Goal: Task Accomplishment & Management: Manage account settings

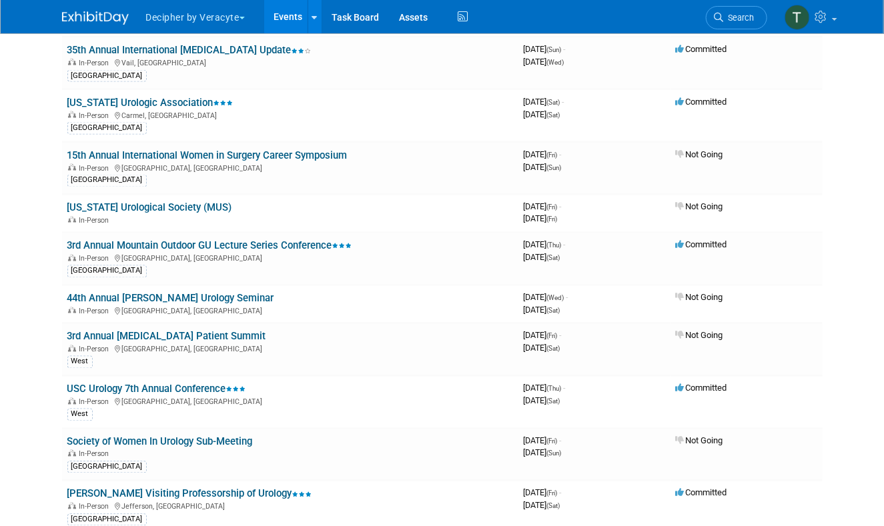
scroll to position [8967, 0]
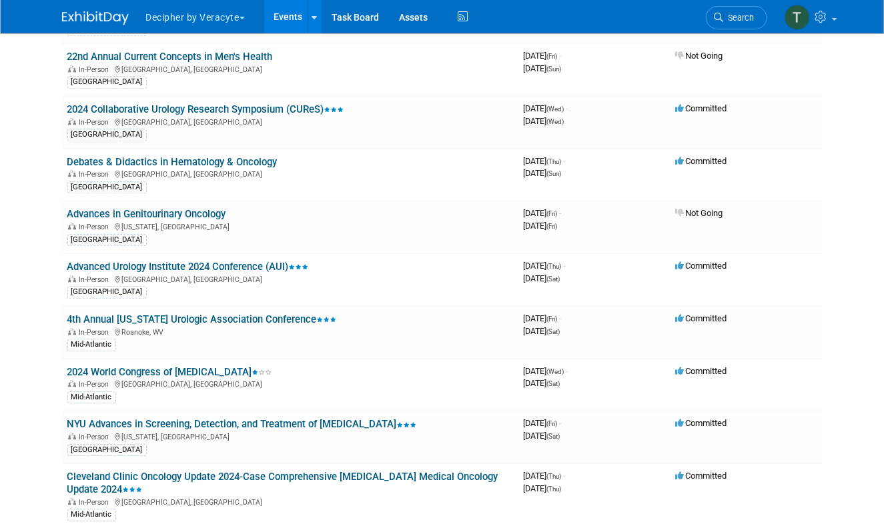
click at [307, 17] on link "Events" at bounding box center [288, 16] width 49 height 33
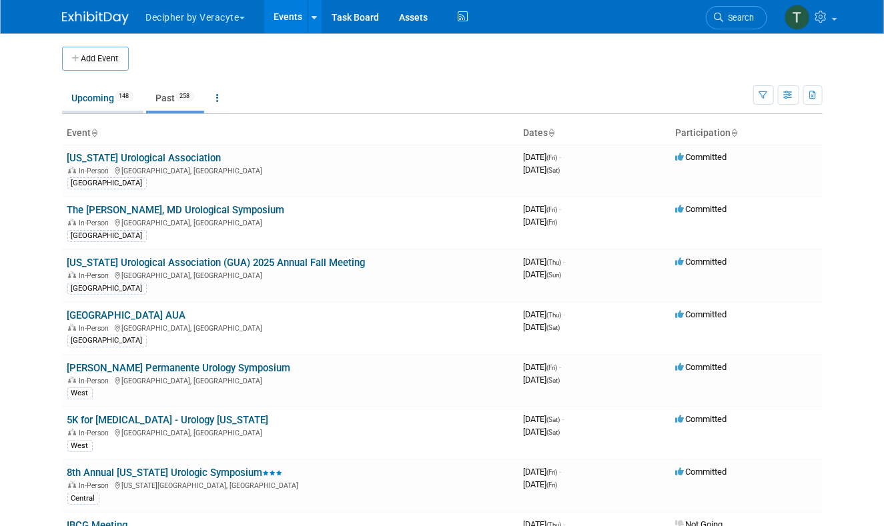
click at [108, 102] on link "Upcoming 148" at bounding box center [102, 97] width 81 height 25
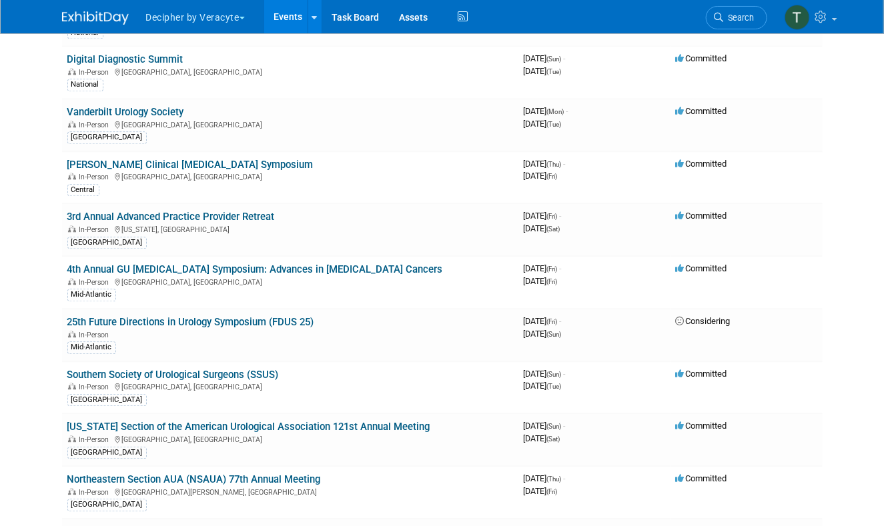
scroll to position [3795, 0]
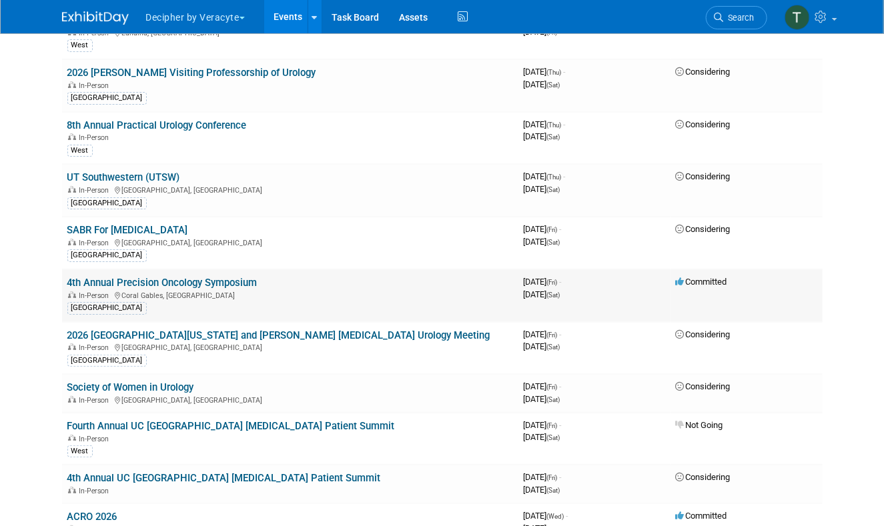
click at [208, 277] on link "4th Annual Precision Oncology Symposium" at bounding box center [162, 283] width 190 height 12
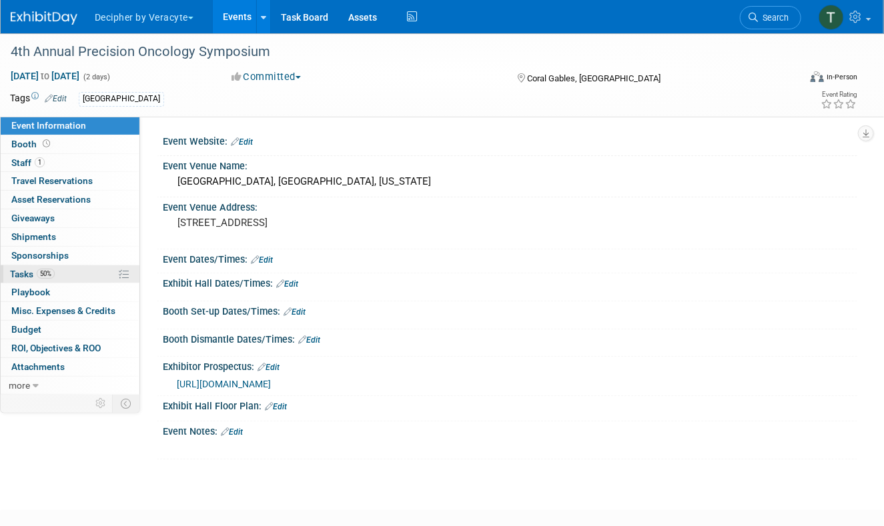
click at [85, 279] on link "50% Tasks 50%" at bounding box center [70, 274] width 139 height 18
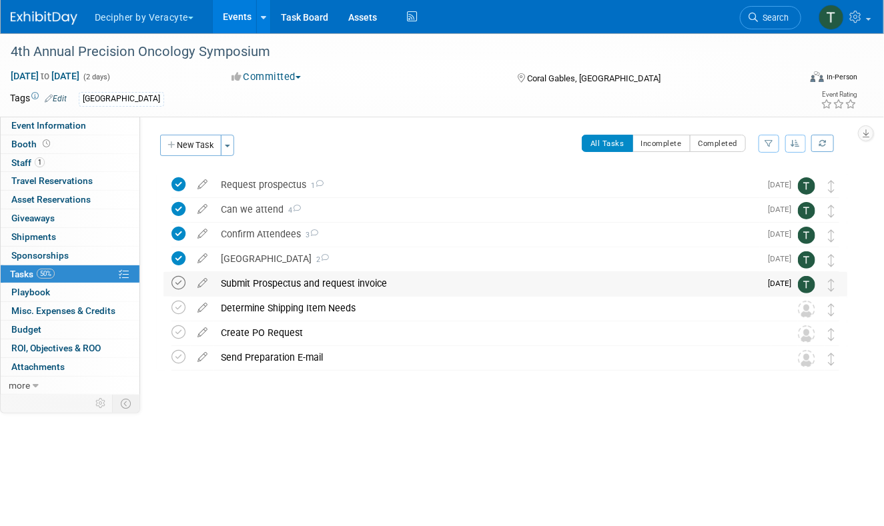
click at [178, 280] on icon at bounding box center [178, 283] width 14 height 14
click at [251, 278] on div "Submit Prospectus and request invoice" at bounding box center [487, 283] width 546 height 23
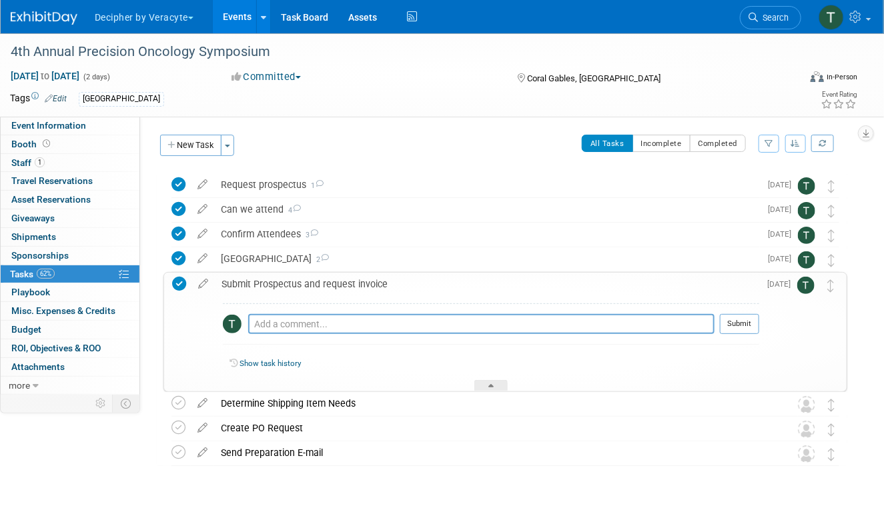
click at [283, 340] on div "Pro tip: Press Ctrl-Enter to submit comment." at bounding box center [481, 339] width 466 height 10
click at [280, 331] on textarea at bounding box center [481, 324] width 466 height 20
type textarea "completed via email"
click at [735, 334] on div at bounding box center [739, 339] width 39 height 10
click at [735, 328] on button "Submit" at bounding box center [739, 324] width 39 height 20
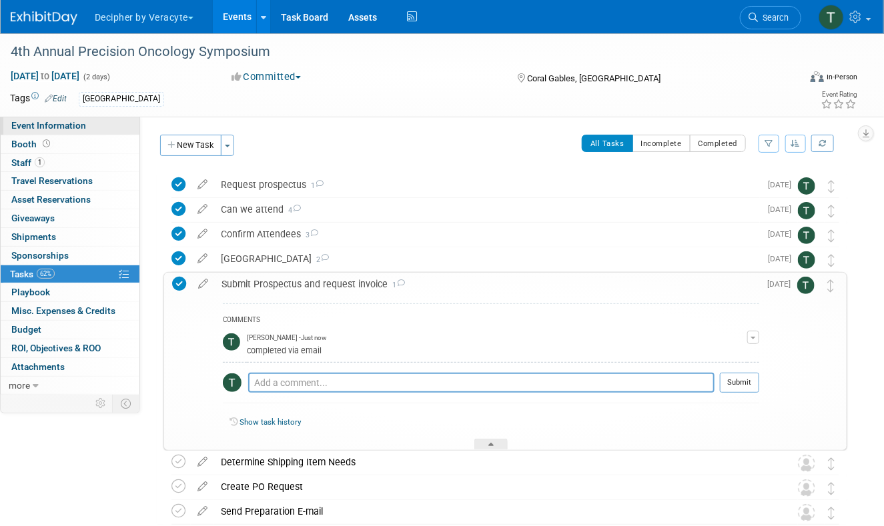
click at [83, 121] on span "Event Information" at bounding box center [48, 125] width 75 height 11
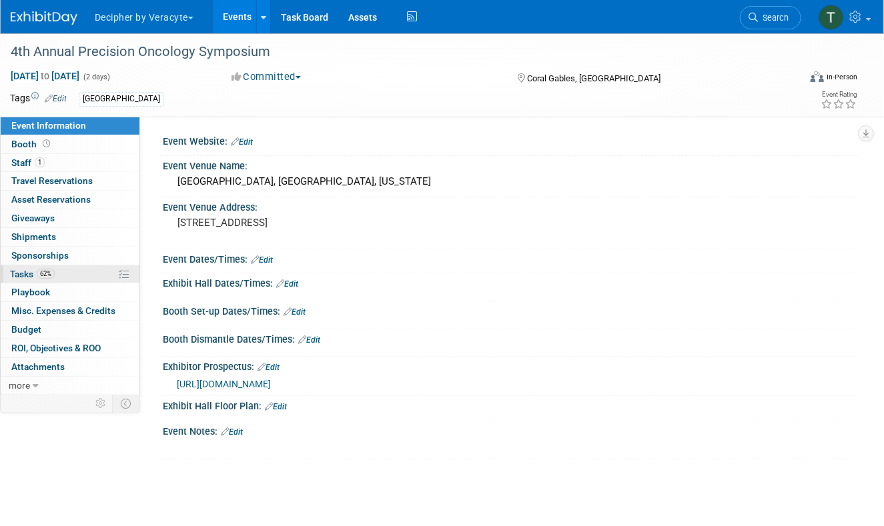
click at [87, 271] on link "62% Tasks 62%" at bounding box center [70, 274] width 139 height 18
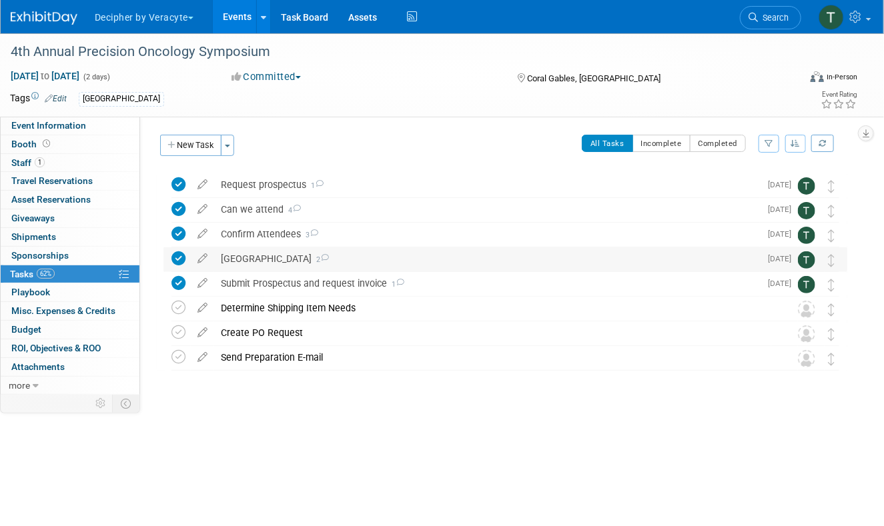
click at [261, 263] on div "Purchase Hotel Room 2" at bounding box center [487, 258] width 546 height 23
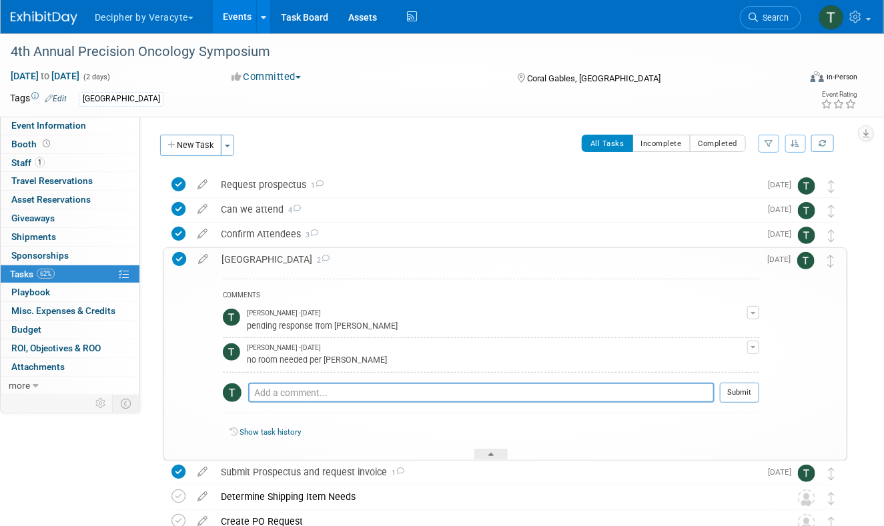
click at [261, 263] on div "Purchase Hotel Room 2" at bounding box center [487, 259] width 544 height 23
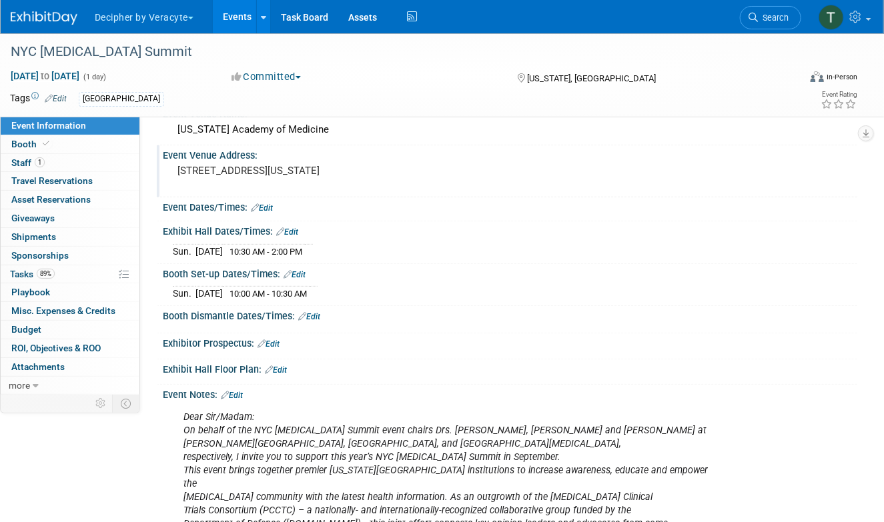
scroll to position [53, 0]
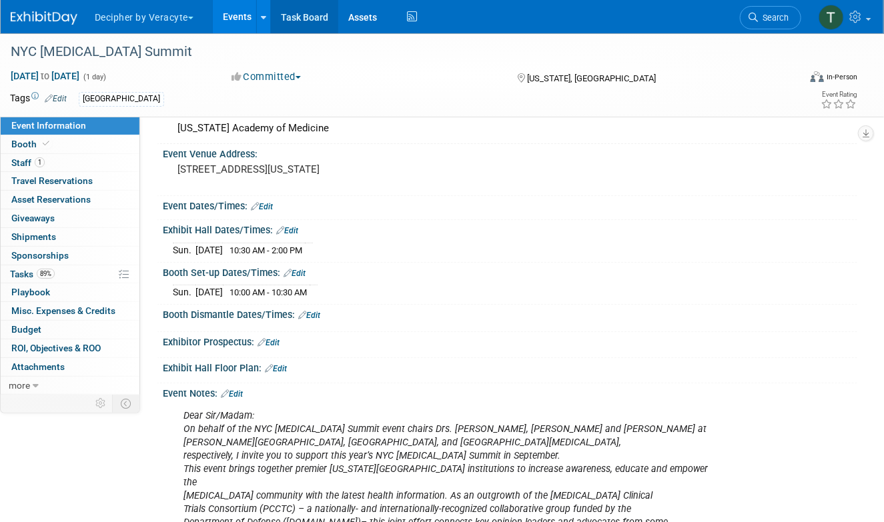
click at [301, 20] on link "Task Board" at bounding box center [304, 16] width 67 height 33
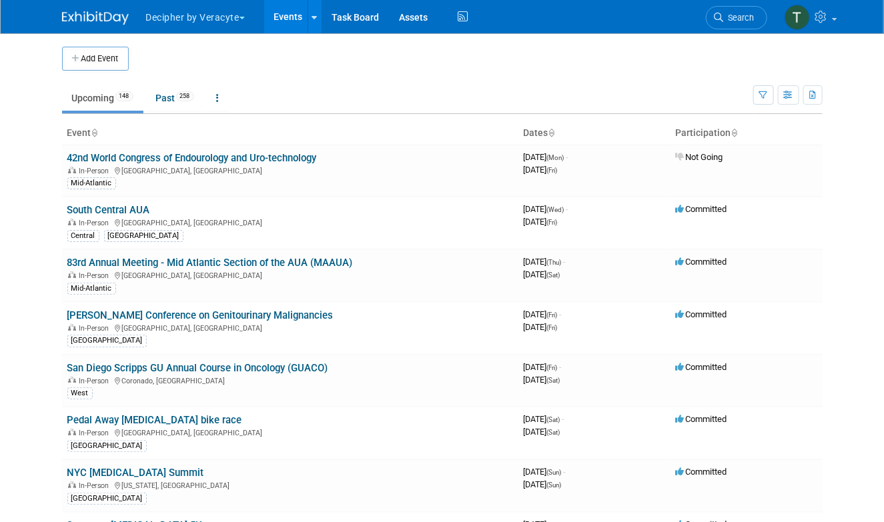
scroll to position [899, 0]
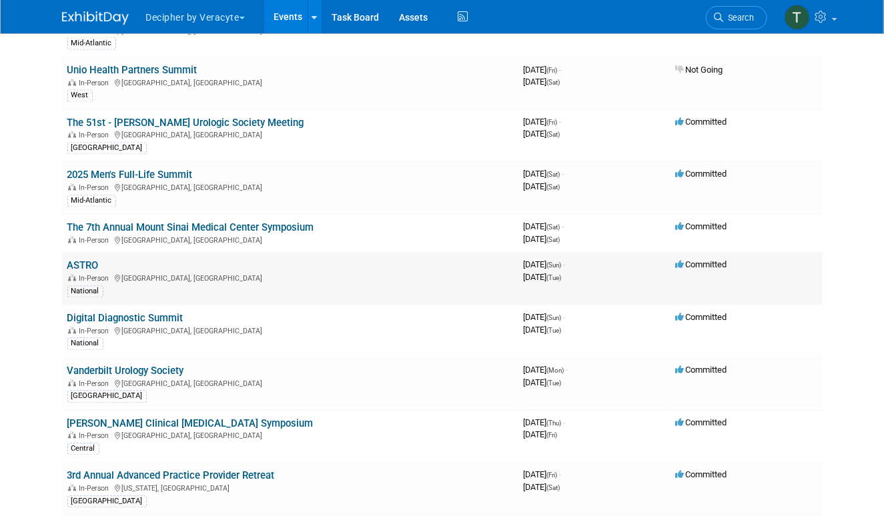
click at [93, 253] on td "ASTRO In-Person San Francisco, CA National" at bounding box center [290, 279] width 456 height 53
click at [93, 260] on link "ASTRO" at bounding box center [82, 266] width 31 height 12
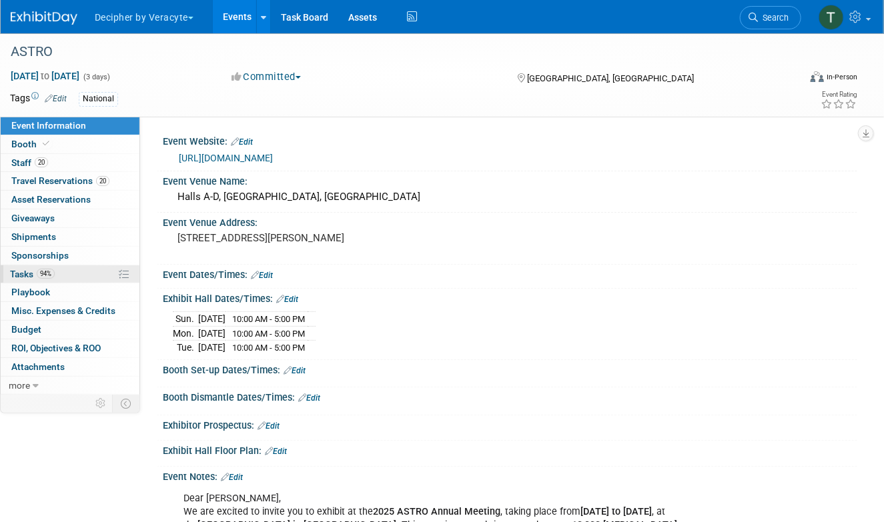
click at [77, 273] on link "94% Tasks 94%" at bounding box center [70, 274] width 139 height 18
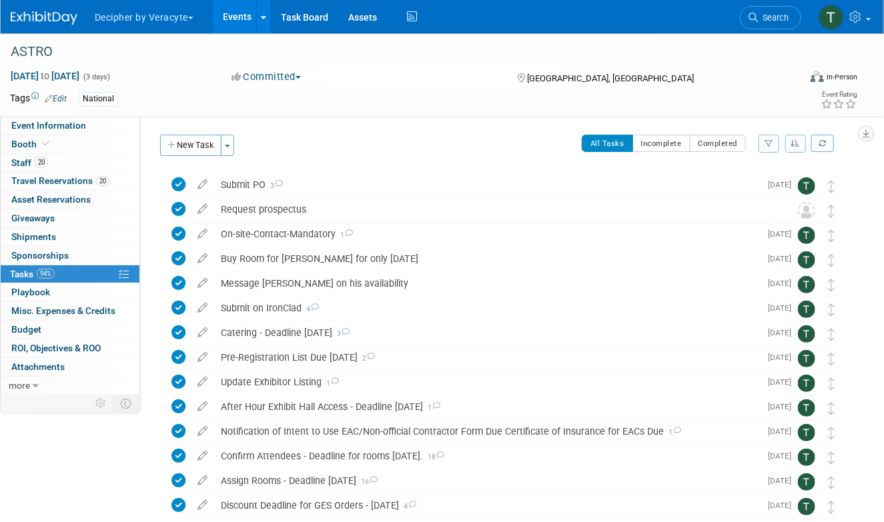
scroll to position [151, 0]
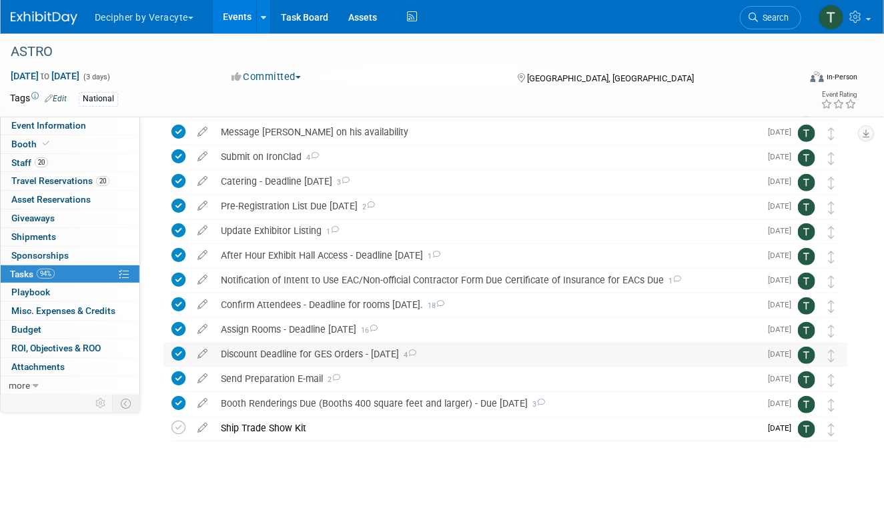
click at [308, 353] on div "Discount Deadline for GES Orders - [DATE] 4" at bounding box center [487, 354] width 546 height 23
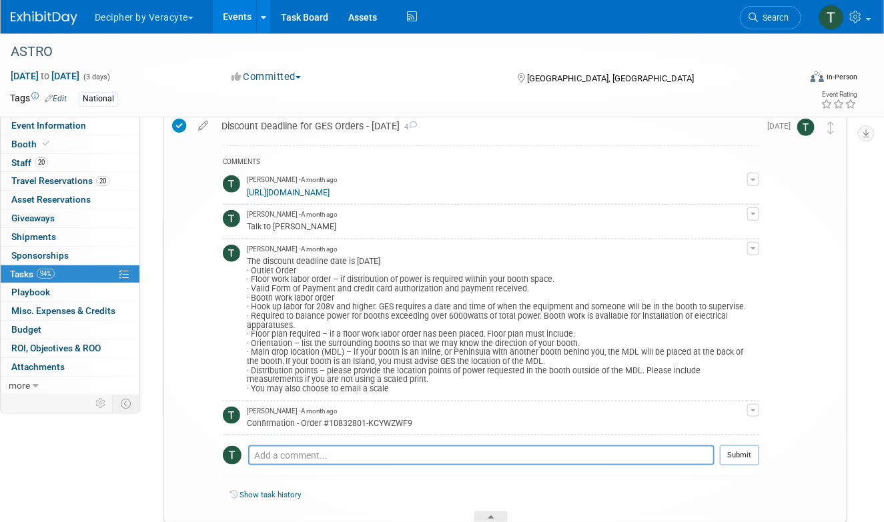
scroll to position [382, 0]
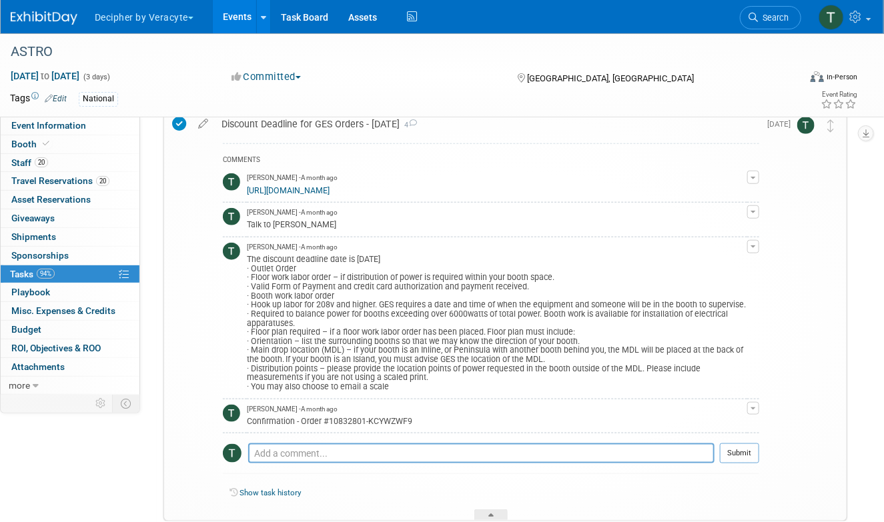
drag, startPoint x: 421, startPoint y: 419, endPoint x: 329, endPoint y: 423, distance: 91.5
click at [329, 423] on div "Confirmation - Order #10832801-KCYWZWF9" at bounding box center [497, 420] width 500 height 13
copy div "10832801-KCYWZWF9"
click at [221, 15] on link "Events" at bounding box center [237, 16] width 49 height 33
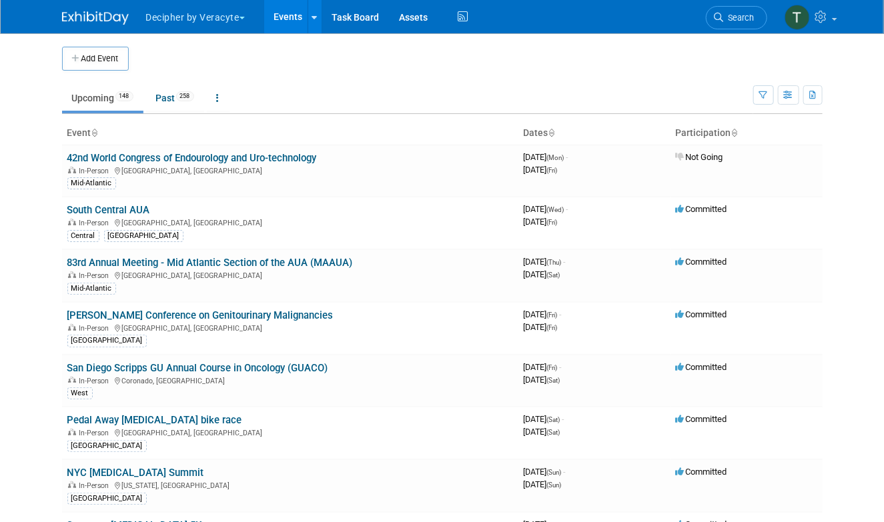
scroll to position [1369, 0]
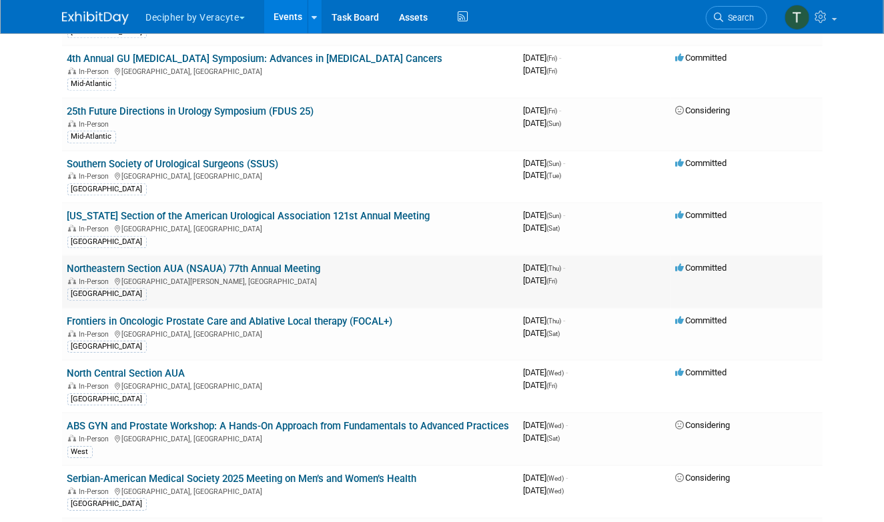
click at [146, 263] on link "Northeastern Section AUA (NSAUA) 77th Annual Meeting" at bounding box center [193, 269] width 253 height 12
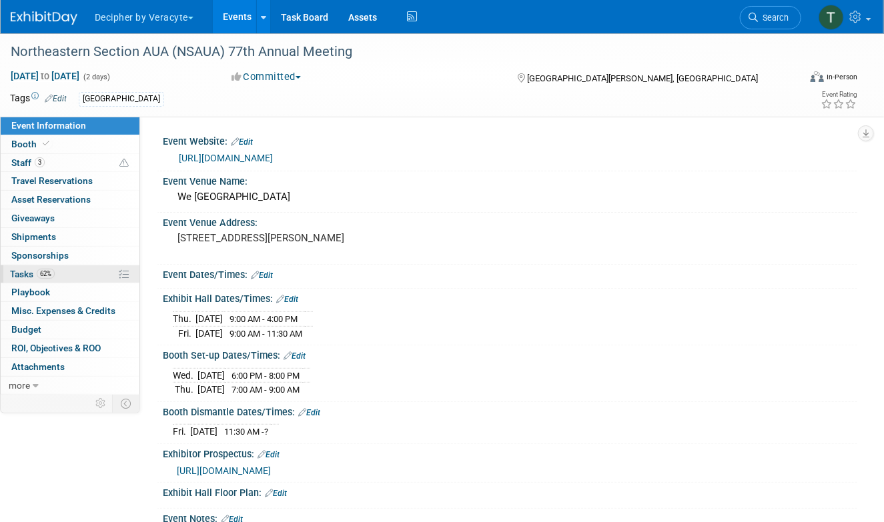
click at [84, 275] on link "62% Tasks 62%" at bounding box center [70, 274] width 139 height 18
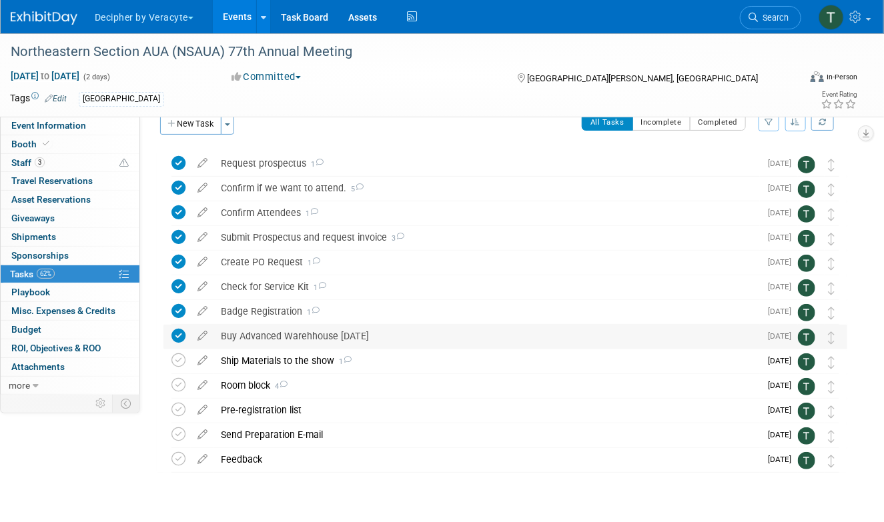
scroll to position [24, 0]
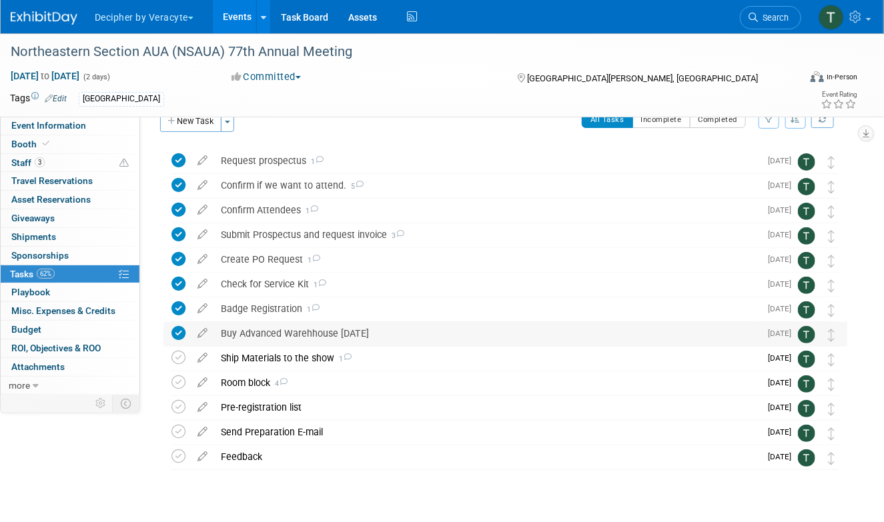
click at [382, 332] on div "Buy Advanced Warehhouse [DATE]" at bounding box center [487, 333] width 546 height 23
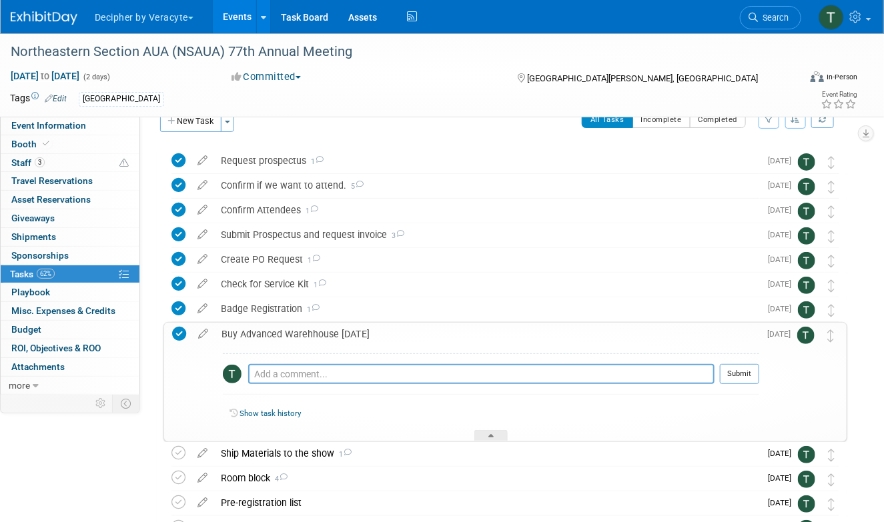
click at [383, 332] on div "Buy Advanced Warehhouse [DATE]" at bounding box center [487, 334] width 544 height 23
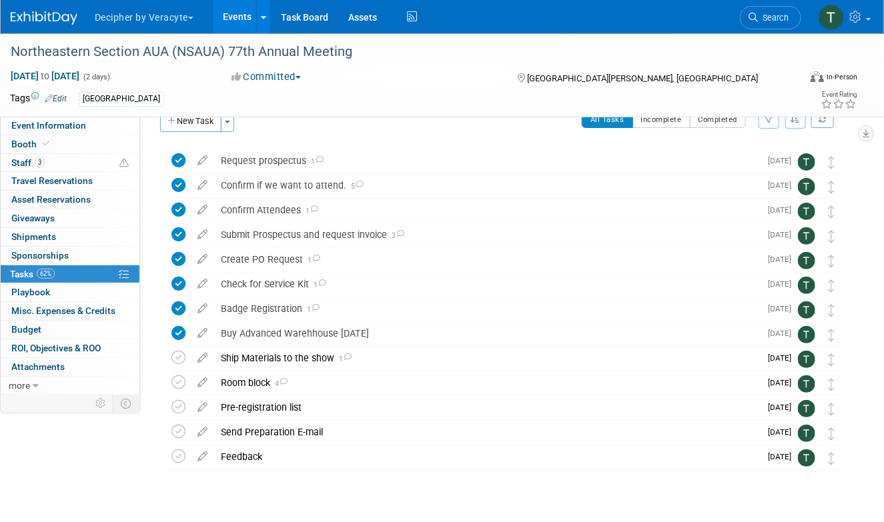
click at [241, 24] on link "Events" at bounding box center [237, 16] width 49 height 33
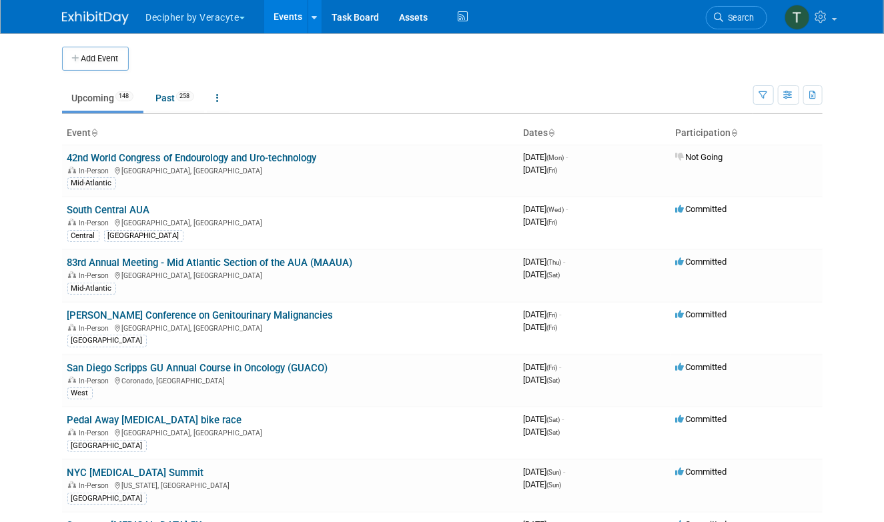
click at [241, 24] on button "Decipher by Veracyte" at bounding box center [203, 14] width 117 height 29
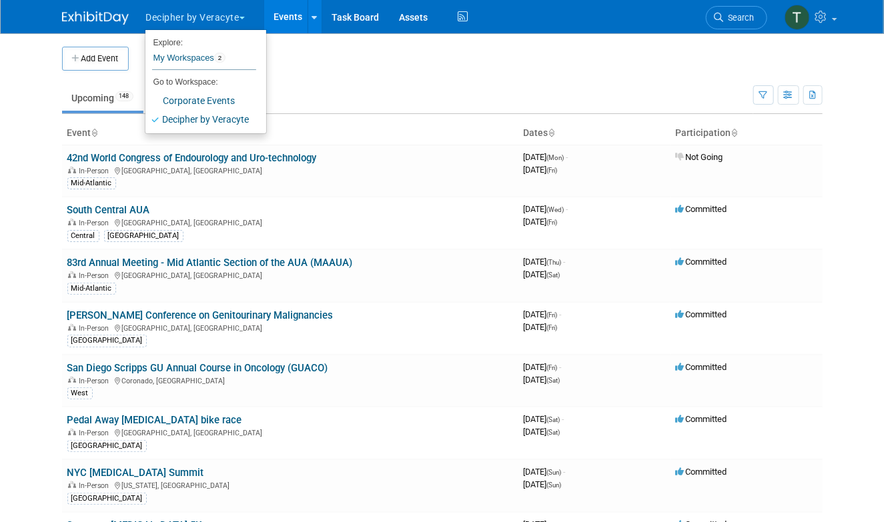
scroll to position [4643, 0]
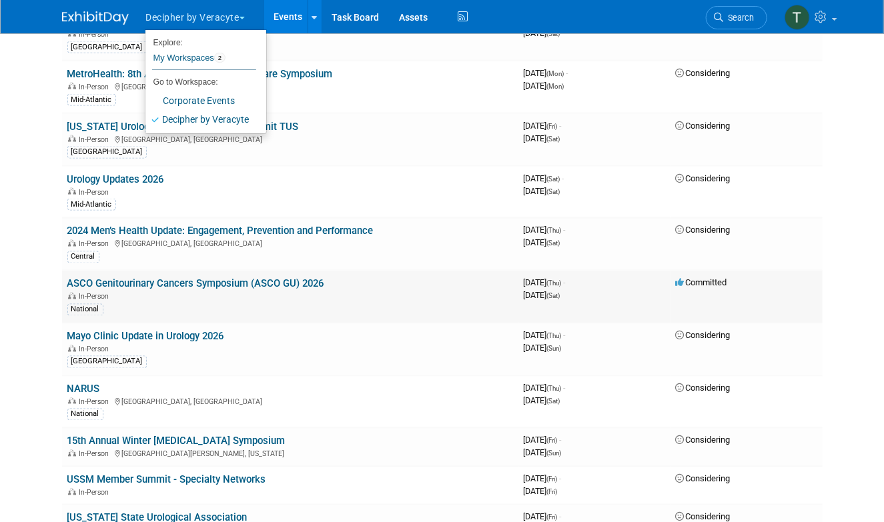
click at [296, 278] on link "ASCO Genitourinary Cancers Symposium (ASCO GU) 2026" at bounding box center [195, 284] width 257 height 12
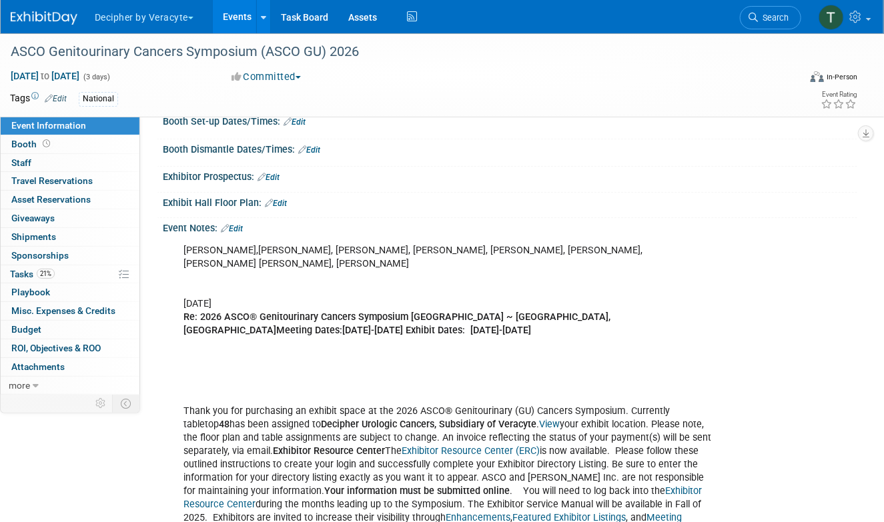
scroll to position [206, 0]
click at [237, 21] on link "Events" at bounding box center [237, 16] width 49 height 33
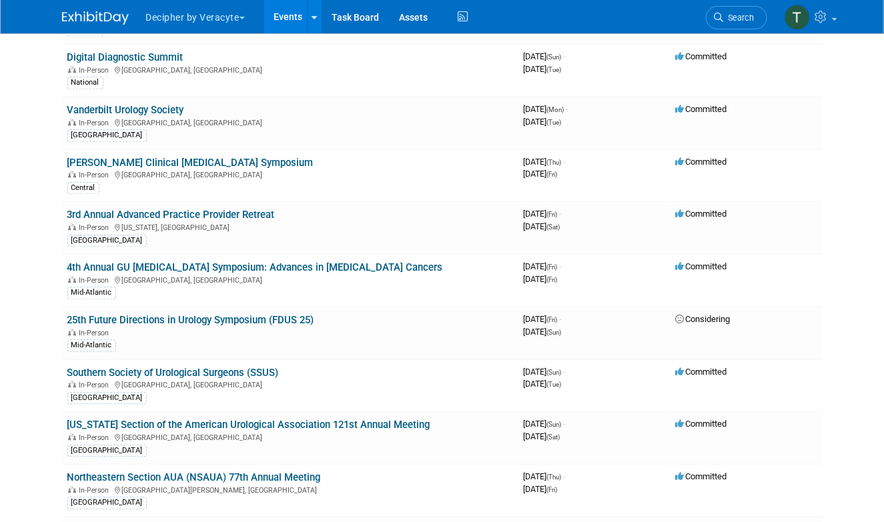
scroll to position [3797, 0]
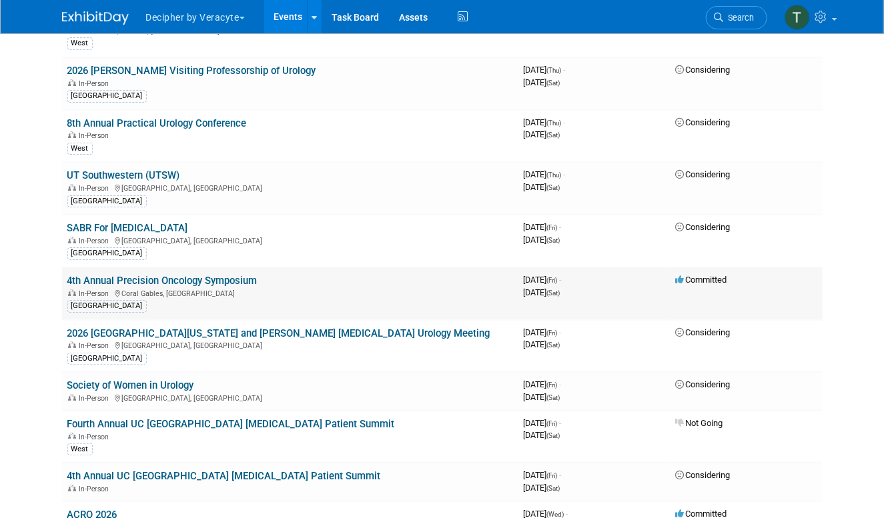
click at [218, 287] on div "In-Person [GEOGRAPHIC_DATA], [GEOGRAPHIC_DATA]" at bounding box center [290, 292] width 446 height 11
click at [215, 275] on link "4th Annual Precision Oncology Symposium" at bounding box center [162, 281] width 190 height 12
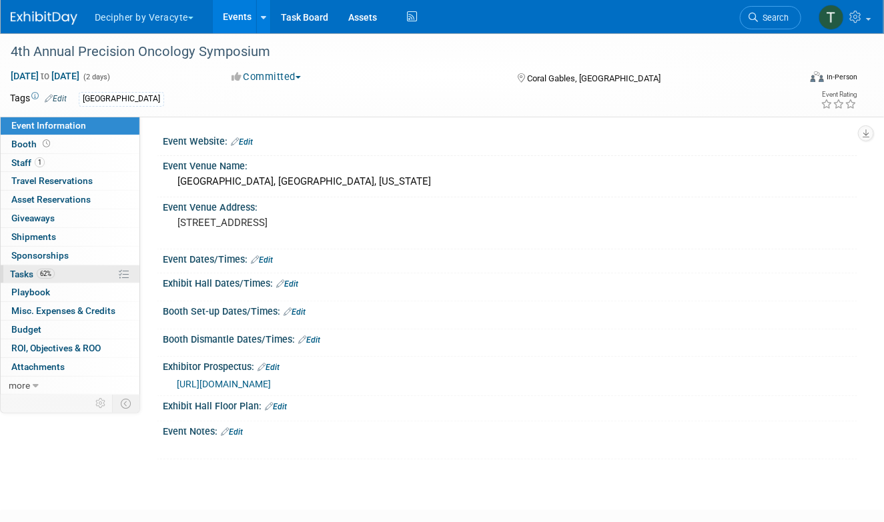
click at [82, 267] on link "62% Tasks 62%" at bounding box center [70, 274] width 139 height 18
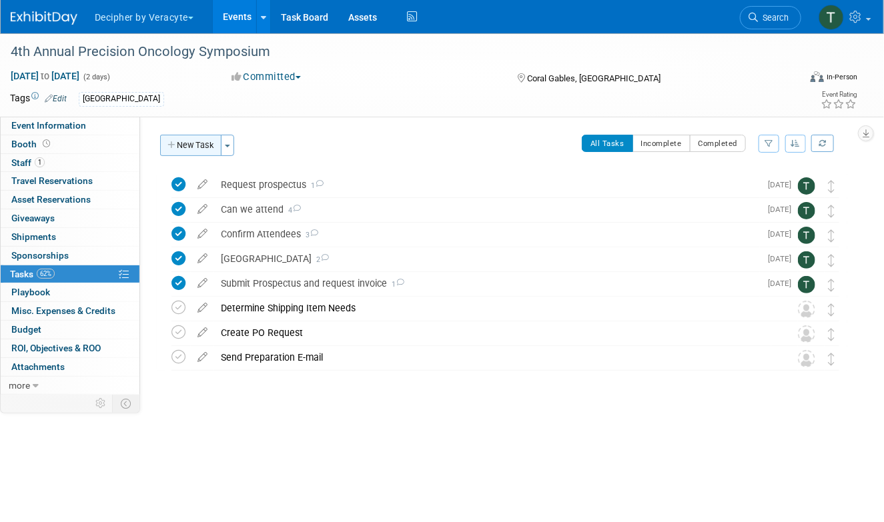
click at [193, 146] on button "New Task" at bounding box center [190, 145] width 61 height 21
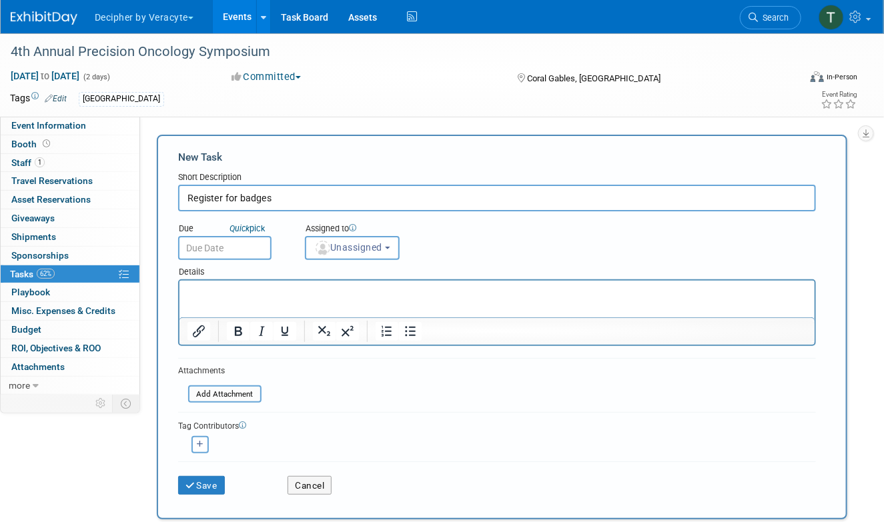
type input "Register for badges"
click at [229, 249] on input "text" at bounding box center [224, 248] width 93 height 24
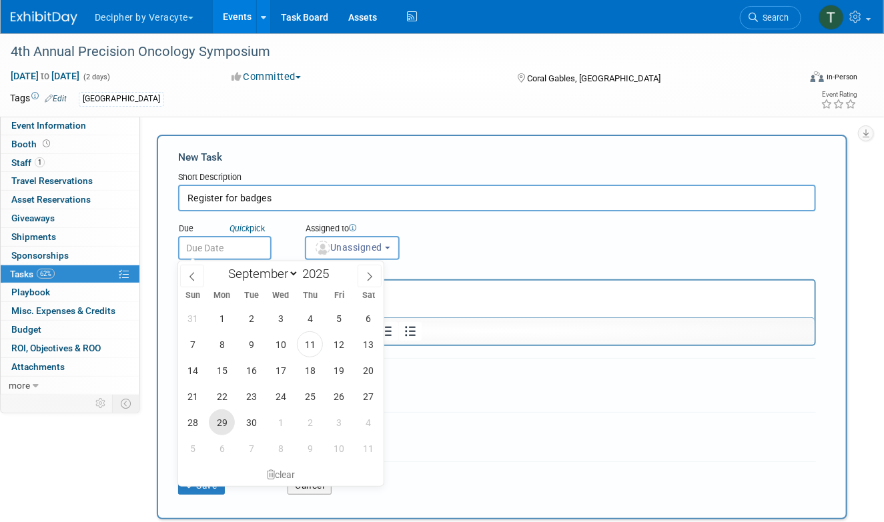
click at [224, 422] on span "29" at bounding box center [222, 422] width 26 height 26
type input "[DATE]"
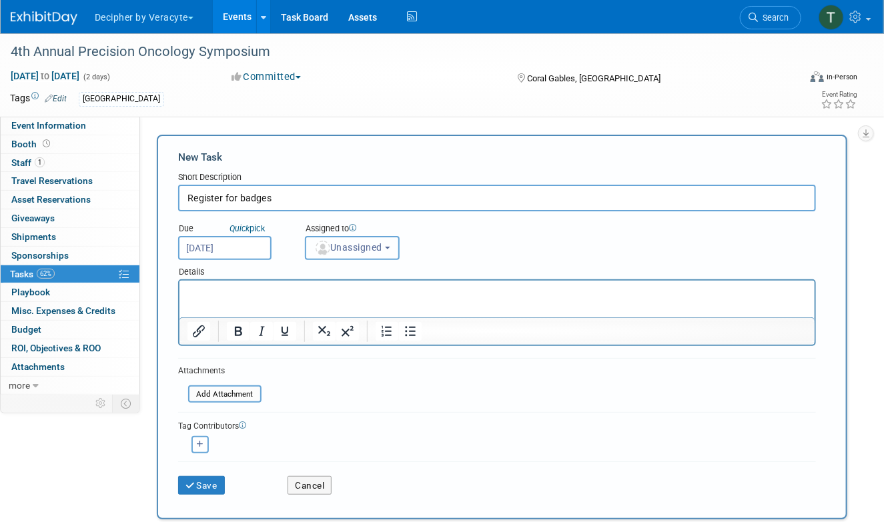
click at [345, 238] on button "Unassigned" at bounding box center [352, 248] width 95 height 24
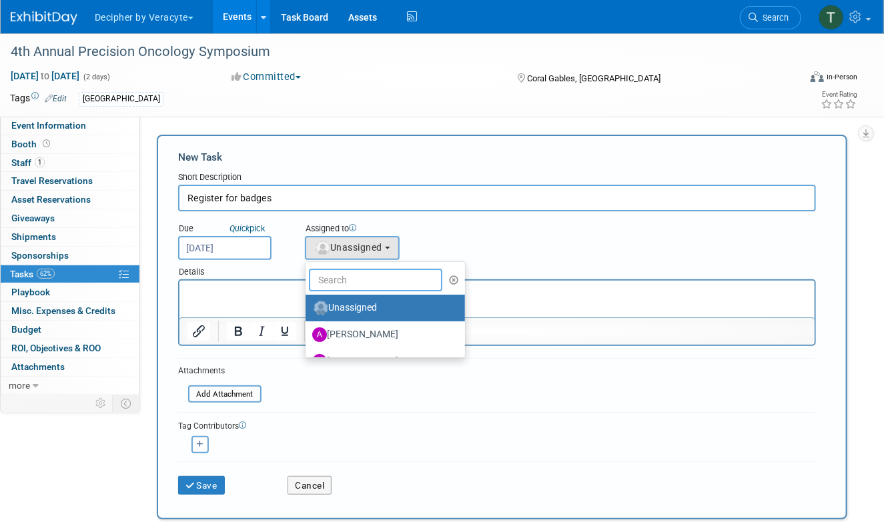
click at [345, 277] on input "text" at bounding box center [375, 280] width 133 height 23
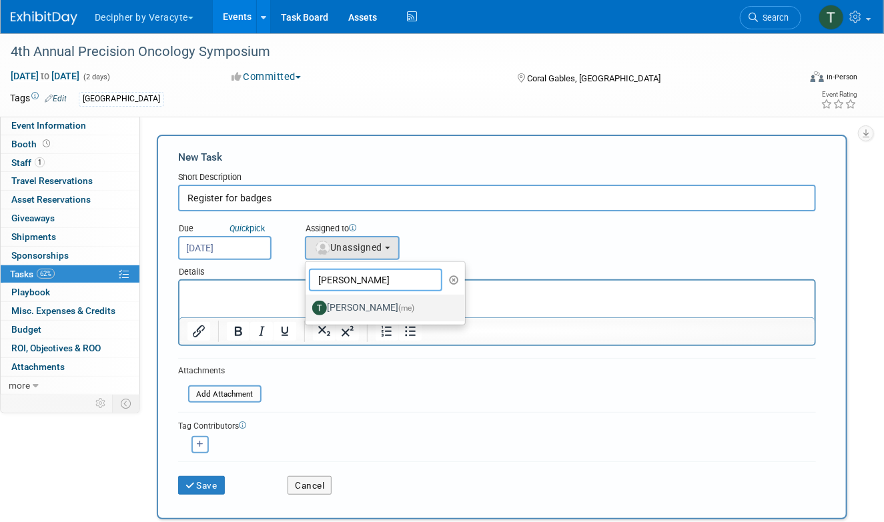
type input "[PERSON_NAME]"
click at [340, 311] on label "Tony Alvarado (me)" at bounding box center [381, 307] width 139 height 21
click at [307, 311] on input "Tony Alvarado (me)" at bounding box center [303, 306] width 9 height 9
select select "3ceeba8c-a19a-4597-a609-6fba7c9a515a"
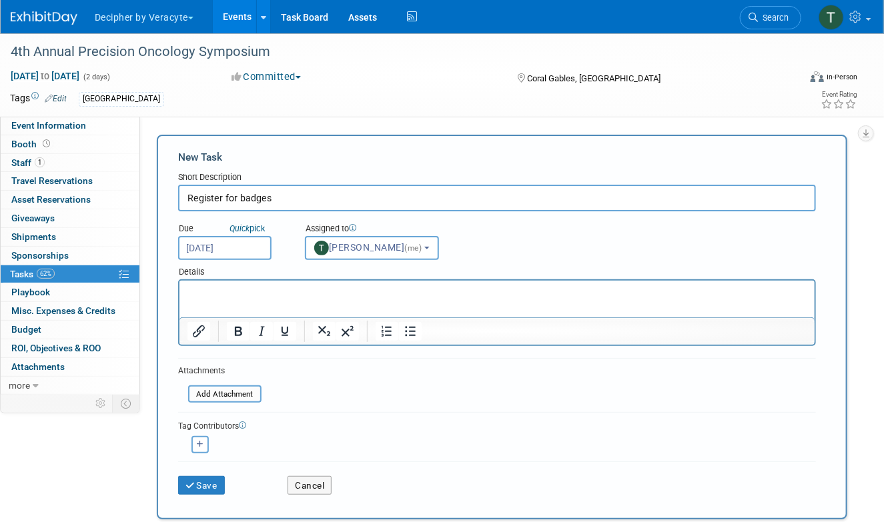
click at [216, 469] on div "Save" at bounding box center [222, 481] width 109 height 27
click at [222, 485] on button "Save" at bounding box center [201, 485] width 47 height 19
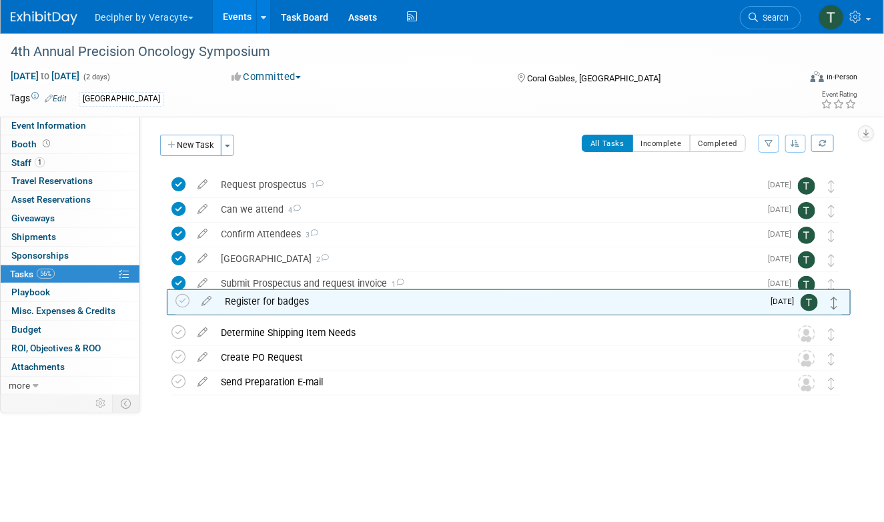
drag, startPoint x: 832, startPoint y: 185, endPoint x: 836, endPoint y: 309, distance: 124.1
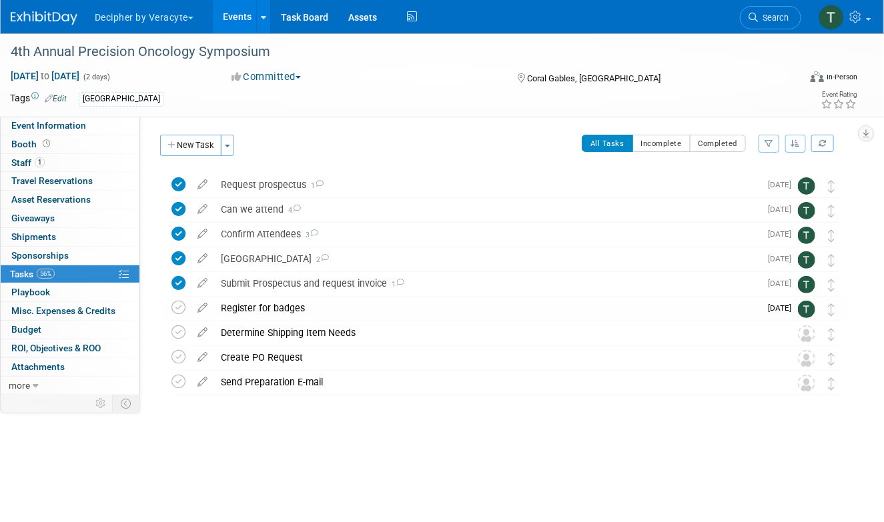
click at [444, 320] on table "Register for badges Pro tip: Press Ctrl-Enter to submit comment. Submit Show ta…" at bounding box center [505, 309] width 668 height 25
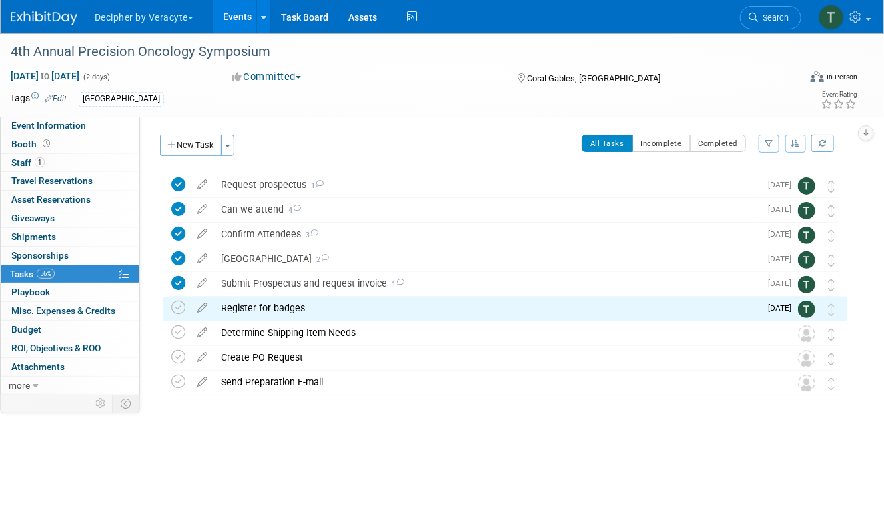
click at [444, 315] on div "Register for badges" at bounding box center [487, 308] width 546 height 23
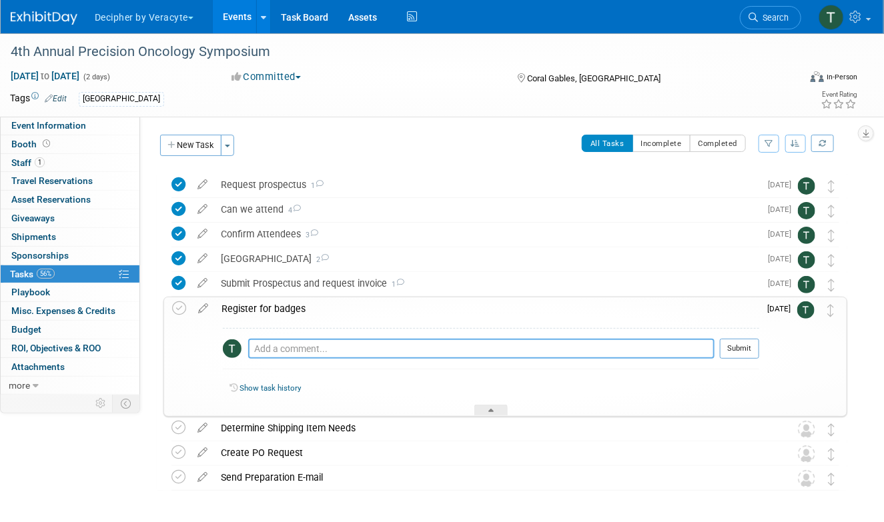
click at [455, 353] on textarea at bounding box center [481, 349] width 466 height 20
click at [397, 349] on textarea "sent email to the organizer to obatin this." at bounding box center [481, 349] width 466 height 20
type textarea "sent email to the organizer to obtain this."
click at [734, 348] on button "Submit" at bounding box center [739, 349] width 39 height 20
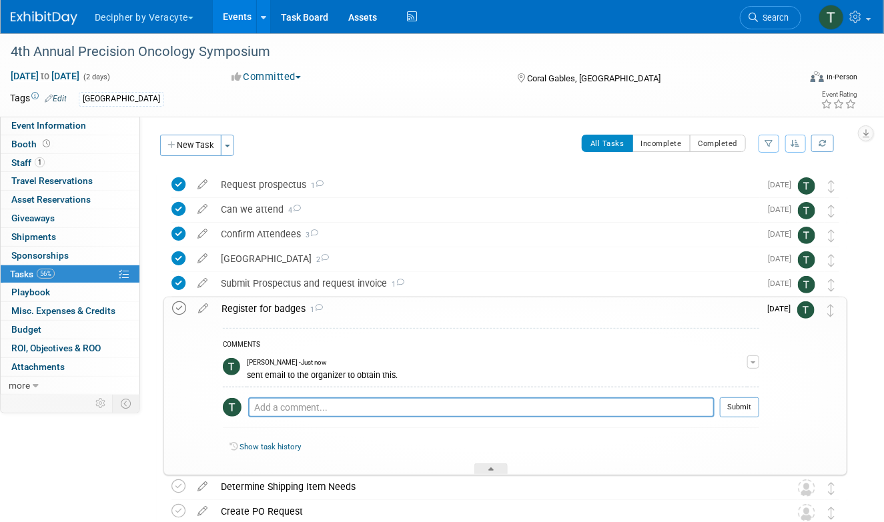
click at [176, 312] on icon at bounding box center [179, 308] width 14 height 14
click at [293, 405] on textarea at bounding box center [481, 407] width 466 height 20
type textarea "this was completed."
click at [738, 414] on button "Submit" at bounding box center [739, 407] width 39 height 20
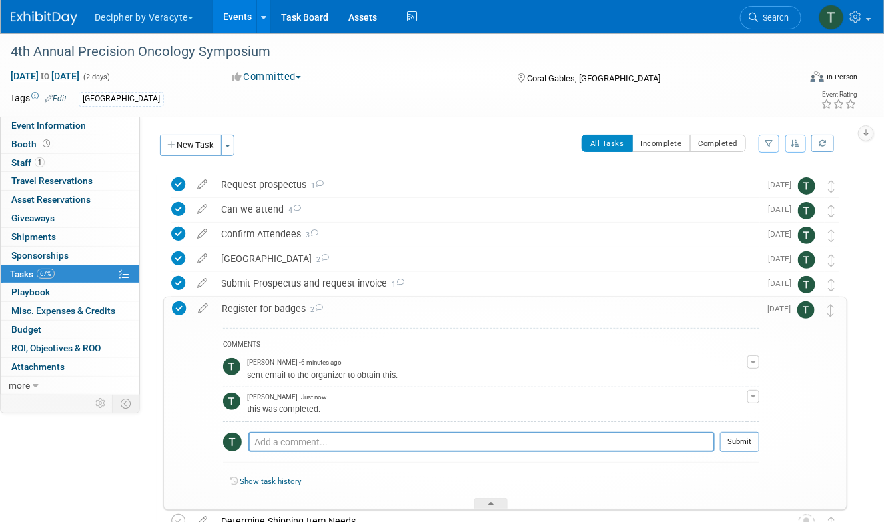
click at [444, 307] on div "Register for badges 2" at bounding box center [487, 308] width 544 height 23
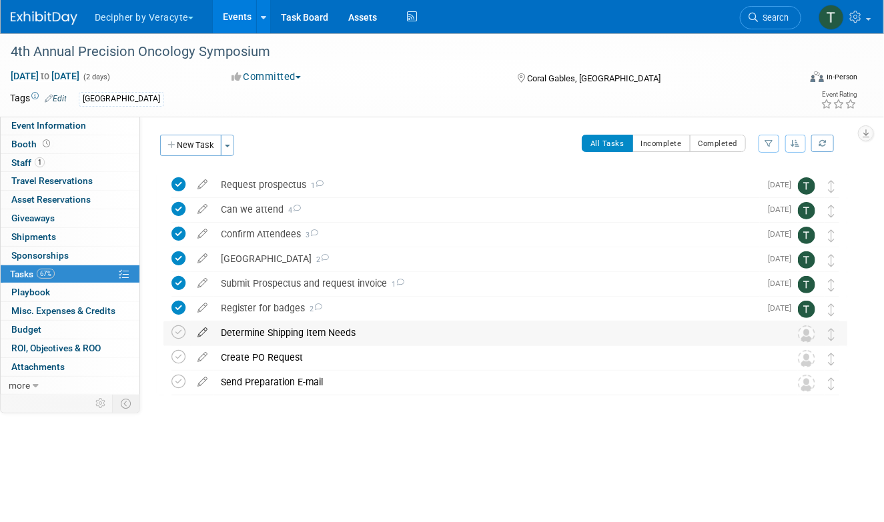
click at [203, 334] on icon at bounding box center [202, 329] width 23 height 17
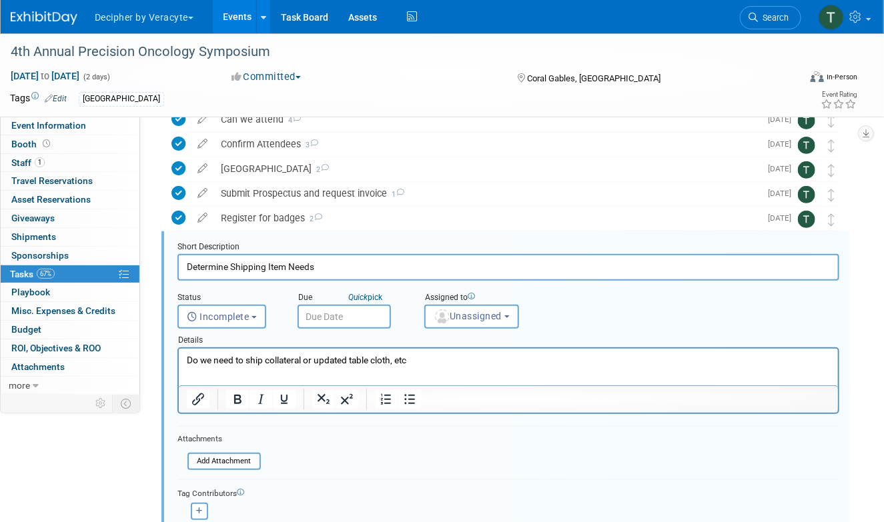
scroll to position [125, 0]
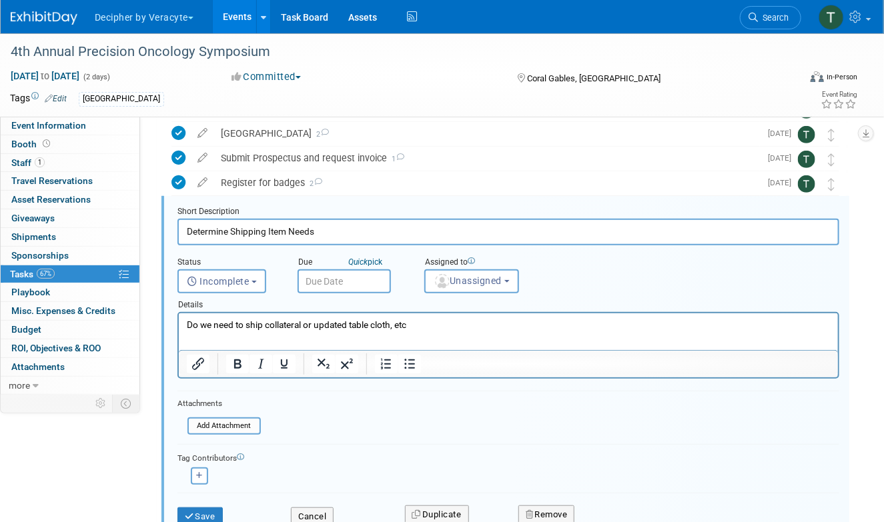
click at [349, 273] on input "text" at bounding box center [343, 281] width 93 height 24
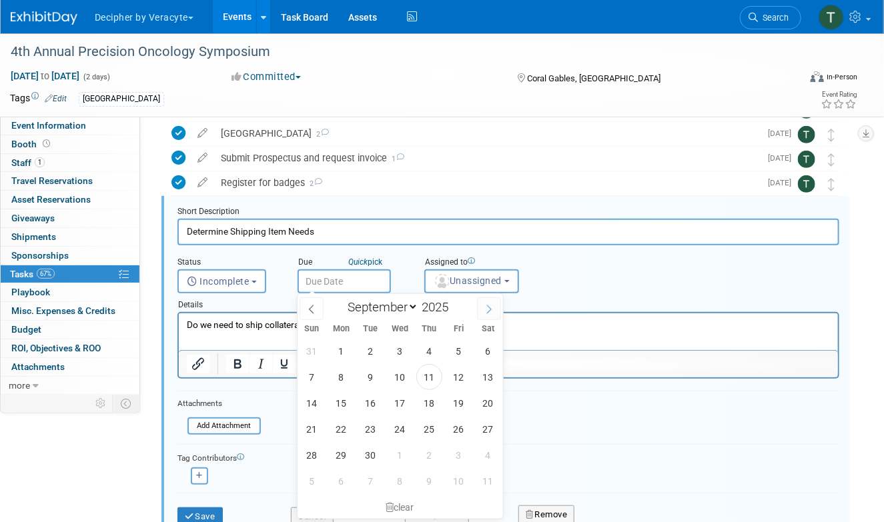
click at [488, 301] on span at bounding box center [489, 308] width 24 height 23
click at [490, 308] on icon at bounding box center [488, 309] width 5 height 9
select select "10"
click at [340, 396] on span "10" at bounding box center [341, 403] width 26 height 26
type input "Nov 10, 2025"
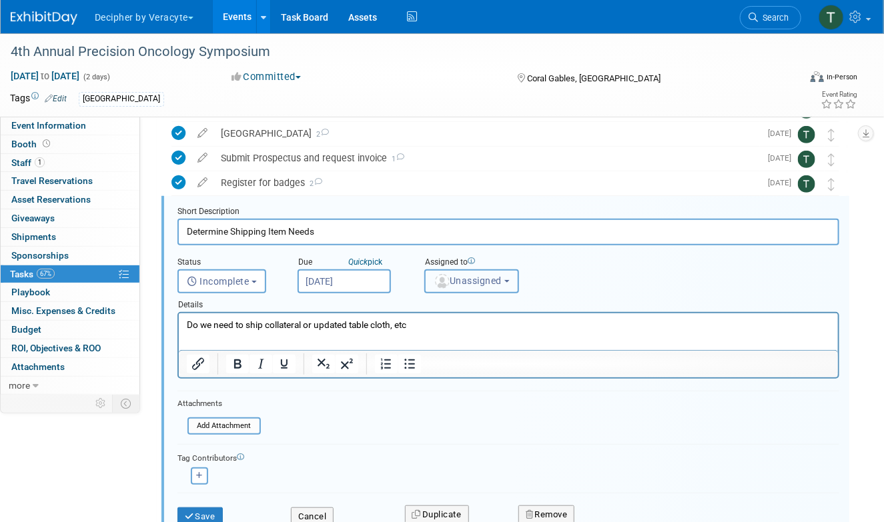
click at [458, 272] on button "Unassigned" at bounding box center [471, 281] width 95 height 24
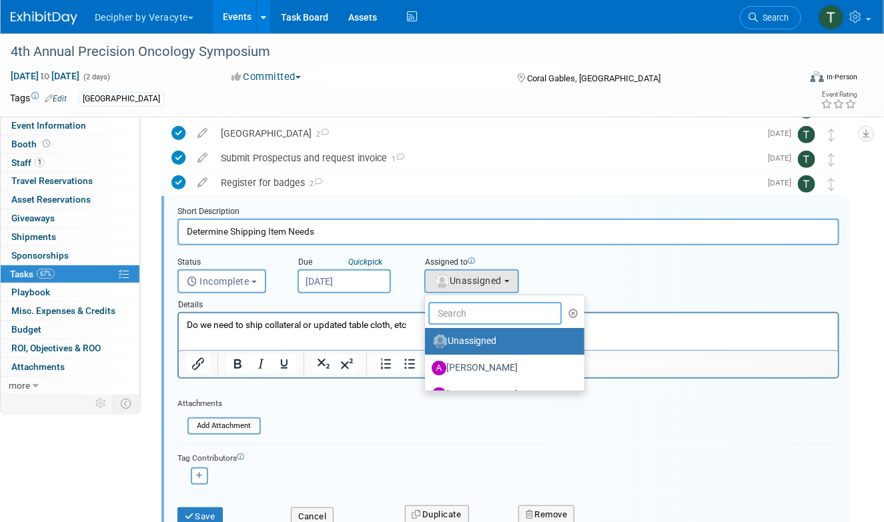
click at [458, 319] on input "text" at bounding box center [494, 313] width 133 height 23
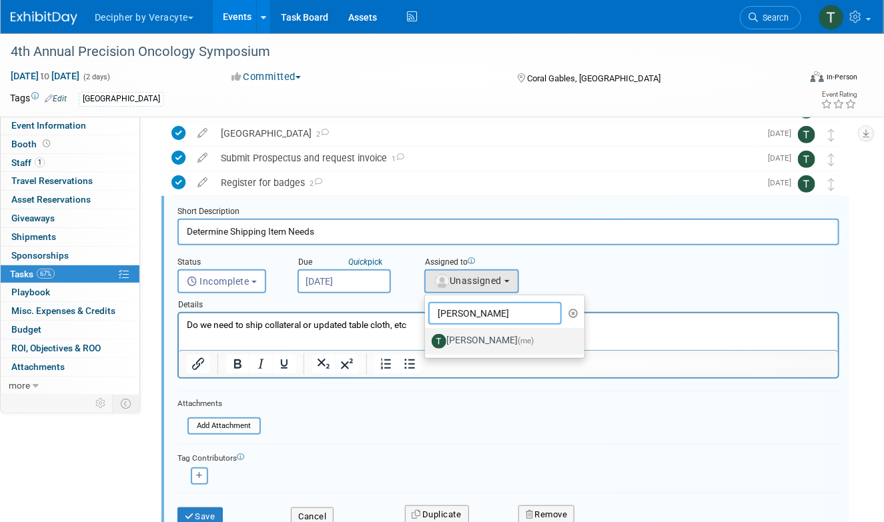
type input "tony"
click at [466, 334] on label "Tony Alvarado (me)" at bounding box center [501, 341] width 139 height 21
click at [427, 335] on input "Tony Alvarado (me)" at bounding box center [422, 339] width 9 height 9
select select "3ceeba8c-a19a-4597-a609-6fba7c9a515a"
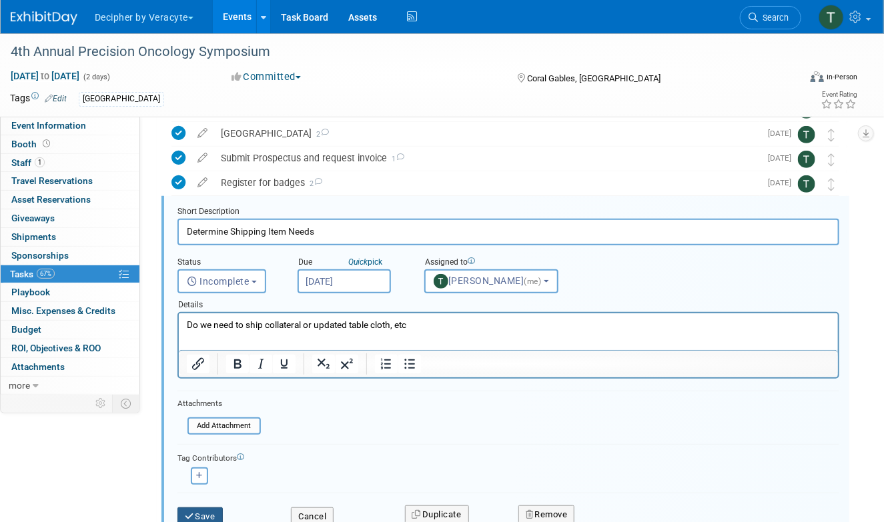
click at [197, 514] on button "Save" at bounding box center [199, 517] width 45 height 19
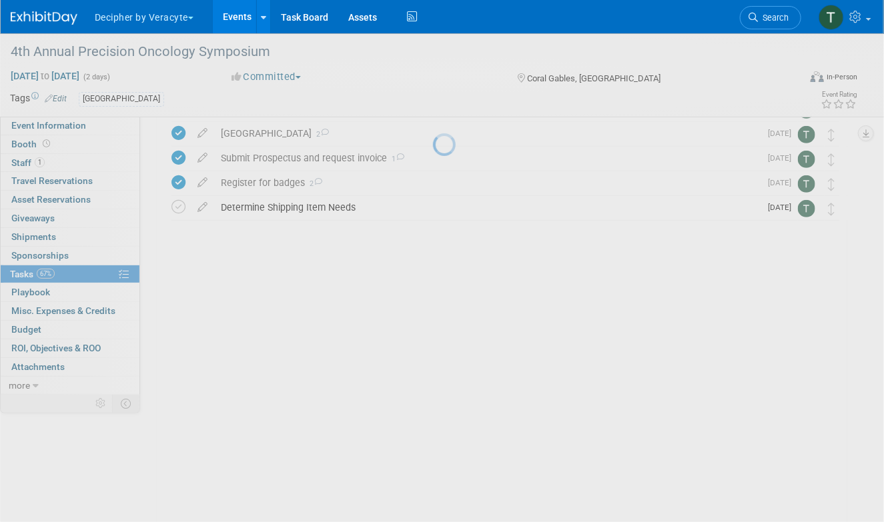
scroll to position [0, 0]
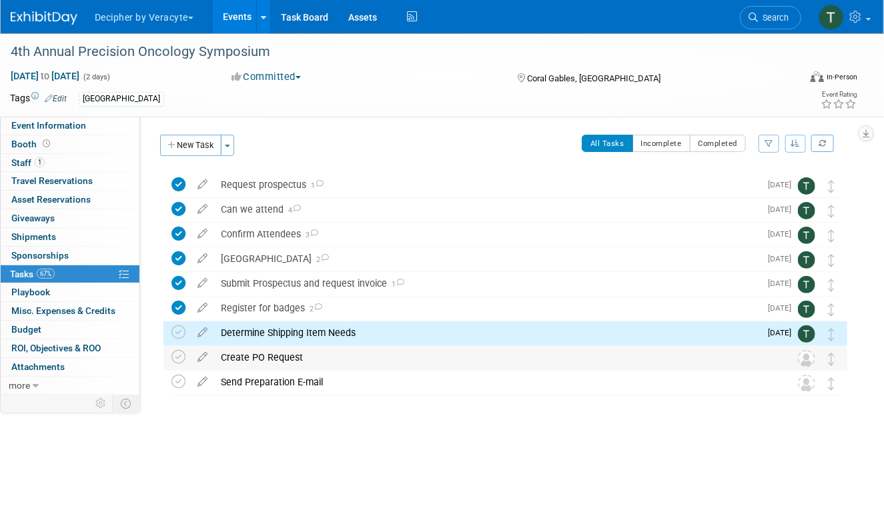
click at [204, 366] on td at bounding box center [202, 358] width 23 height 24
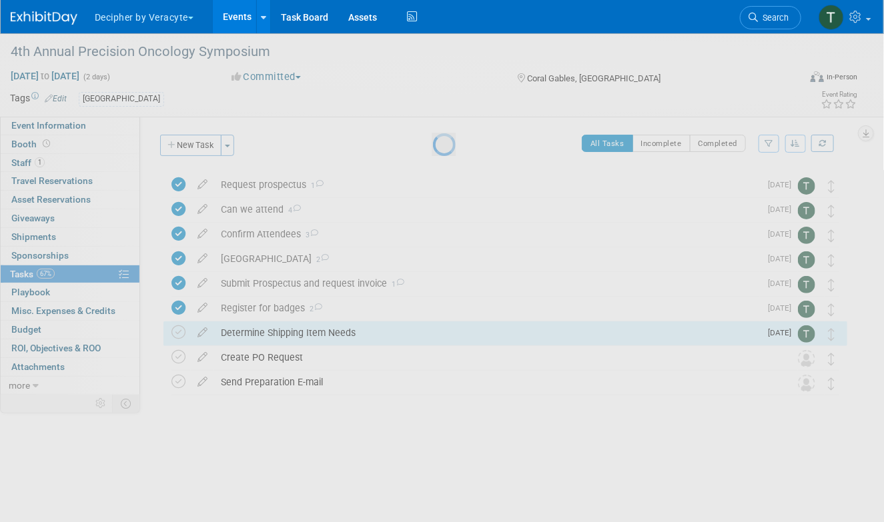
click at [433, 359] on div at bounding box center [442, 261] width 19 height 522
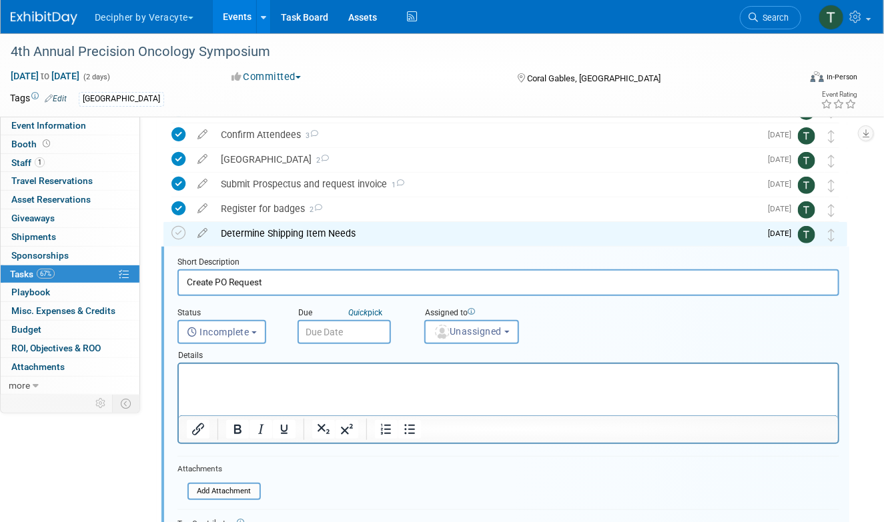
scroll to position [150, 0]
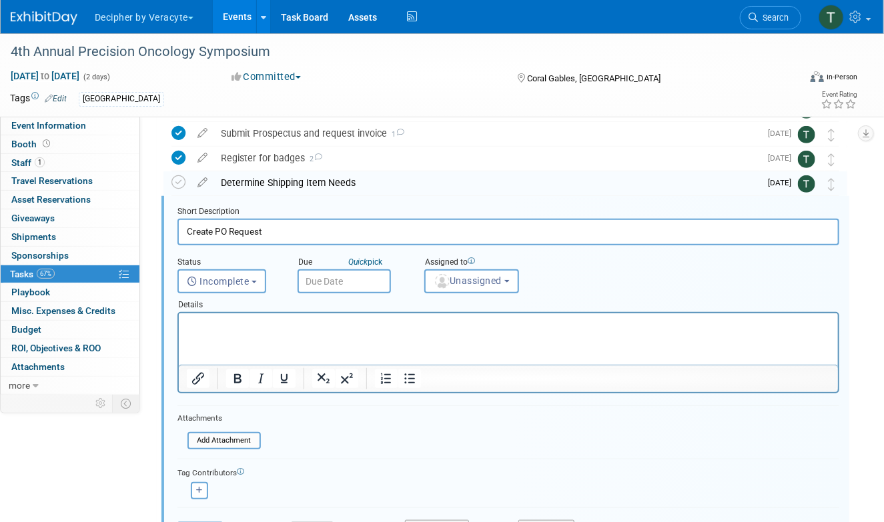
click at [405, 288] on div "Due Quick pick" at bounding box center [350, 272] width 127 height 43
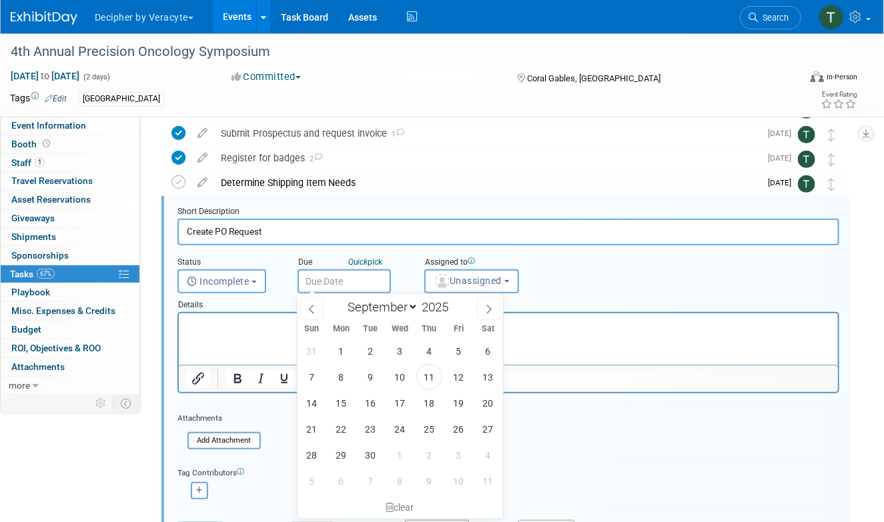
click at [380, 283] on input "text" at bounding box center [343, 281] width 93 height 24
click at [345, 432] on span "22" at bounding box center [341, 429] width 26 height 26
type input "Sep 22, 2025"
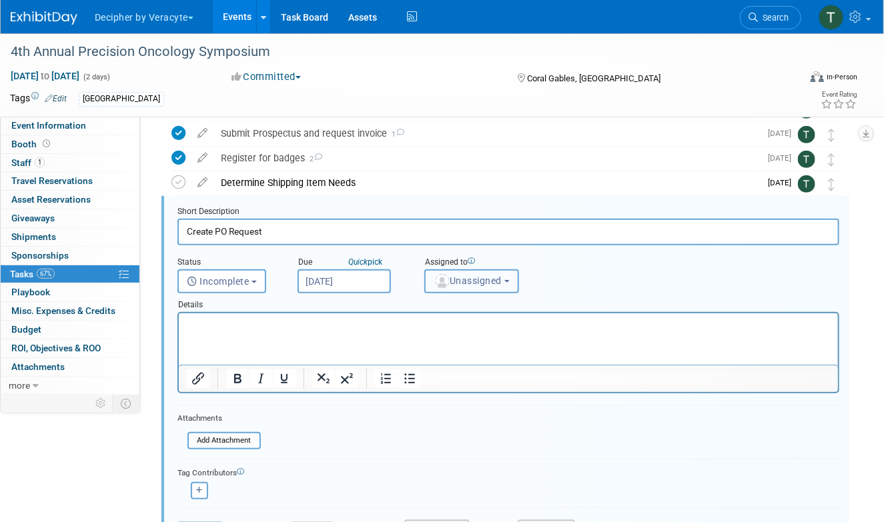
click at [454, 279] on span "Unassigned" at bounding box center [468, 280] width 68 height 11
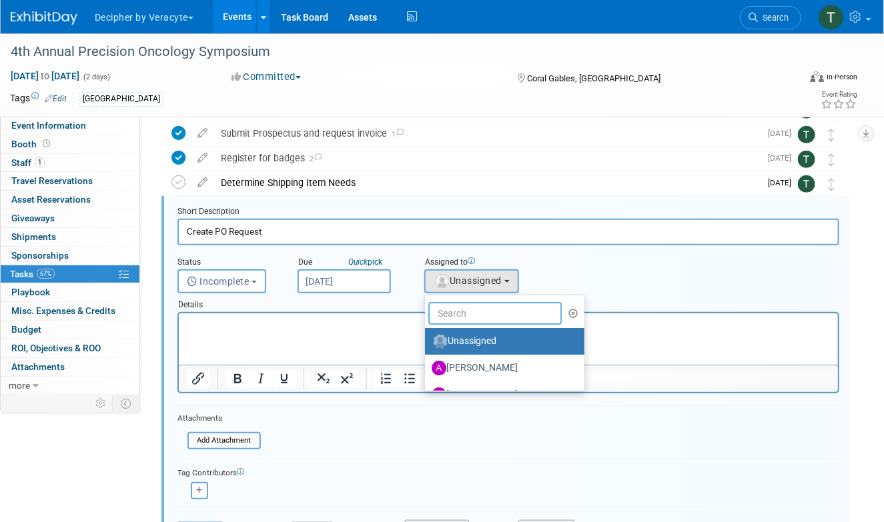
click at [454, 303] on input "text" at bounding box center [494, 313] width 133 height 23
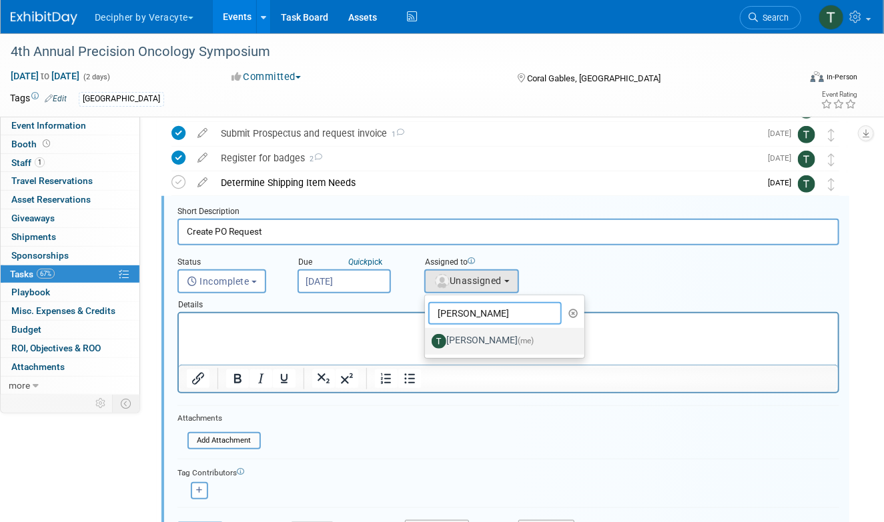
type input "tony"
click at [465, 337] on label "Tony Alvarado (me)" at bounding box center [501, 341] width 139 height 21
click at [427, 337] on input "Tony Alvarado (me)" at bounding box center [422, 339] width 9 height 9
select select "3ceeba8c-a19a-4597-a609-6fba7c9a515a"
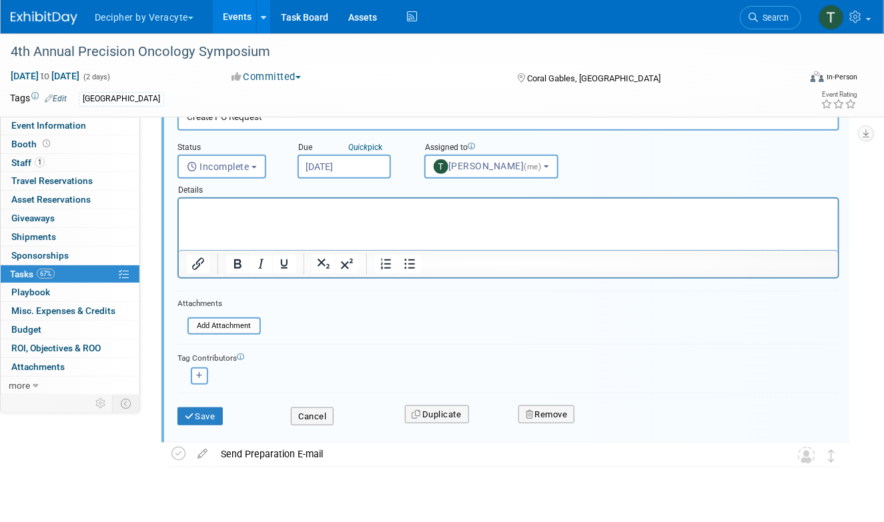
scroll to position [288, 0]
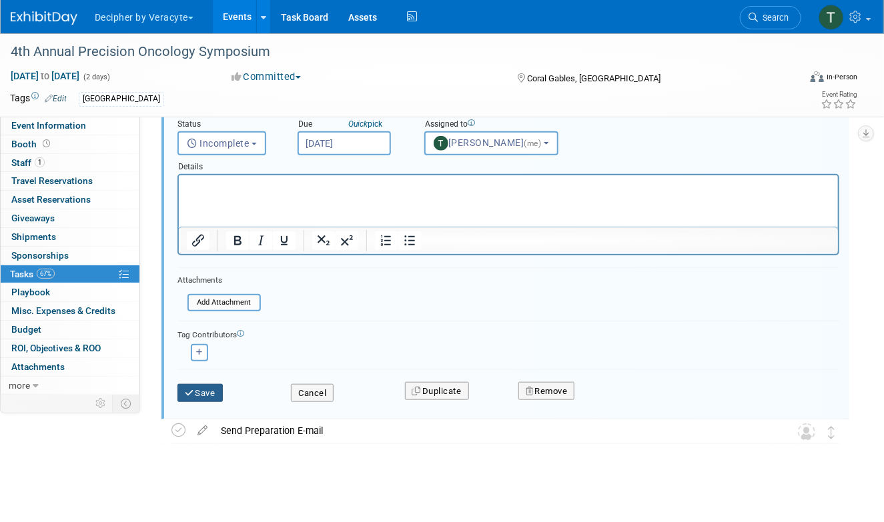
click at [197, 397] on button "Save" at bounding box center [199, 393] width 45 height 19
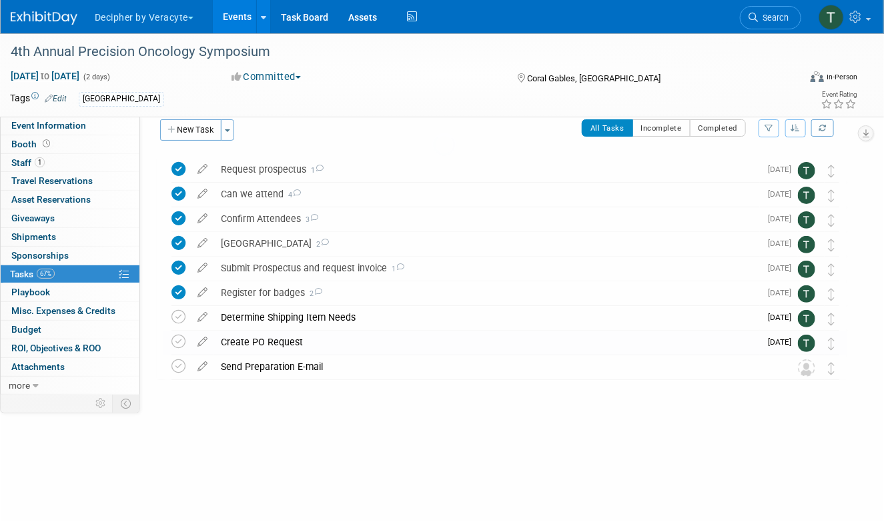
scroll to position [0, 0]
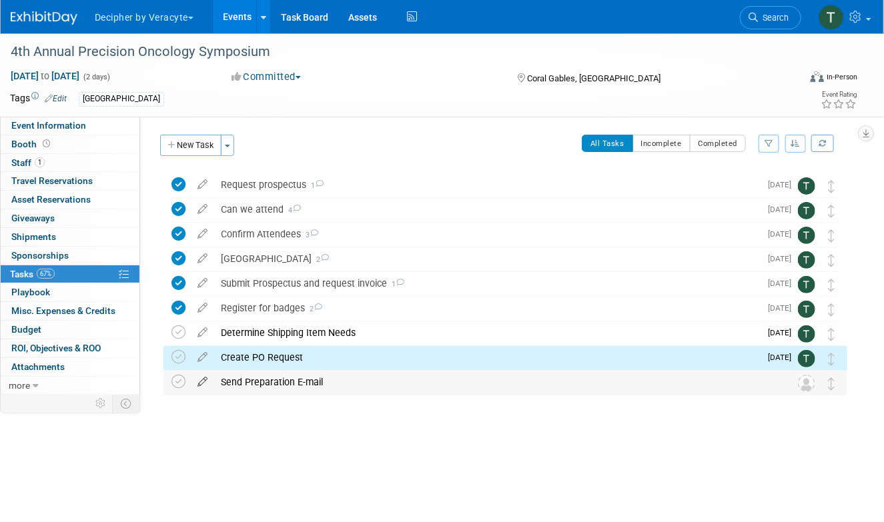
click at [200, 381] on icon at bounding box center [202, 379] width 23 height 17
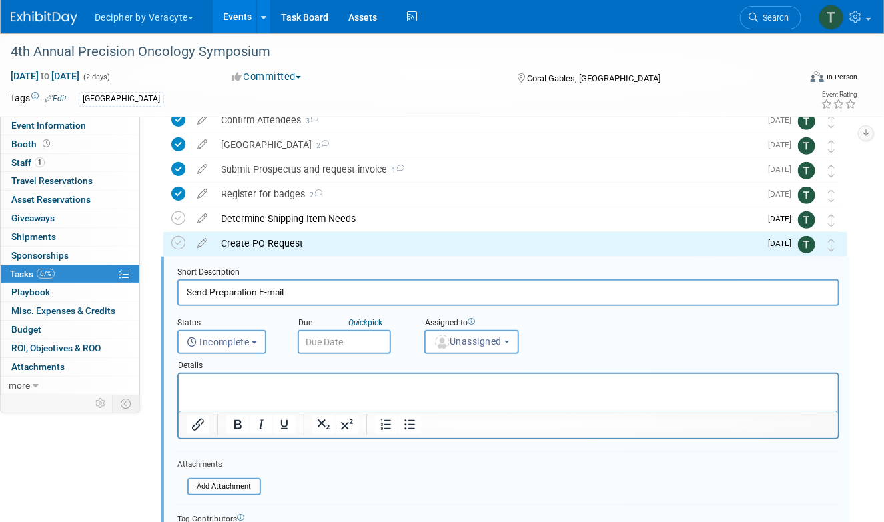
scroll to position [175, 0]
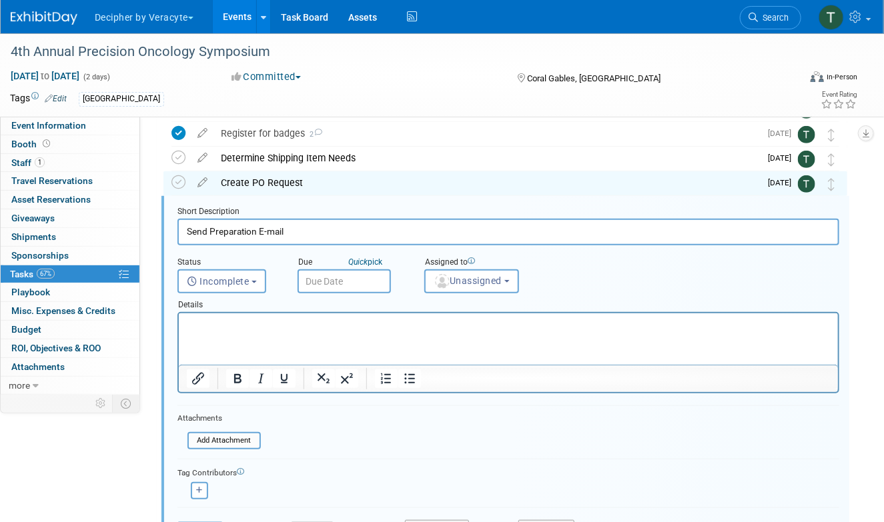
click at [354, 290] on body "Decipher by Veracyte Explore: My Workspaces 2 Go to Workspace: Corporate Events…" at bounding box center [442, 86] width 884 height 522
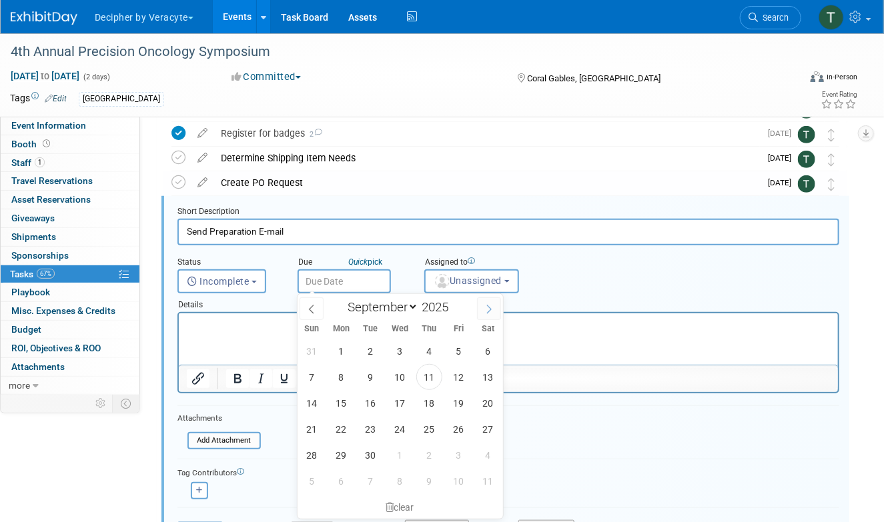
click at [498, 305] on span at bounding box center [489, 308] width 24 height 23
select select "11"
click at [456, 349] on span "5" at bounding box center [459, 351] width 26 height 26
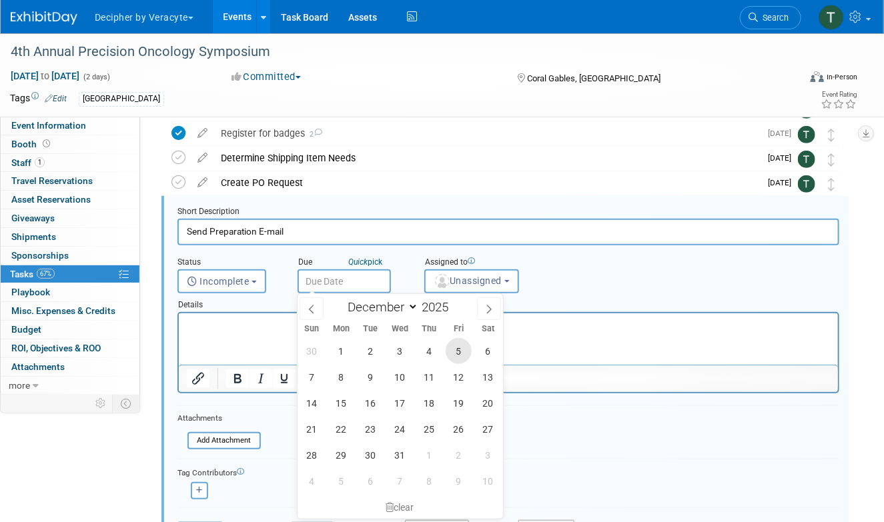
type input "Dec 5, 2025"
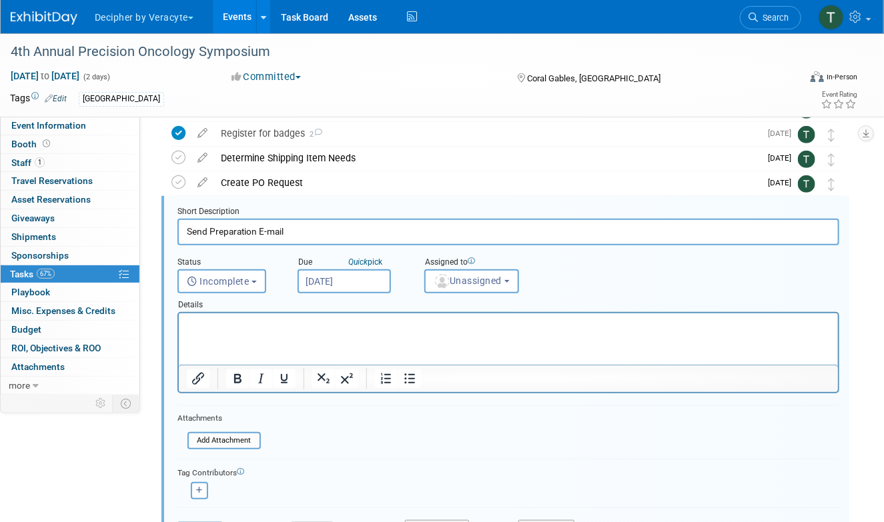
click at [456, 331] on html at bounding box center [507, 322] width 659 height 18
click at [484, 279] on span "Unassigned" at bounding box center [468, 280] width 68 height 11
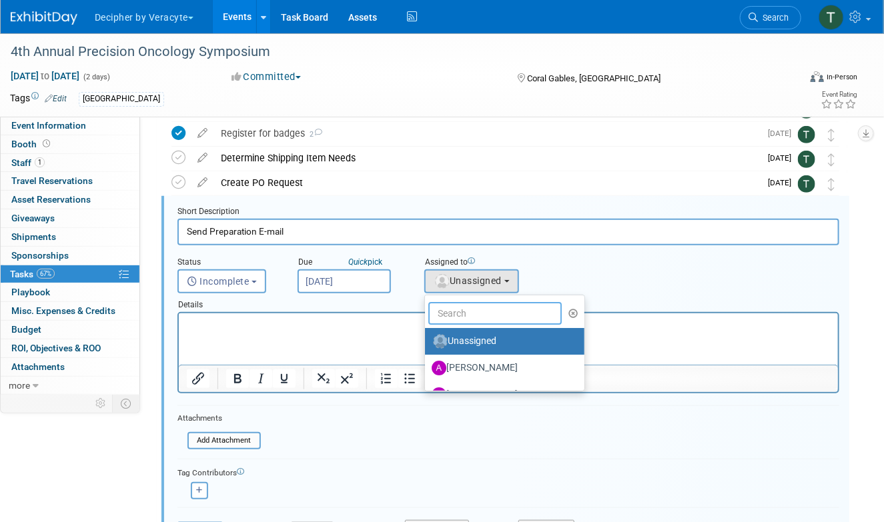
click at [484, 321] on input "text" at bounding box center [494, 313] width 133 height 23
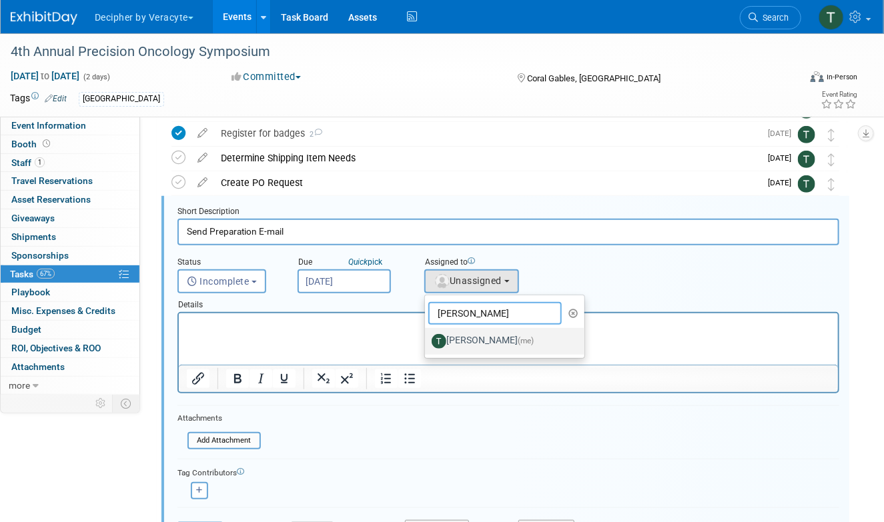
type input "tony"
click at [486, 347] on label "Tony Alvarado (me)" at bounding box center [501, 341] width 139 height 21
click at [427, 344] on input "Tony Alvarado (me)" at bounding box center [422, 339] width 9 height 9
select select "3ceeba8c-a19a-4597-a609-6fba7c9a515a"
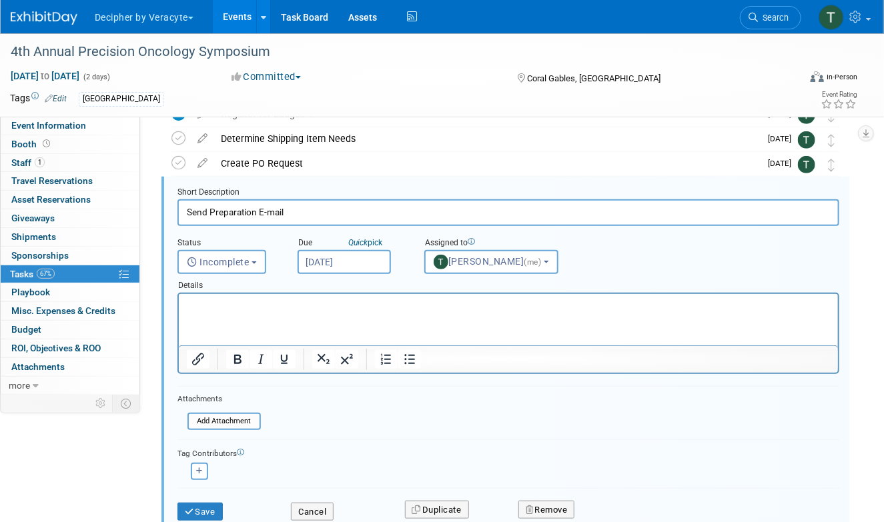
scroll to position [195, 0]
click at [360, 262] on input "Dec 5, 2025" at bounding box center [343, 261] width 93 height 24
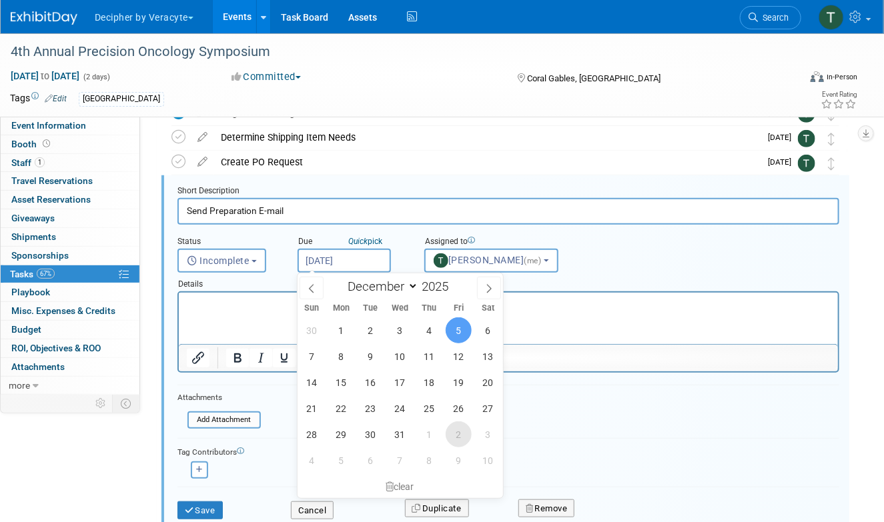
click at [454, 439] on span "2" at bounding box center [459, 434] width 26 height 26
type input "Jan 2, 2026"
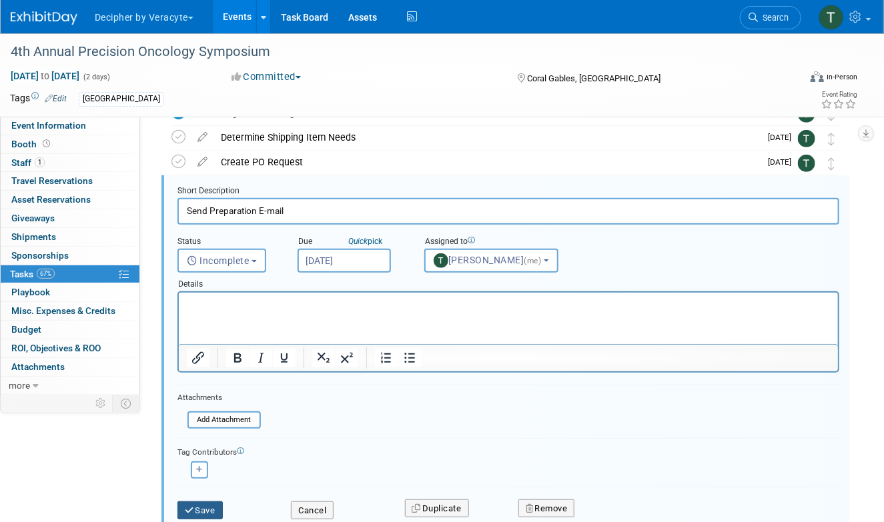
click at [213, 514] on button "Save" at bounding box center [199, 511] width 45 height 19
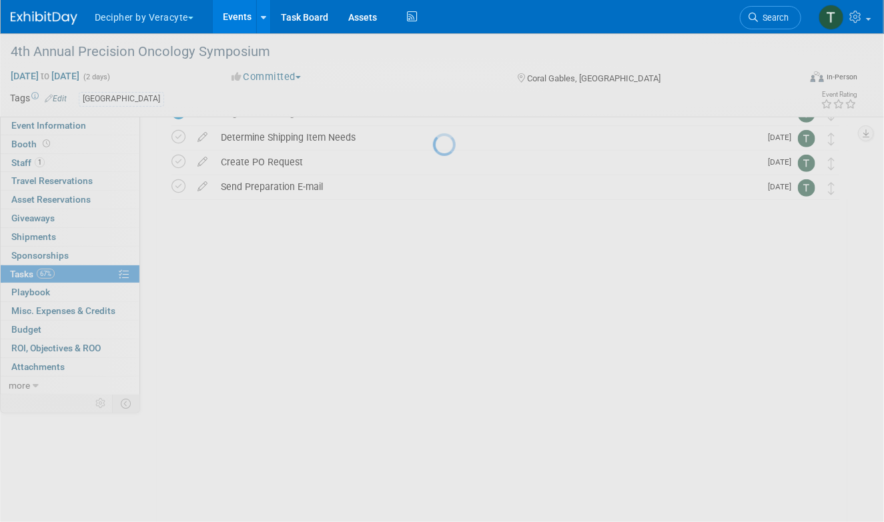
scroll to position [0, 0]
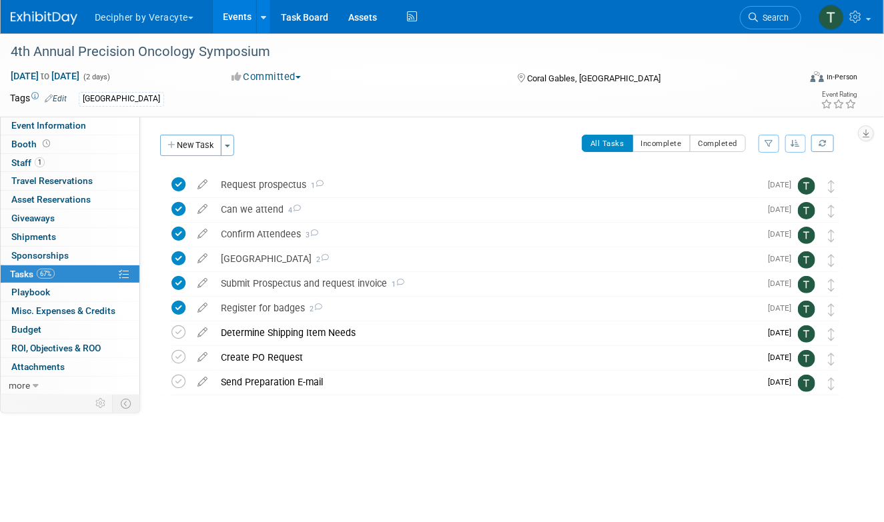
click at [231, 21] on link "Events" at bounding box center [237, 16] width 49 height 33
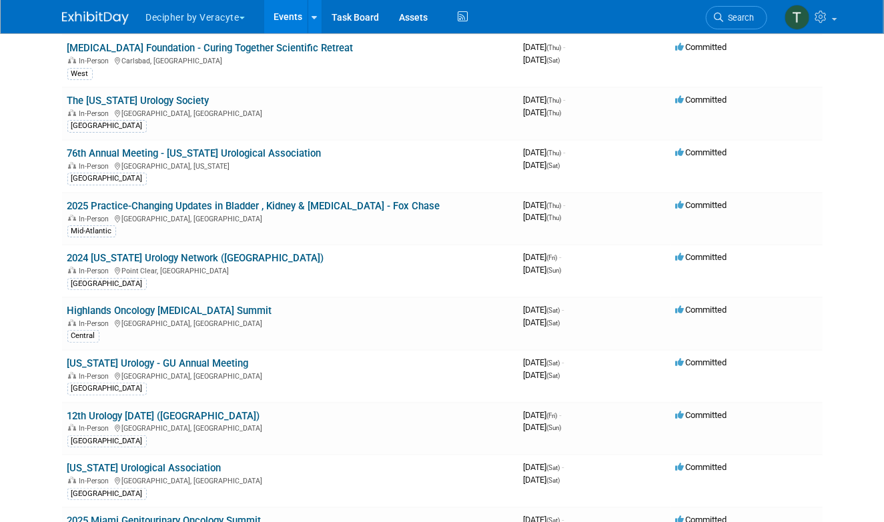
scroll to position [2661, 0]
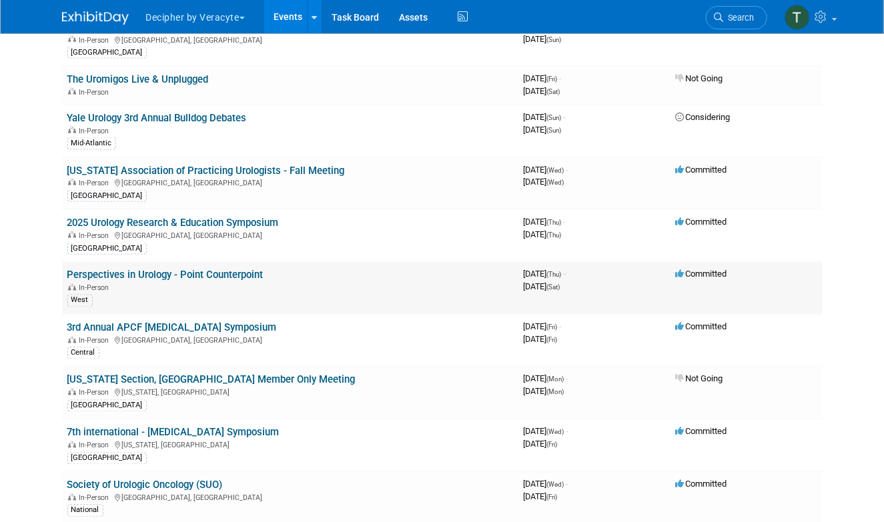
click at [255, 269] on link "Perspectives in Urology - Point Counterpoint" at bounding box center [165, 275] width 196 height 12
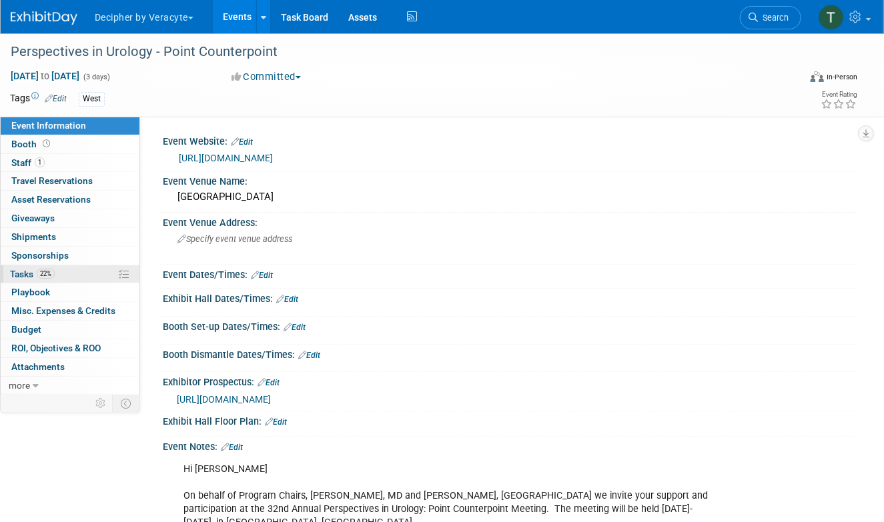
click at [105, 270] on link "22% Tasks 22%" at bounding box center [70, 274] width 139 height 18
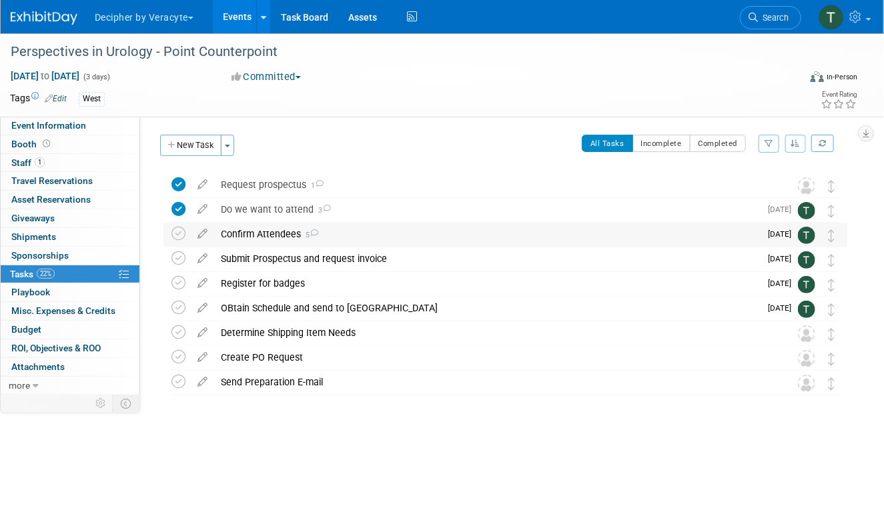
click at [235, 243] on div "Confirm Attendees 5" at bounding box center [487, 234] width 546 height 23
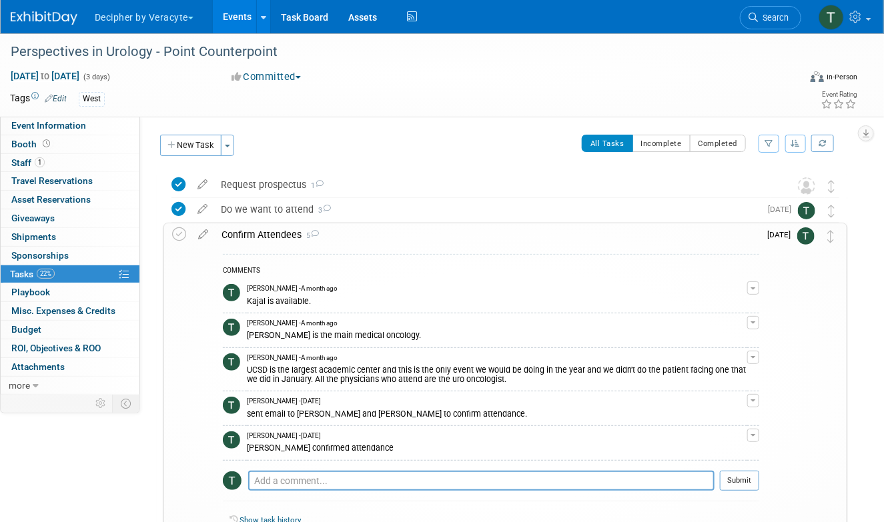
click at [243, 18] on link "Events" at bounding box center [237, 16] width 49 height 33
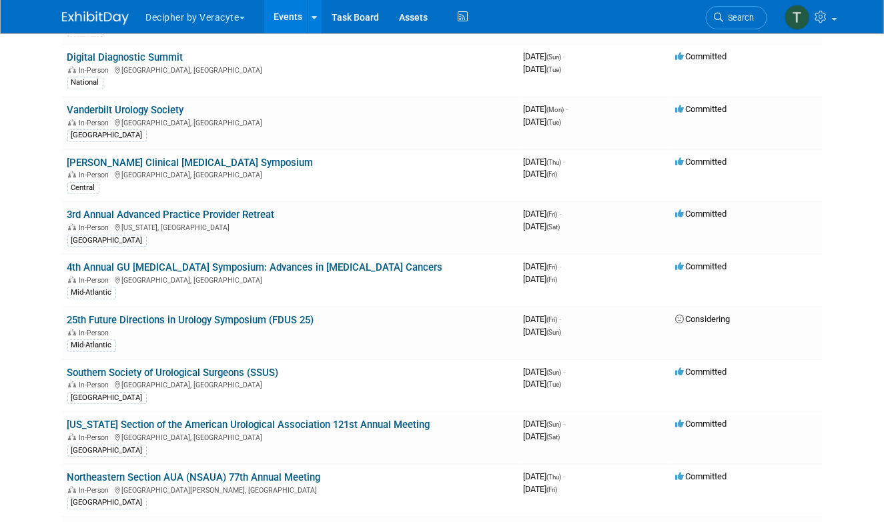
scroll to position [3797, 0]
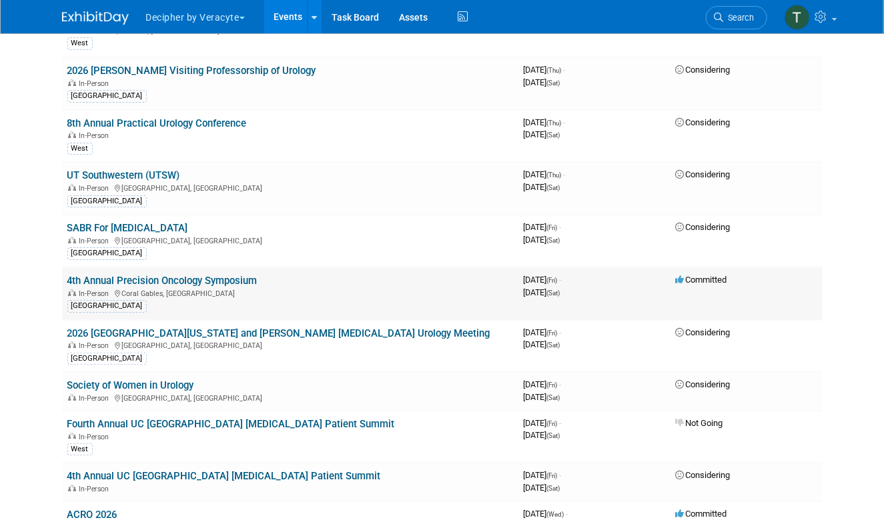
click at [179, 275] on link "4th Annual Precision Oncology Symposium" at bounding box center [162, 281] width 190 height 12
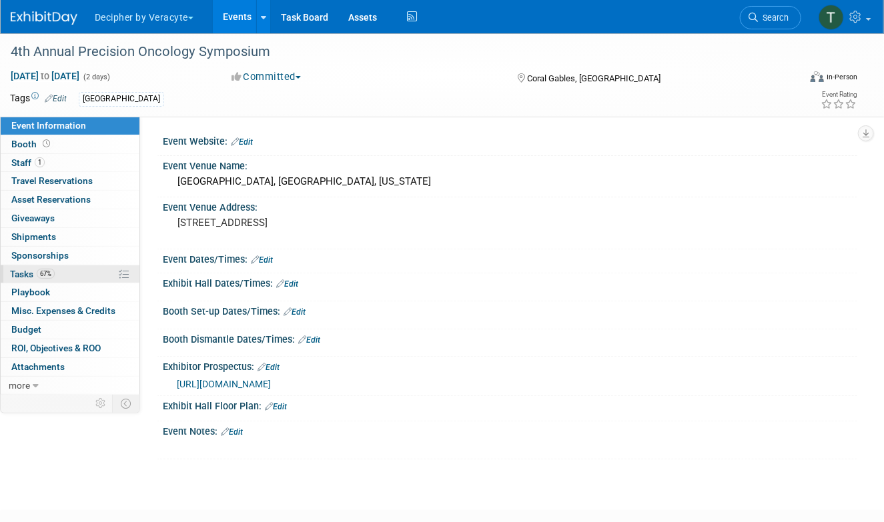
click at [107, 269] on link "67% Tasks 67%" at bounding box center [70, 274] width 139 height 18
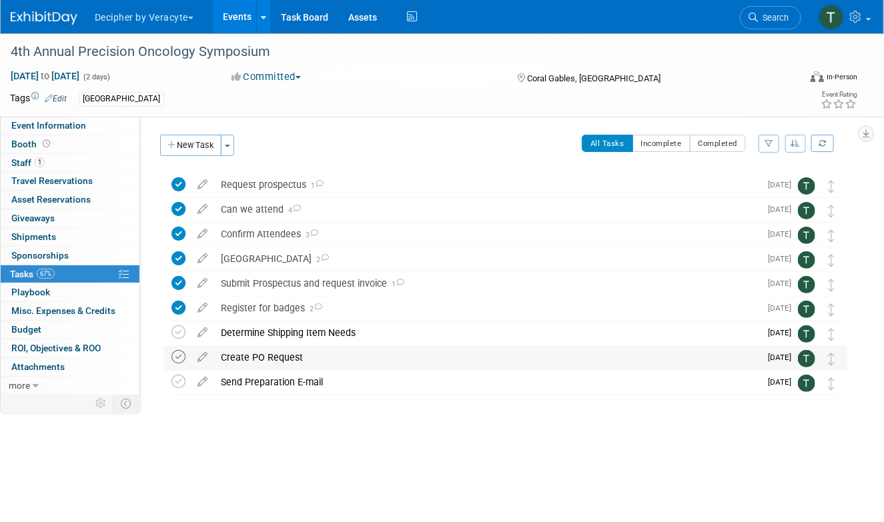
click at [183, 353] on icon at bounding box center [178, 357] width 14 height 14
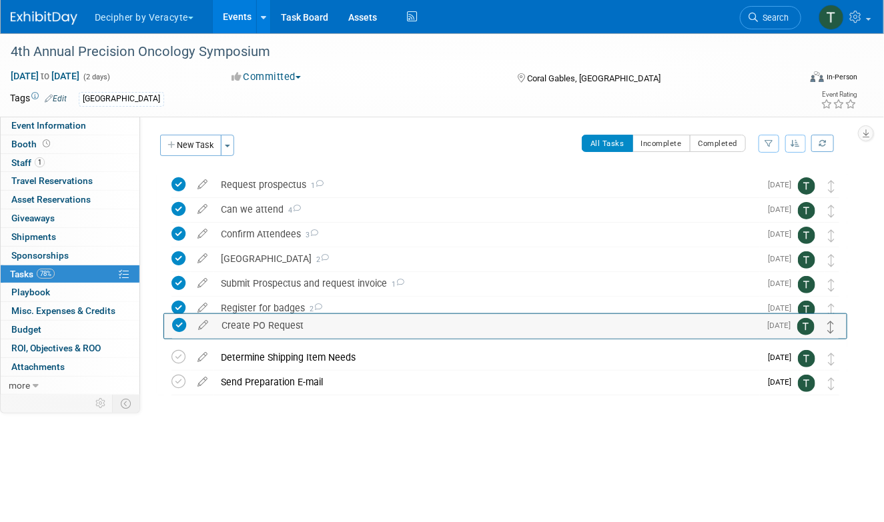
drag, startPoint x: 830, startPoint y: 361, endPoint x: 830, endPoint y: 329, distance: 32.7
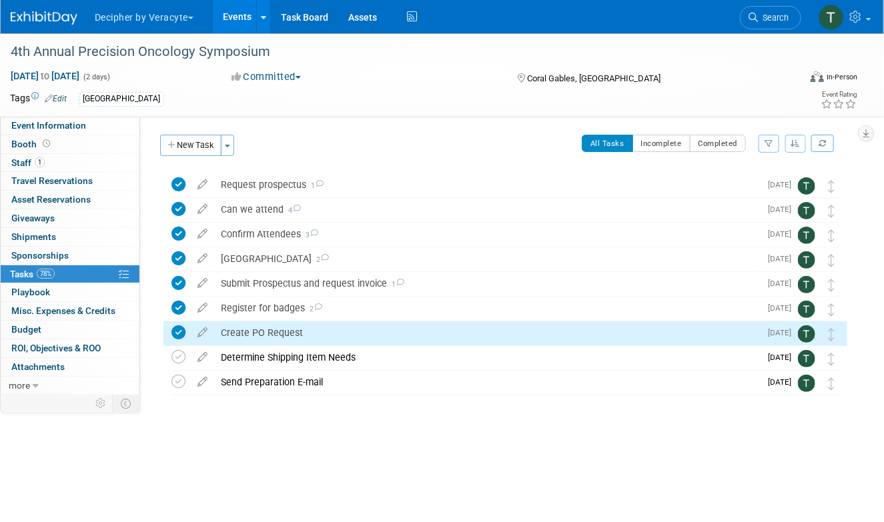
click at [343, 334] on div "Create PO Request" at bounding box center [487, 332] width 546 height 23
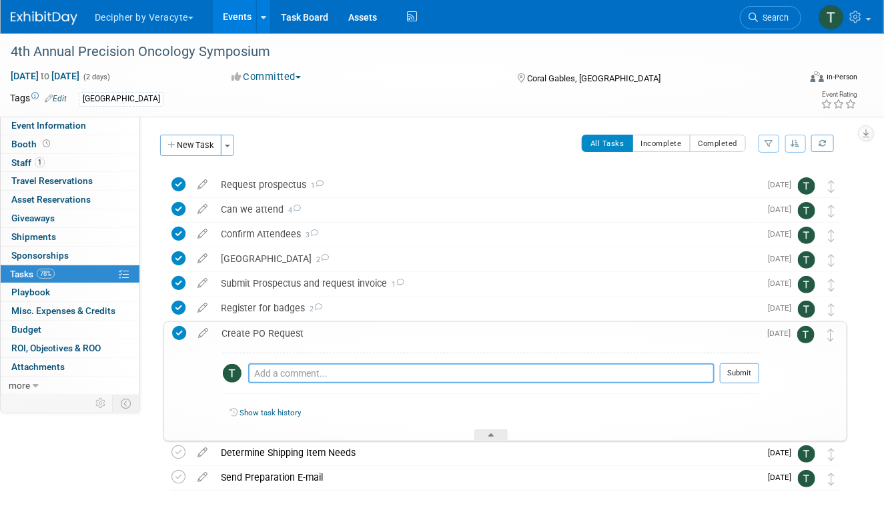
click at [343, 377] on textarea at bounding box center [481, 373] width 466 height 20
type textarea "this was completed."
click at [754, 373] on button "Submit" at bounding box center [739, 373] width 39 height 20
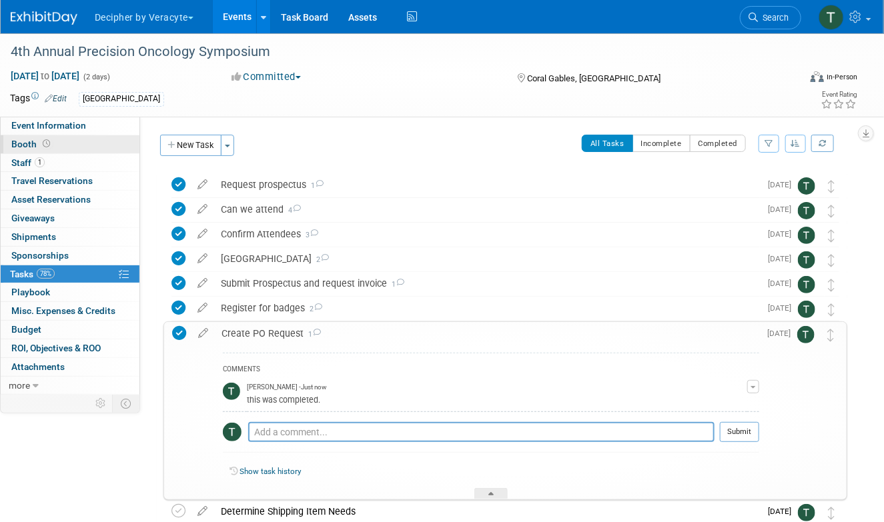
click at [60, 153] on link "Booth" at bounding box center [70, 144] width 139 height 18
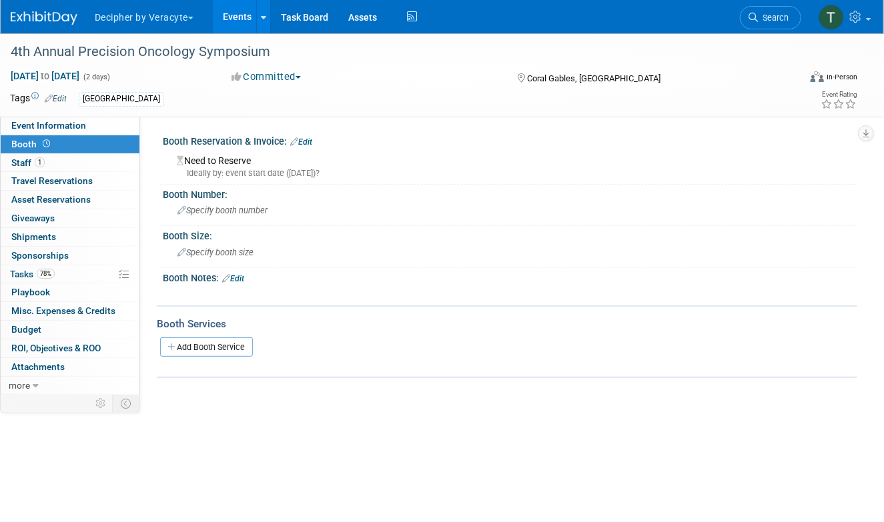
click at [308, 141] on link "Edit" at bounding box center [301, 141] width 22 height 9
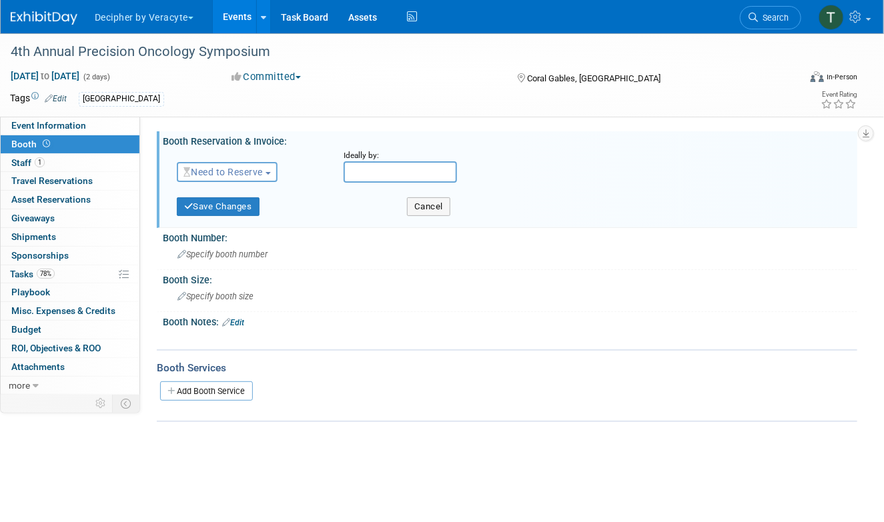
click at [215, 172] on span "Need to Reserve" at bounding box center [222, 172] width 79 height 11
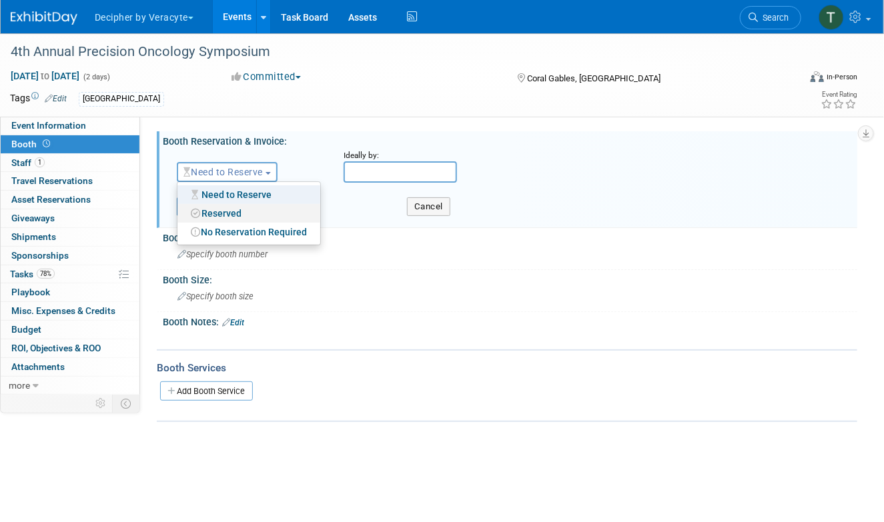
click at [220, 213] on link "Reserved" at bounding box center [248, 213] width 143 height 19
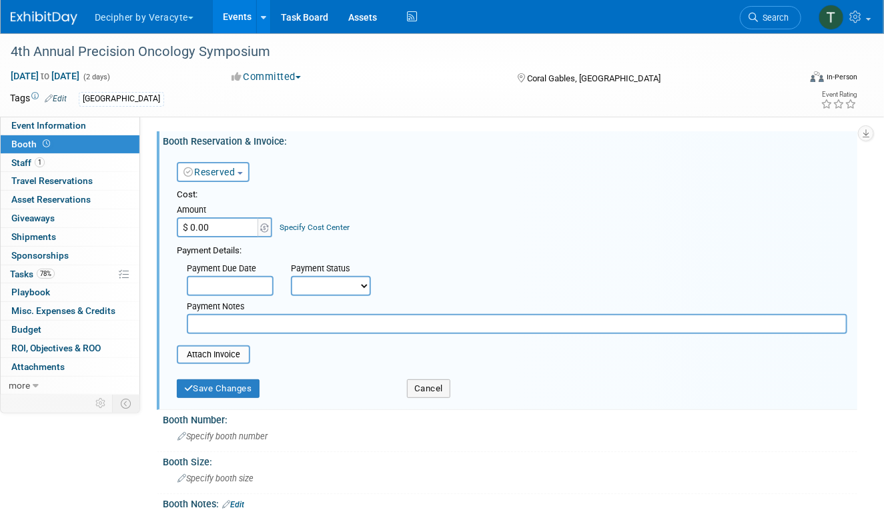
click at [220, 227] on input "$ 0.00" at bounding box center [218, 227] width 83 height 20
type input "$ 4,000.00"
click at [210, 398] on div "Save Changes Cancel" at bounding box center [512, 388] width 670 height 34
click at [206, 387] on button "Save Changes" at bounding box center [218, 388] width 83 height 19
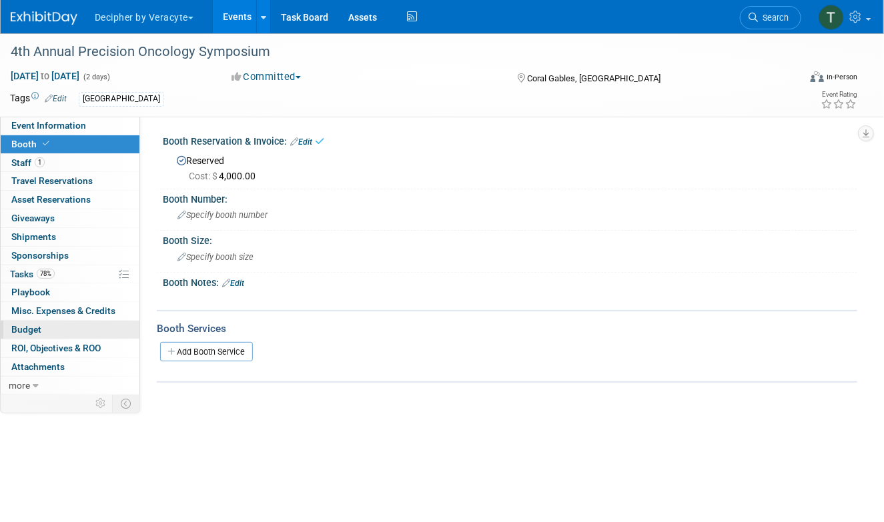
click at [89, 327] on link "Budget" at bounding box center [70, 330] width 139 height 18
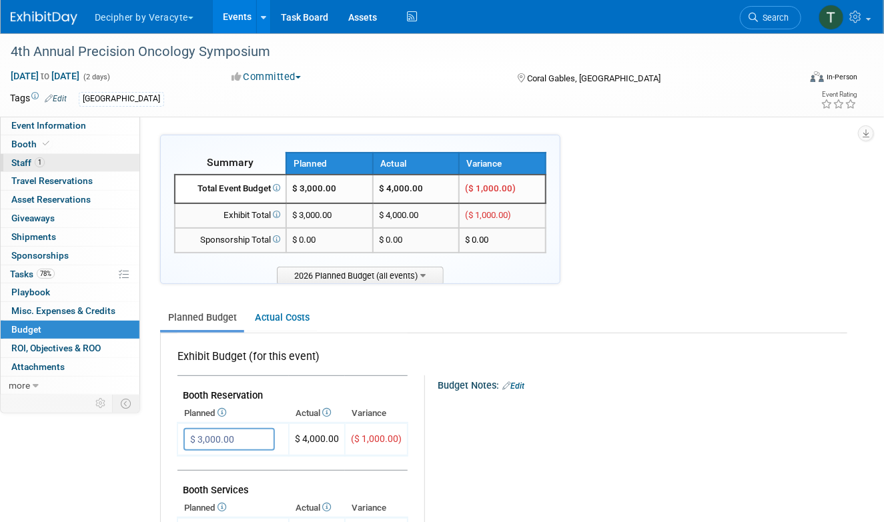
click at [59, 159] on link "1 Staff 1" at bounding box center [70, 163] width 139 height 18
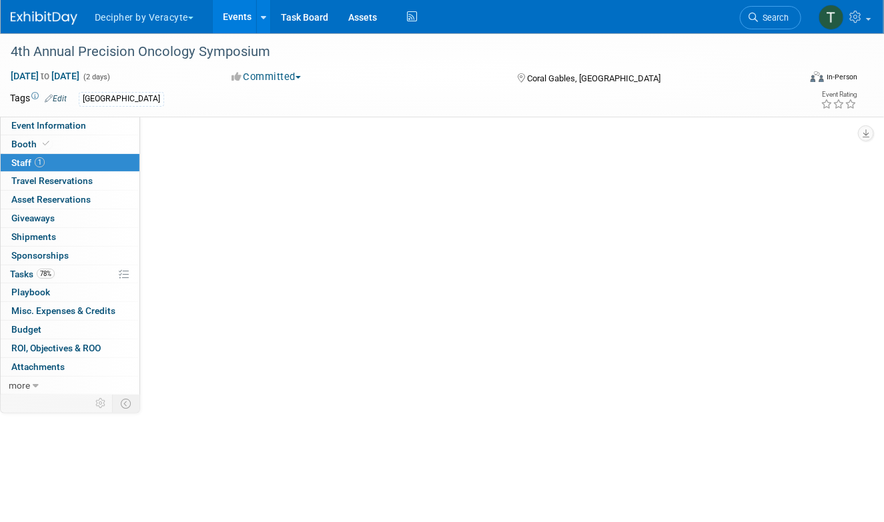
click at [59, 154] on link "1 Staff 1" at bounding box center [70, 163] width 139 height 18
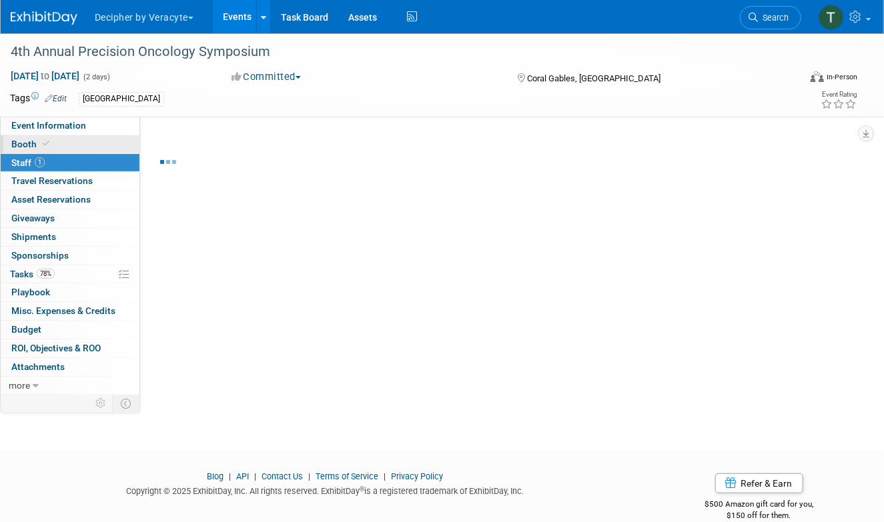
click at [59, 149] on link "Booth" at bounding box center [70, 144] width 139 height 18
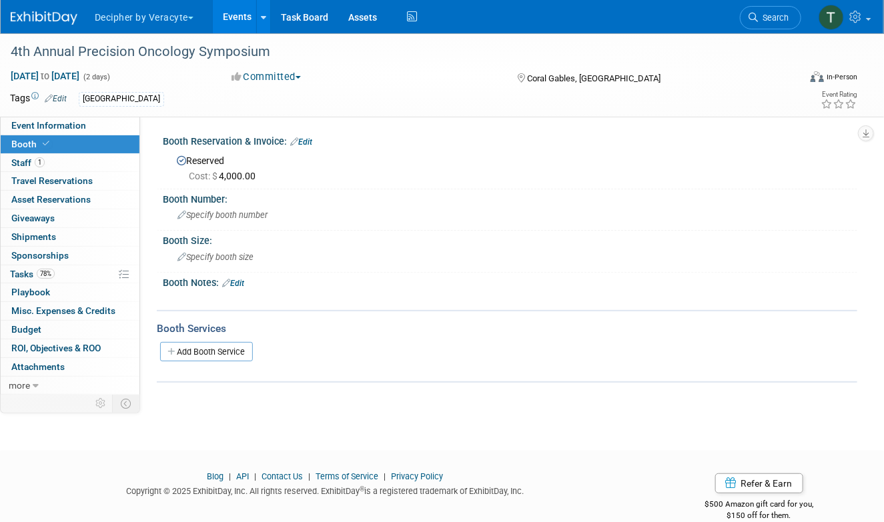
click at [304, 139] on link "Edit" at bounding box center [301, 141] width 22 height 9
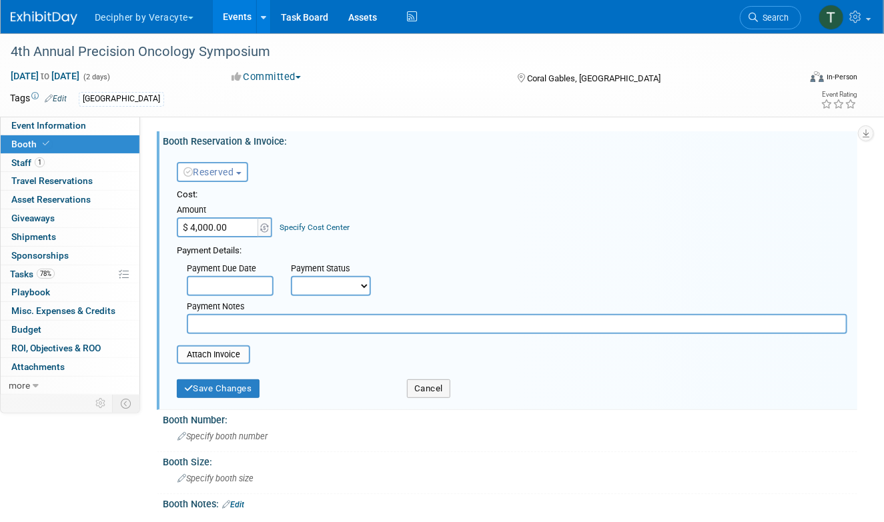
click at [226, 225] on input "$ 4,000.00" at bounding box center [218, 227] width 83 height 20
type input "$ 2,500.00"
click at [196, 371] on div "Save Changes" at bounding box center [282, 384] width 230 height 27
click at [196, 378] on div "Save Changes" at bounding box center [282, 384] width 230 height 27
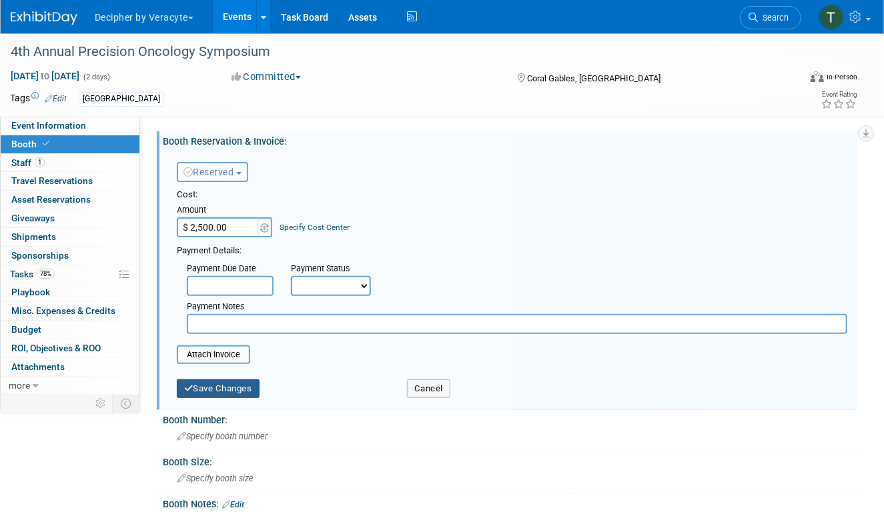
click at [196, 380] on button "Save Changes" at bounding box center [218, 388] width 83 height 19
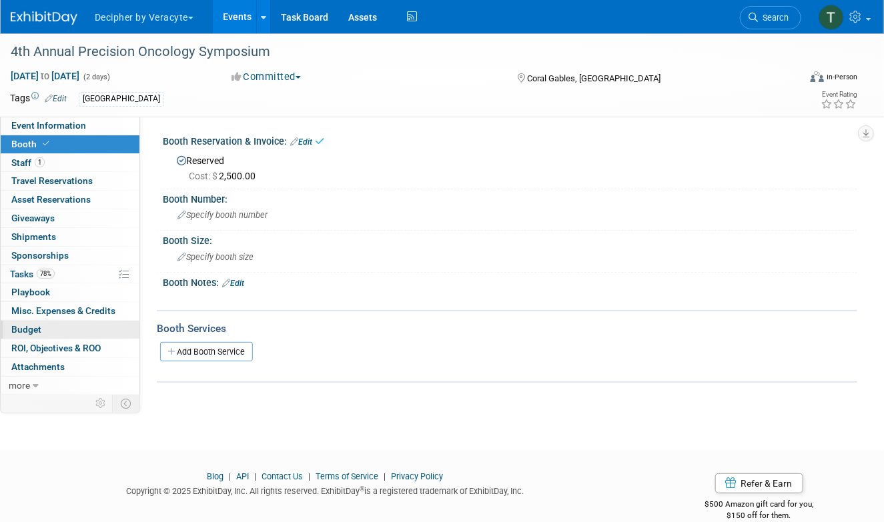
click at [47, 330] on link "Budget" at bounding box center [70, 330] width 139 height 18
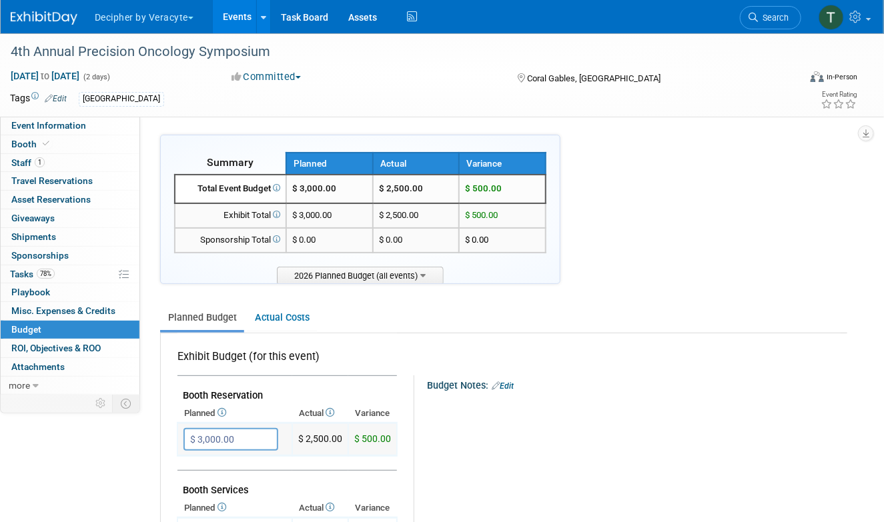
click at [271, 440] on input "$ 3,000.00" at bounding box center [230, 439] width 95 height 23
type input "$ 2,500.00"
click at [188, 45] on div "4th Annual Precision Oncology Symposium" at bounding box center [395, 52] width 779 height 24
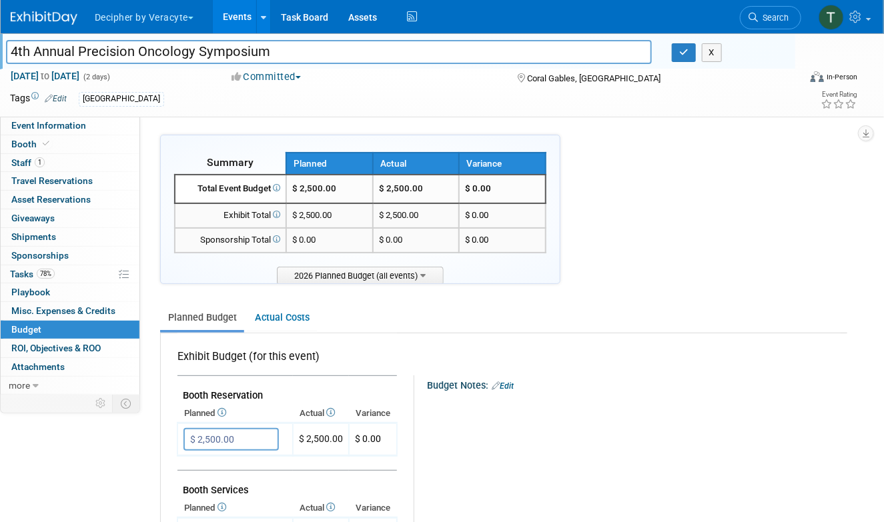
click at [188, 45] on input "4th Annual Precision Oncology Symposium" at bounding box center [329, 51] width 646 height 23
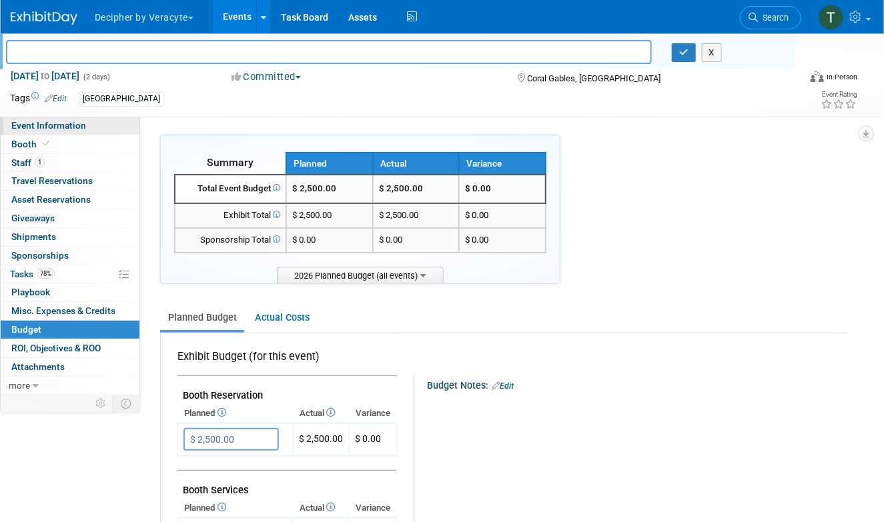
type input "4th Annual Precision Oncology Symposium"
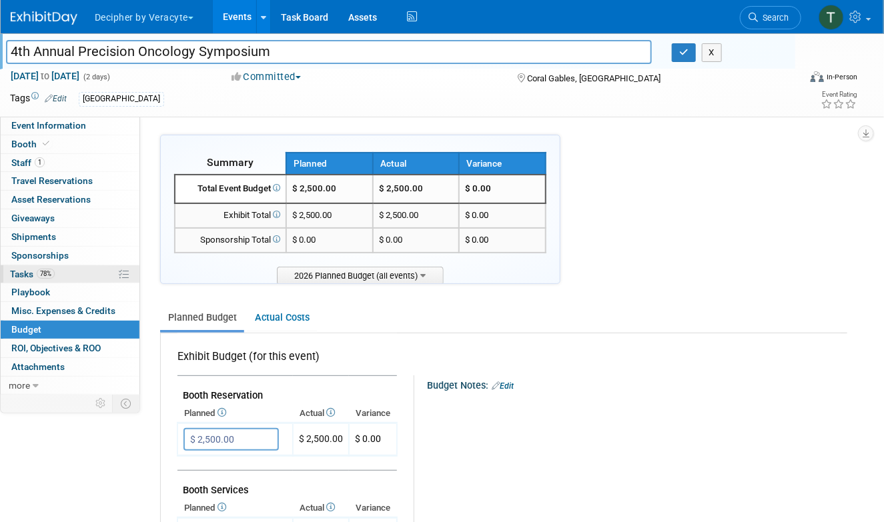
click at [98, 274] on link "78% Tasks 78%" at bounding box center [70, 274] width 139 height 18
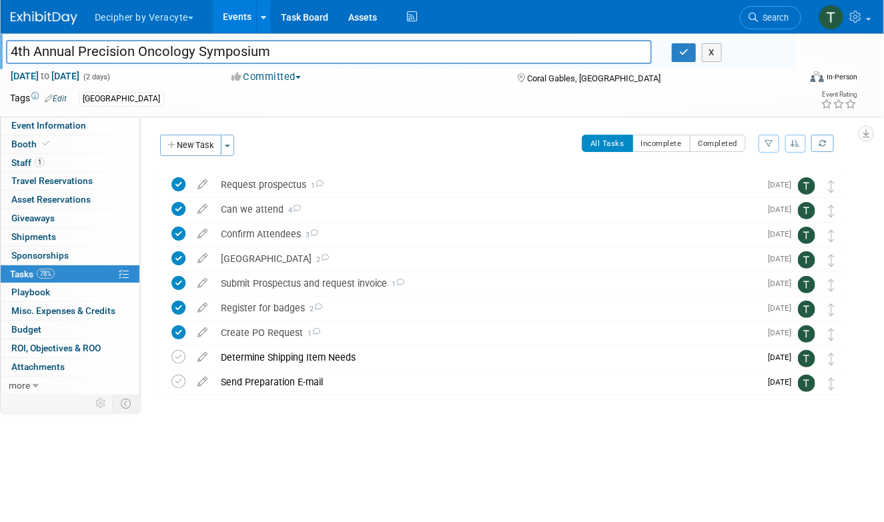
click at [694, 67] on div "4th Annual Precision Oncology Symposium 4th Annual Precision Oncology Symposium…" at bounding box center [397, 51] width 795 height 36
click at [689, 57] on button "button" at bounding box center [684, 52] width 24 height 19
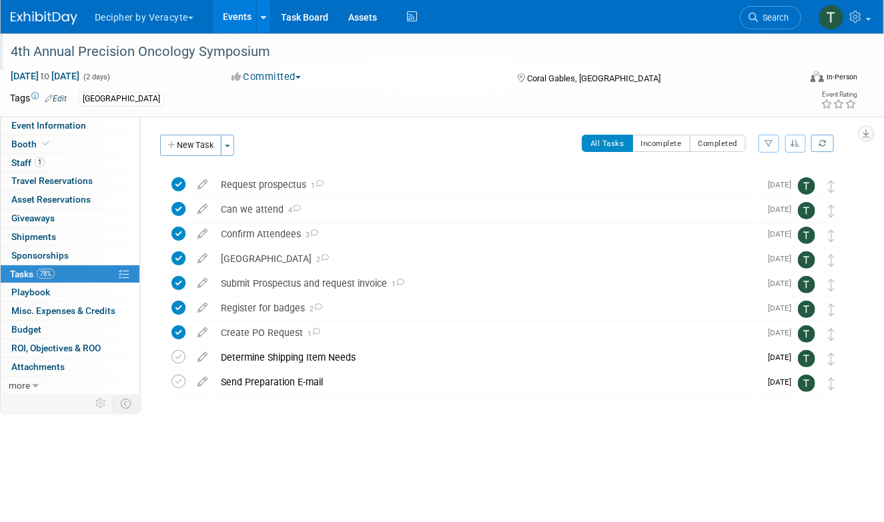
click at [246, 24] on link "Events" at bounding box center [237, 16] width 49 height 33
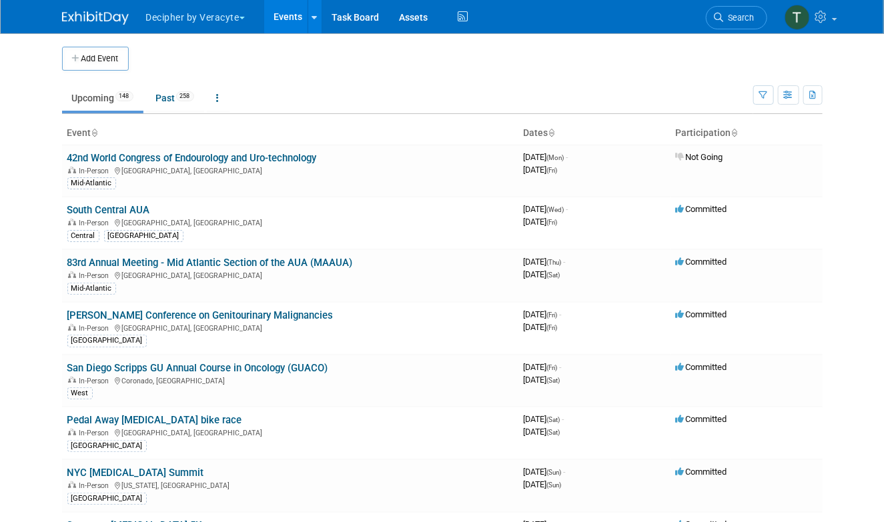
scroll to position [1631, 0]
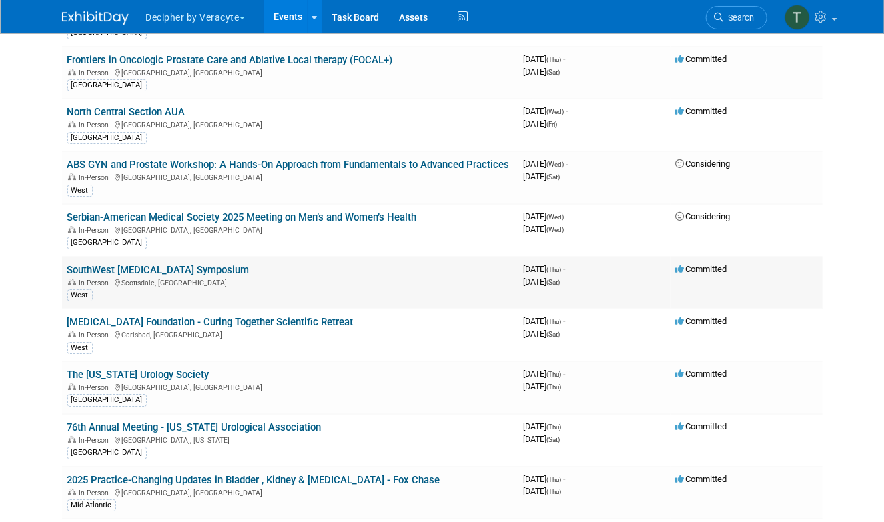
click at [233, 264] on link "SouthWest [MEDICAL_DATA] Symposium" at bounding box center [158, 270] width 182 height 12
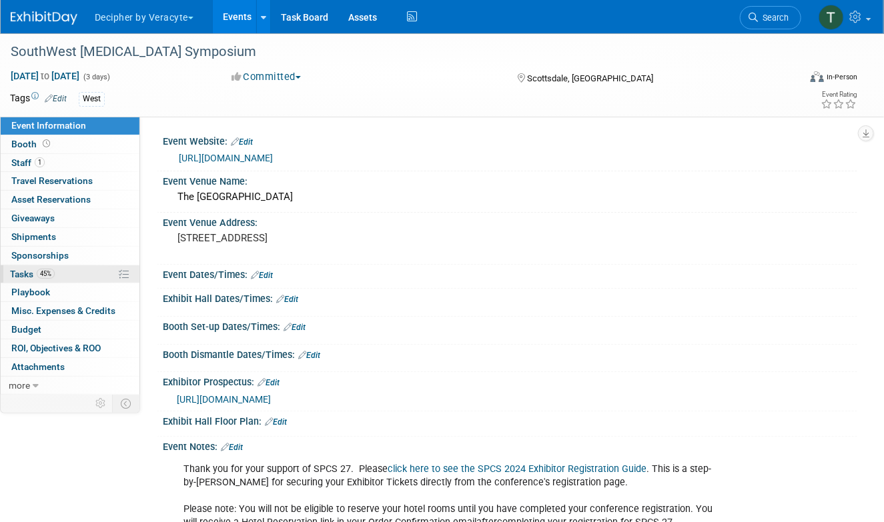
click at [96, 276] on link "45% Tasks 45%" at bounding box center [70, 274] width 139 height 18
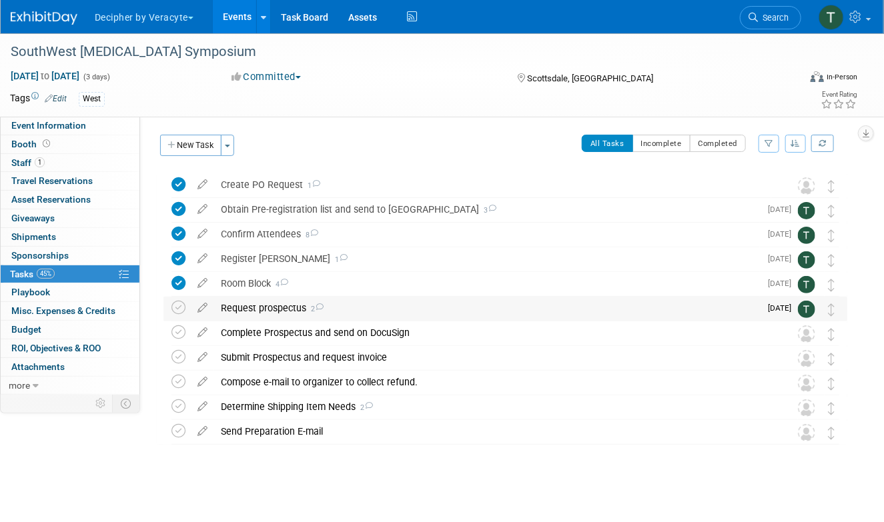
click at [244, 308] on div "Request prospectus 2" at bounding box center [487, 308] width 546 height 23
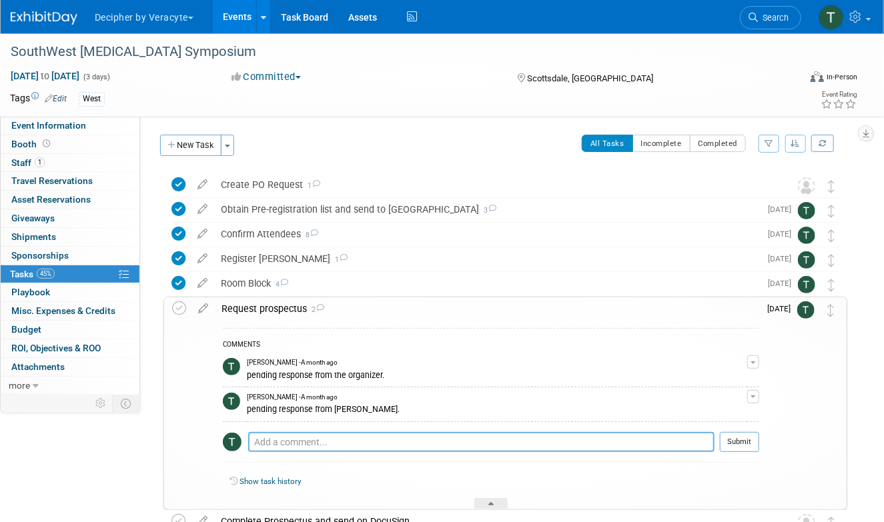
click at [291, 440] on textarea at bounding box center [481, 442] width 466 height 20
click at [365, 444] on textarea "not need per organizer." at bounding box center [481, 442] width 466 height 20
type textarea "not need per organizer."
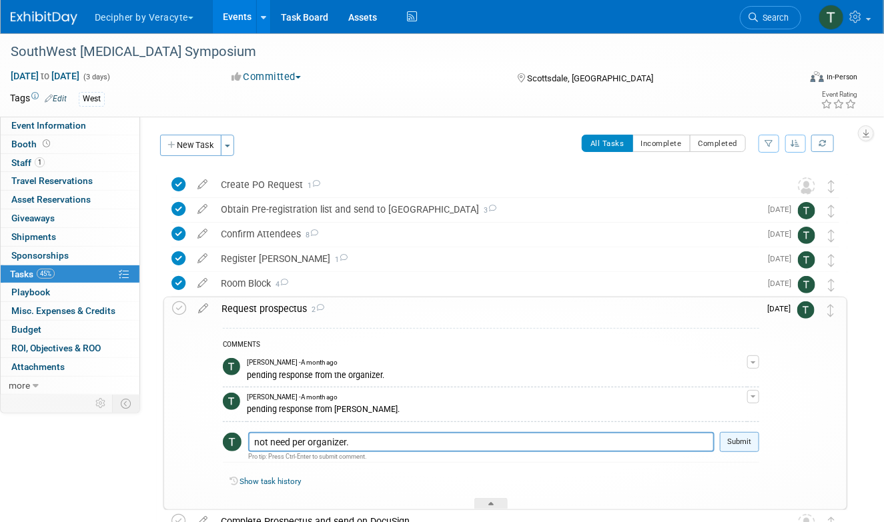
click at [758, 439] on button "Submit" at bounding box center [739, 442] width 39 height 20
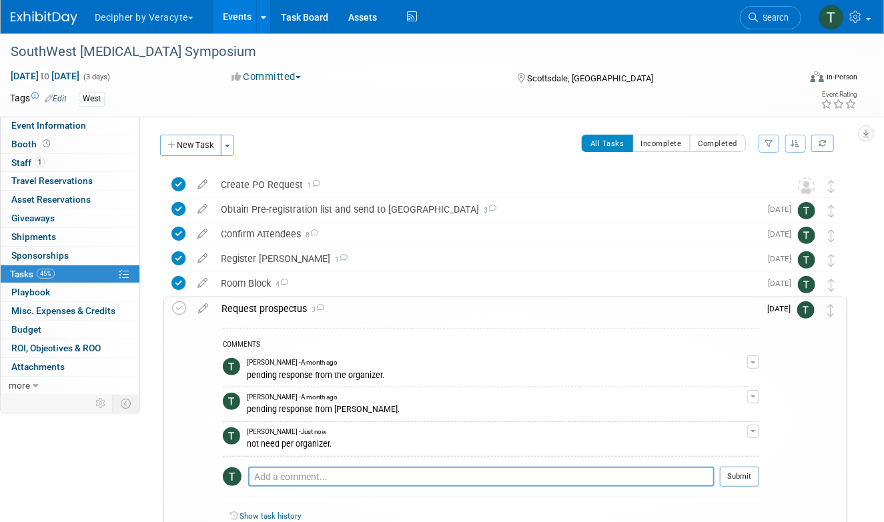
click at [290, 310] on div "Request prospectus 3" at bounding box center [487, 308] width 544 height 23
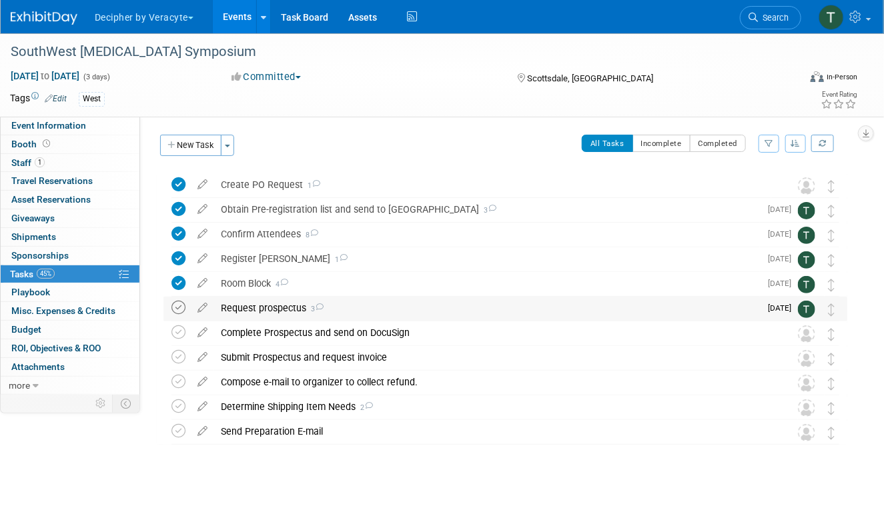
click at [173, 310] on icon at bounding box center [178, 308] width 14 height 14
click at [293, 331] on div "Complete Prospectus and send on DocuSign" at bounding box center [492, 332] width 557 height 23
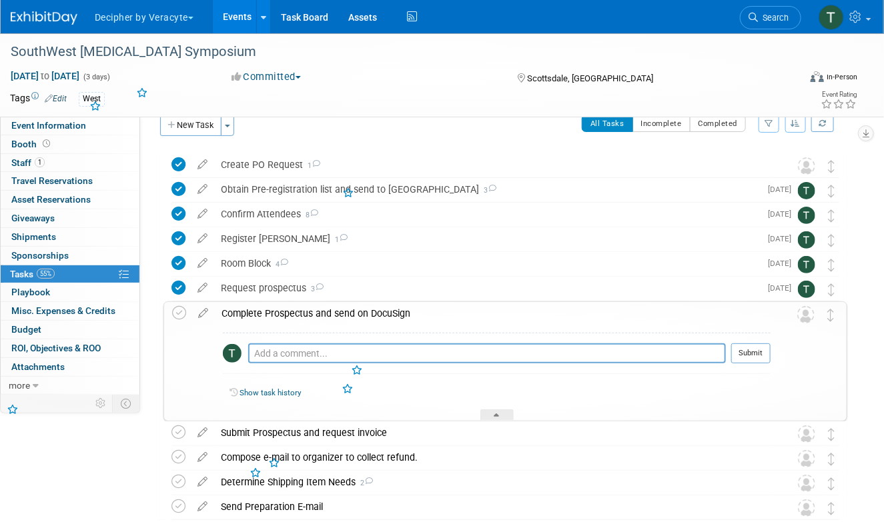
scroll to position [23, 0]
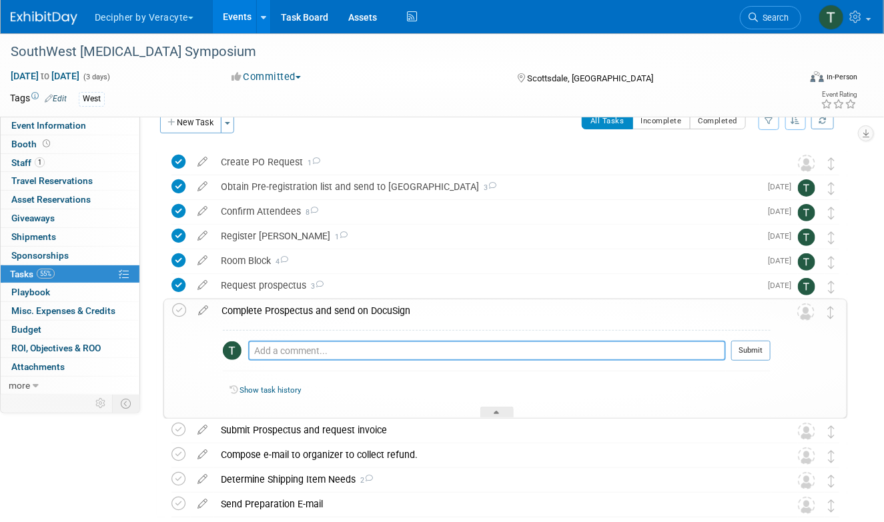
click at [317, 357] on textarea at bounding box center [487, 351] width 478 height 20
paste textarea "not need per organizer."
type textarea "not need per organizer."
click at [752, 353] on button "Submit" at bounding box center [750, 351] width 39 height 20
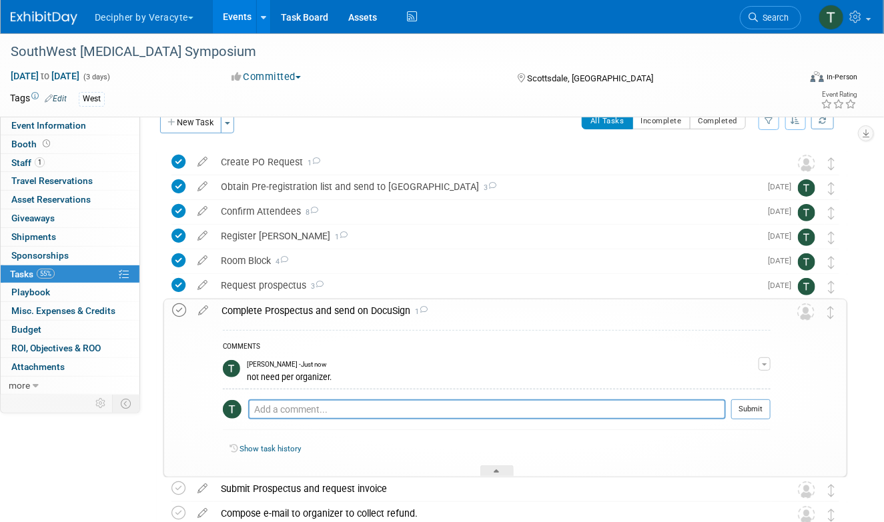
click at [179, 315] on icon at bounding box center [179, 310] width 14 height 14
click at [272, 307] on div "Complete Prospectus and send on DocuSign 1" at bounding box center [493, 310] width 556 height 23
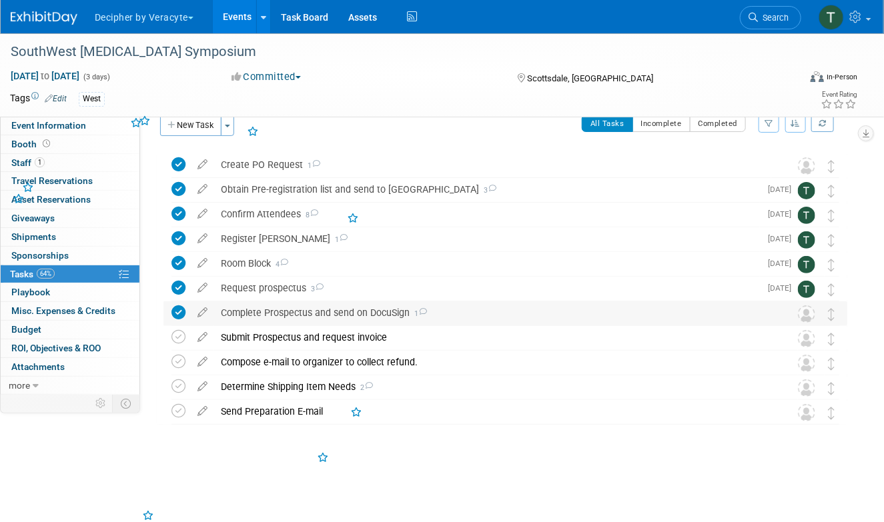
scroll to position [3, 0]
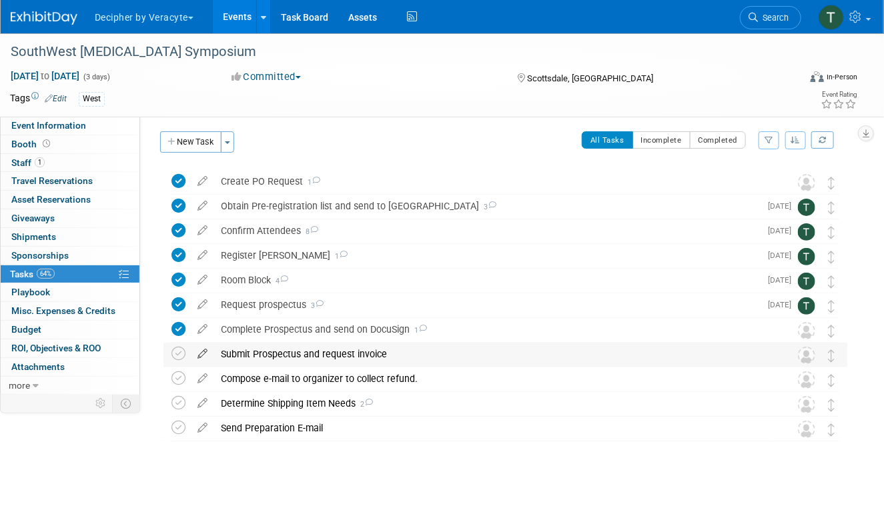
click at [204, 354] on icon at bounding box center [202, 351] width 23 height 17
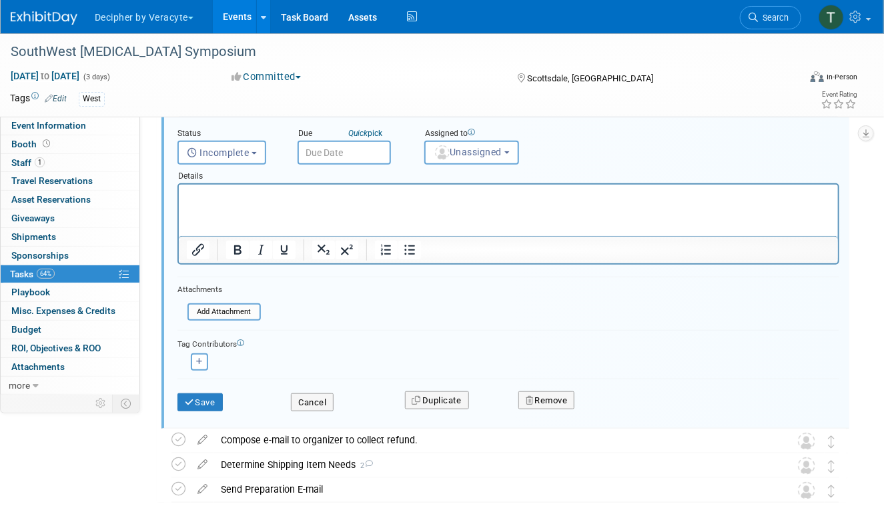
scroll to position [284, 0]
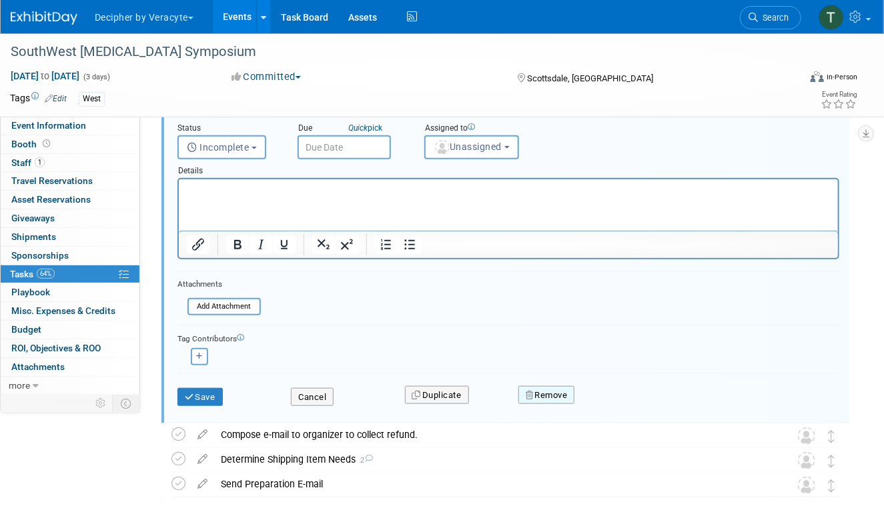
click at [556, 392] on button "Remove" at bounding box center [546, 395] width 57 height 19
click at [605, 399] on link "Yes" at bounding box center [621, 405] width 39 height 21
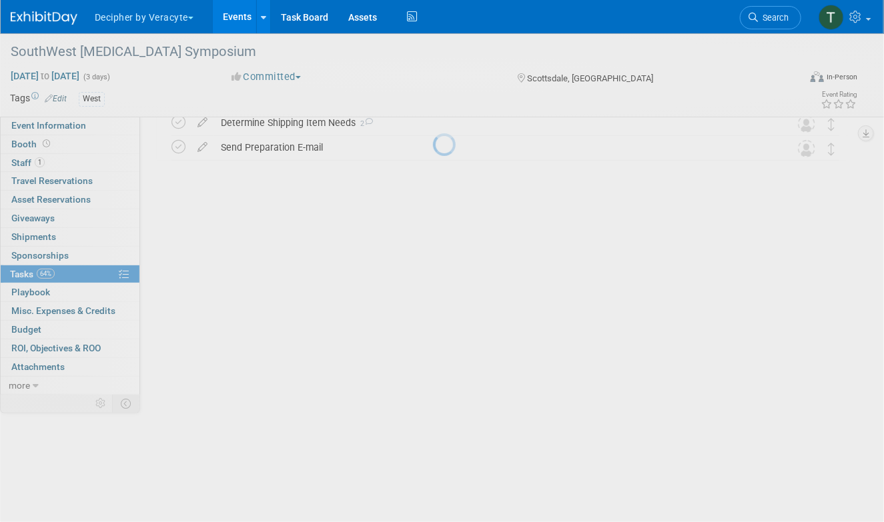
scroll to position [0, 0]
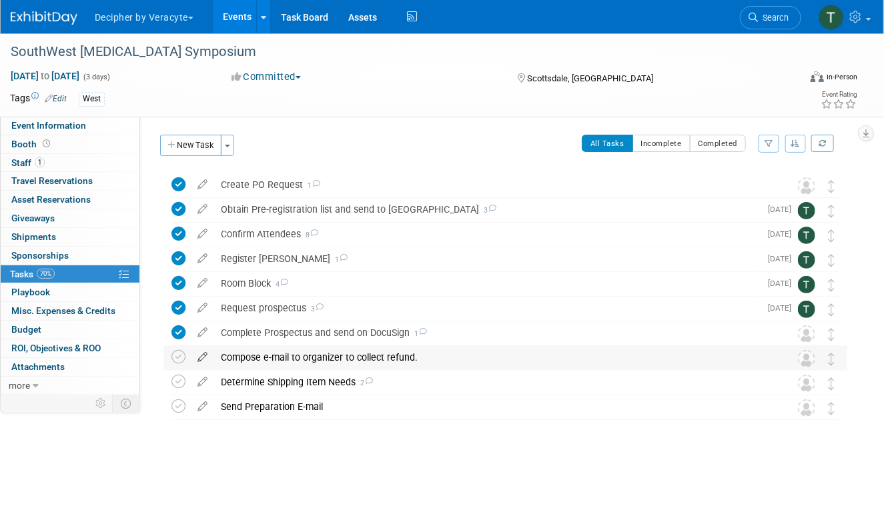
click at [203, 360] on icon at bounding box center [202, 354] width 23 height 17
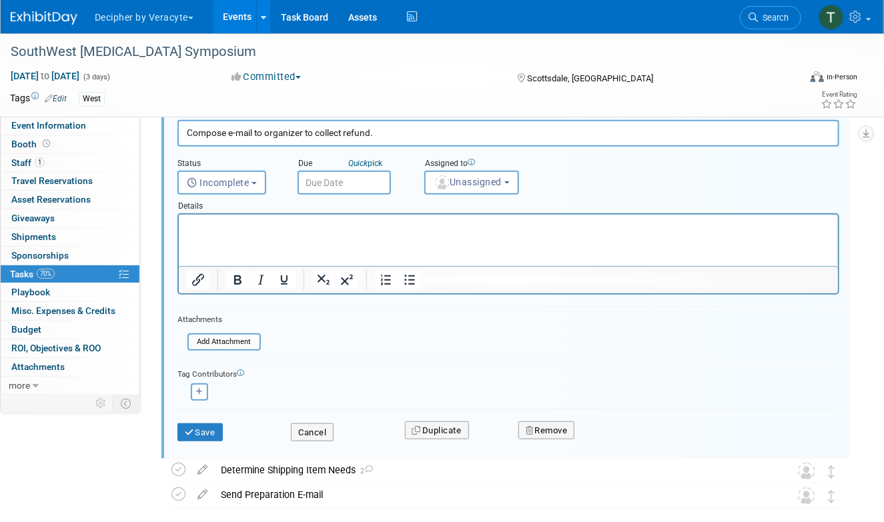
scroll to position [250, 0]
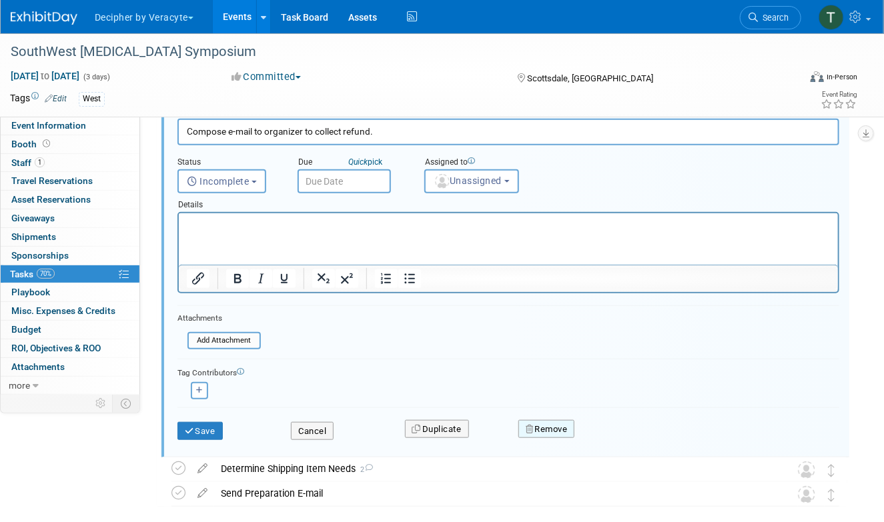
click at [563, 432] on button "Remove" at bounding box center [546, 429] width 57 height 19
click at [612, 438] on icon at bounding box center [612, 440] width 8 height 7
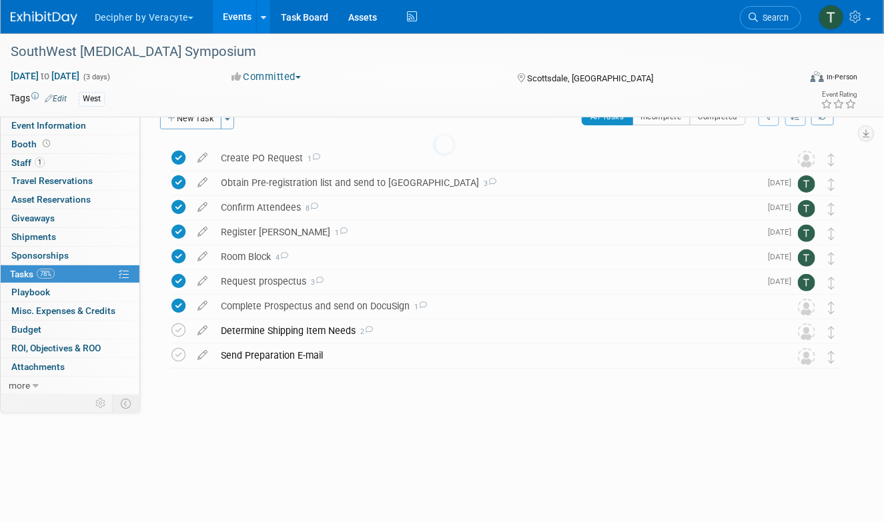
scroll to position [0, 0]
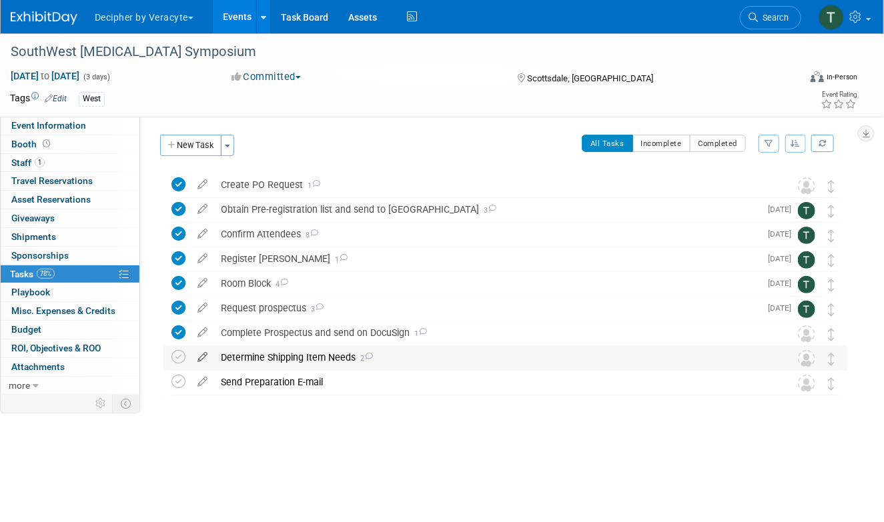
click at [203, 353] on icon at bounding box center [202, 354] width 23 height 17
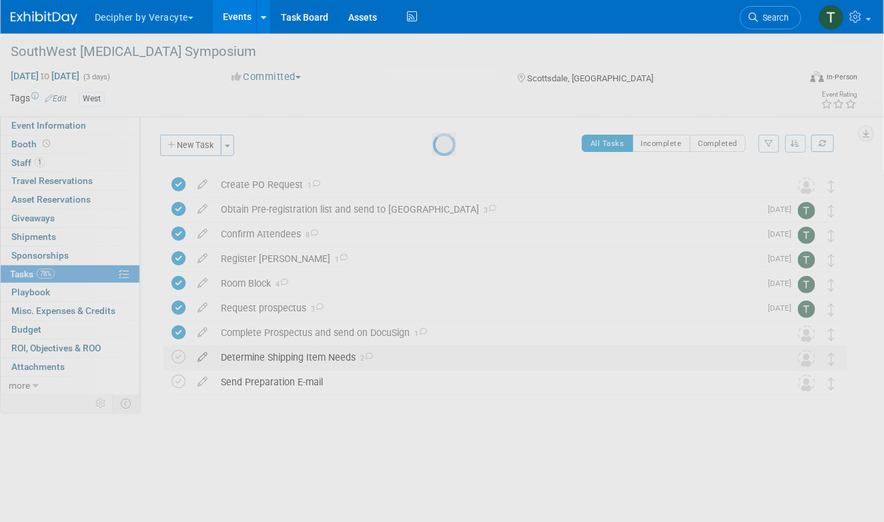
select select "8"
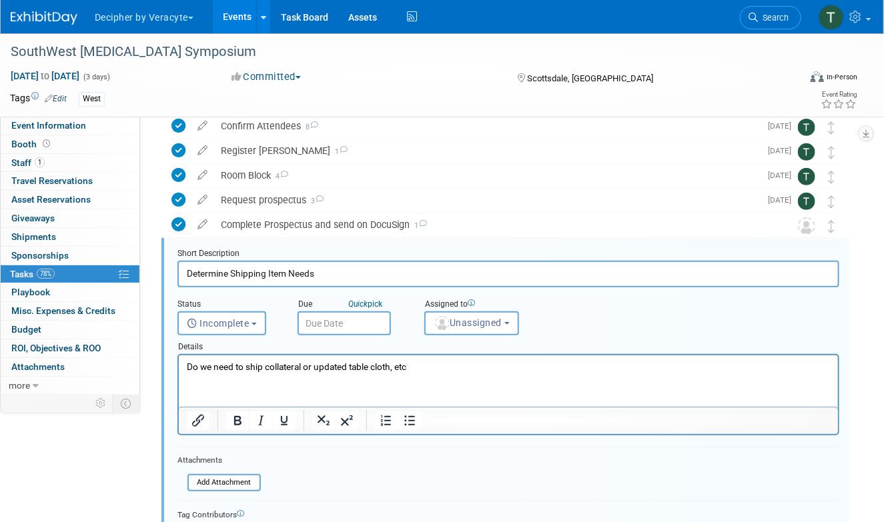
scroll to position [150, 0]
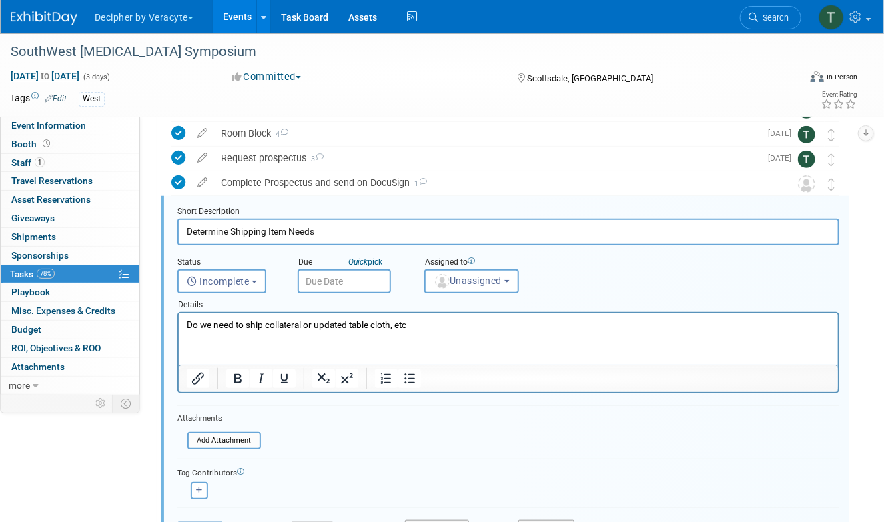
click at [335, 287] on input "text" at bounding box center [343, 281] width 93 height 24
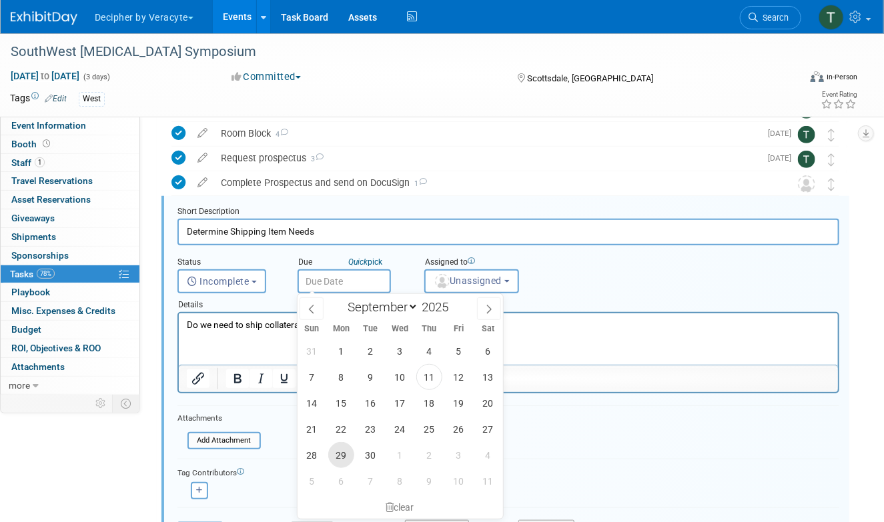
click at [341, 453] on span "29" at bounding box center [341, 455] width 26 height 26
type input "Sep 29, 2025"
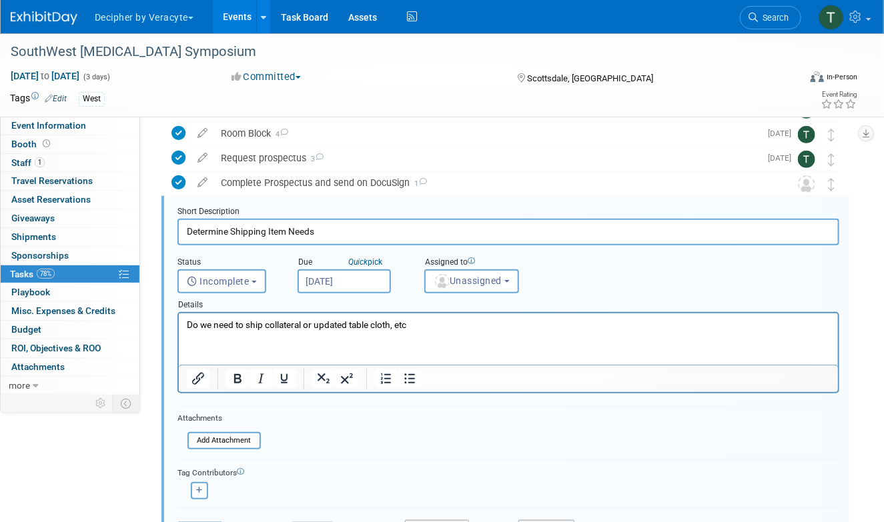
click at [484, 263] on div "Assigned to" at bounding box center [499, 263] width 151 height 13
click at [484, 273] on button "Unassigned" at bounding box center [471, 281] width 95 height 24
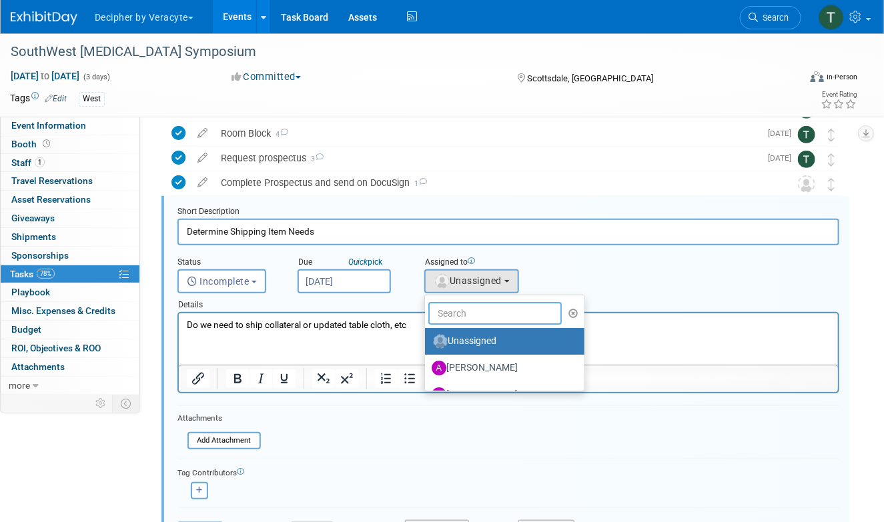
click at [484, 303] on input "text" at bounding box center [494, 313] width 133 height 23
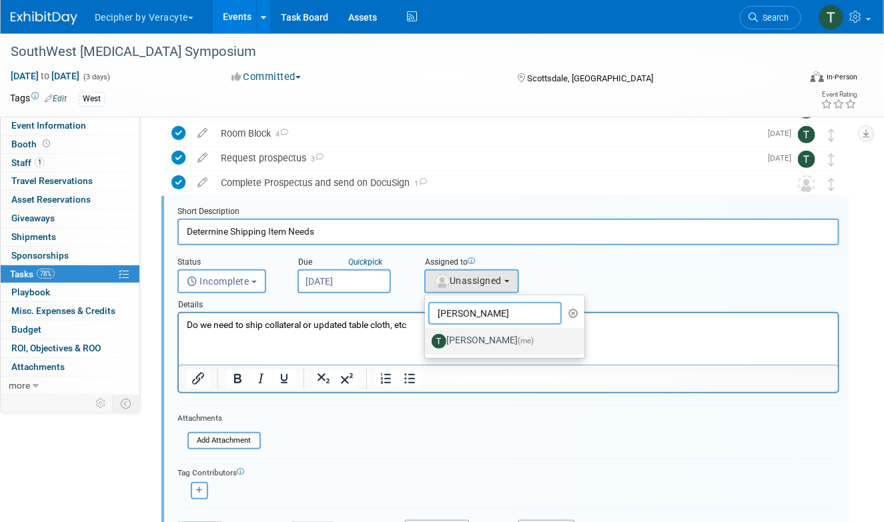
type input "tony"
click at [478, 331] on label "Tony Alvarado (me)" at bounding box center [501, 341] width 139 height 21
click at [427, 335] on input "Tony Alvarado (me)" at bounding box center [422, 339] width 9 height 9
select select "3ceeba8c-a19a-4597-a609-6fba7c9a515a"
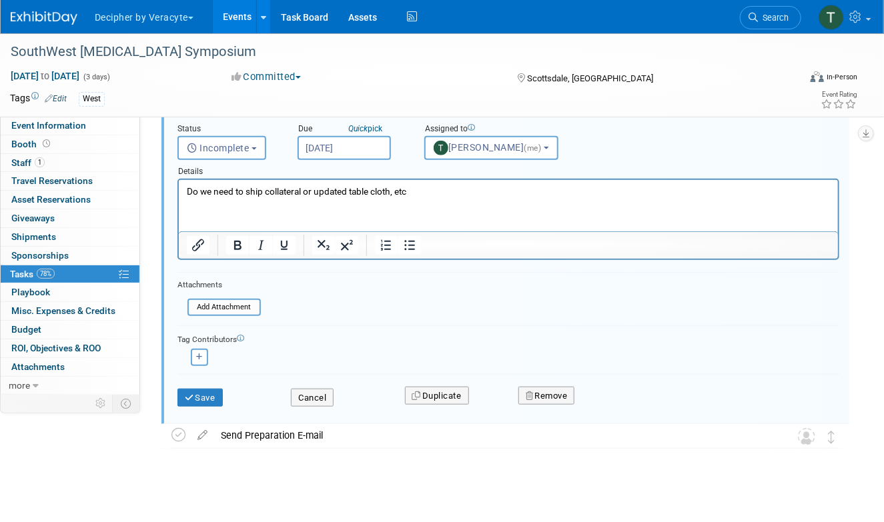
scroll to position [290, 0]
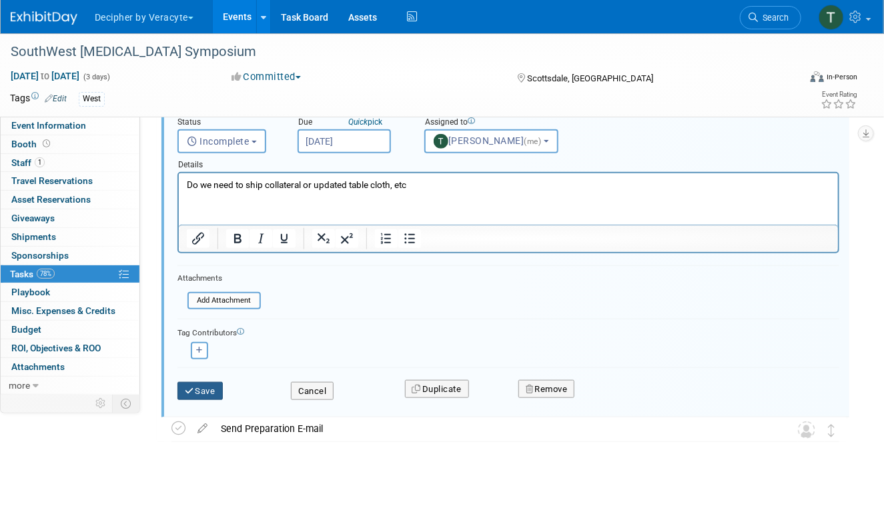
click at [199, 389] on button "Save" at bounding box center [199, 391] width 45 height 19
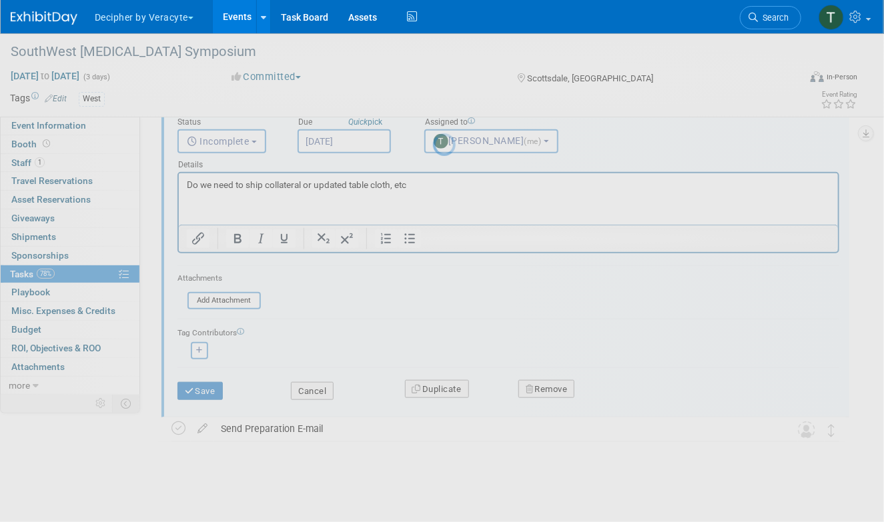
scroll to position [0, 0]
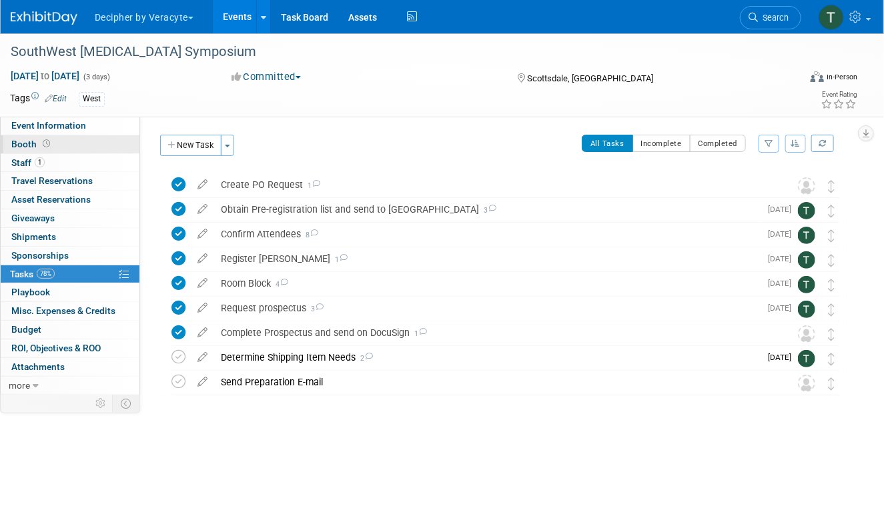
click at [117, 145] on link "Booth" at bounding box center [70, 144] width 139 height 18
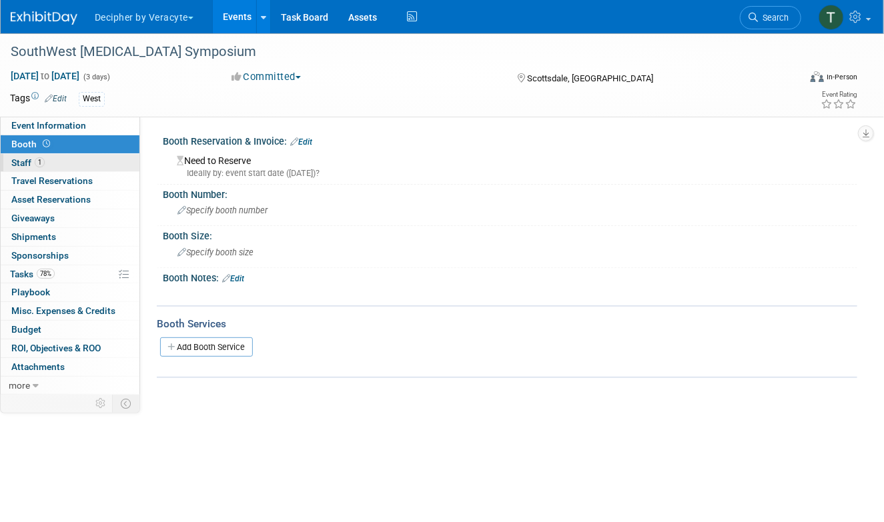
click at [96, 168] on link "1 Staff 1" at bounding box center [70, 163] width 139 height 18
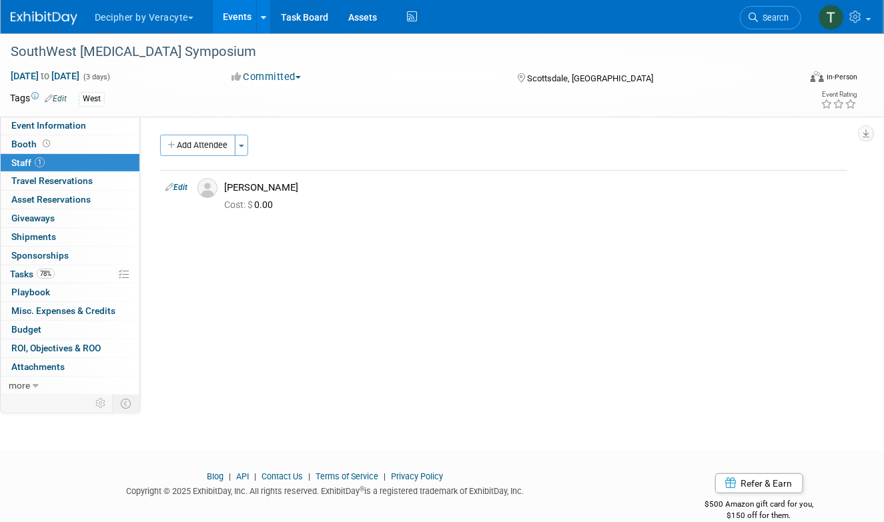
click at [239, 13] on link "Events" at bounding box center [237, 16] width 49 height 33
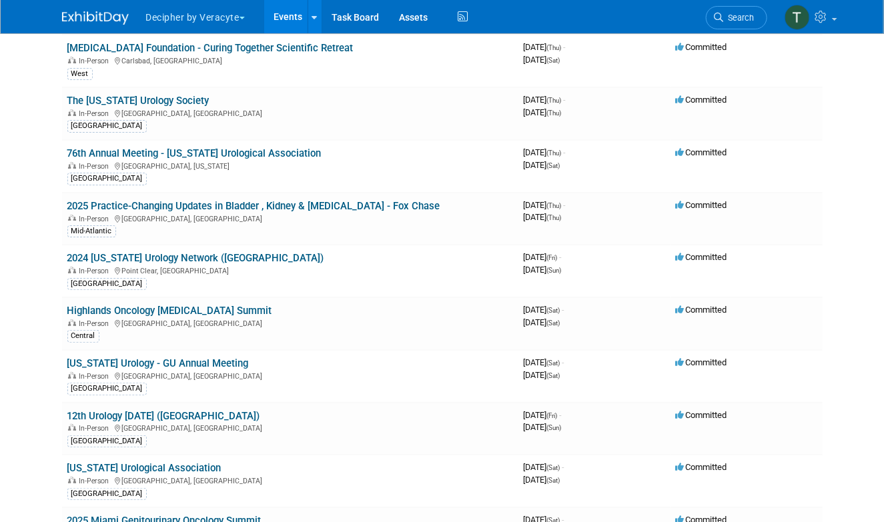
scroll to position [2661, 0]
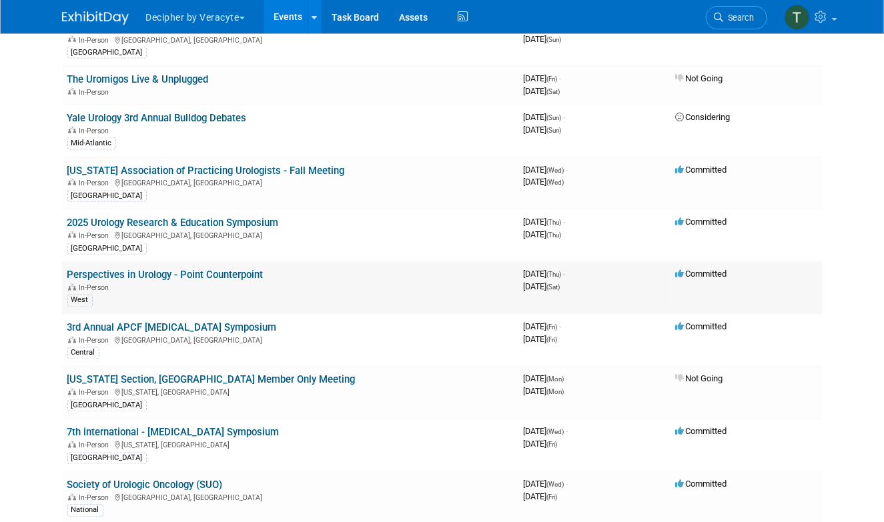
click at [239, 269] on link "Perspectives in Urology - Point Counterpoint" at bounding box center [165, 275] width 196 height 12
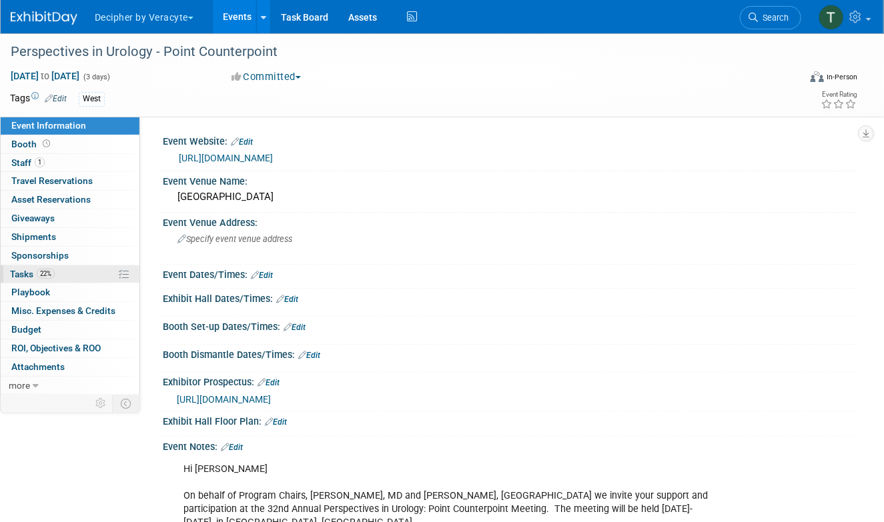
click at [86, 267] on link "22% Tasks 22%" at bounding box center [70, 274] width 139 height 18
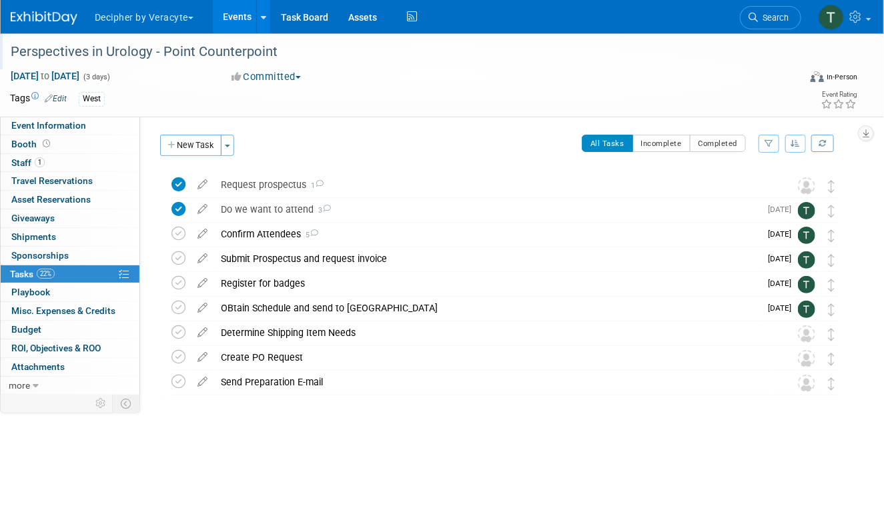
click at [262, 55] on div "Perspectives in Urology - Point Counterpoint" at bounding box center [395, 52] width 779 height 24
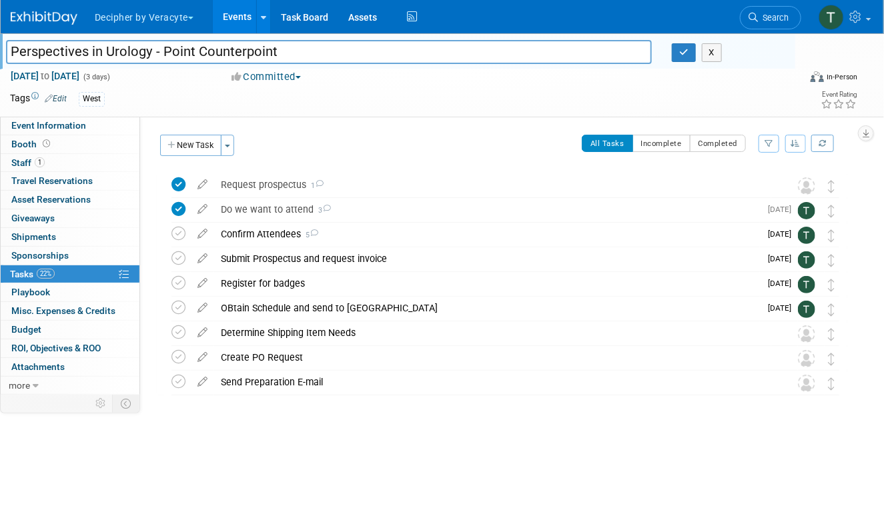
click at [262, 55] on input "Perspectives in Urology - Point Counterpoint" at bounding box center [329, 51] width 646 height 23
click at [275, 267] on div "Submit Prospectus and request invoice" at bounding box center [487, 258] width 546 height 23
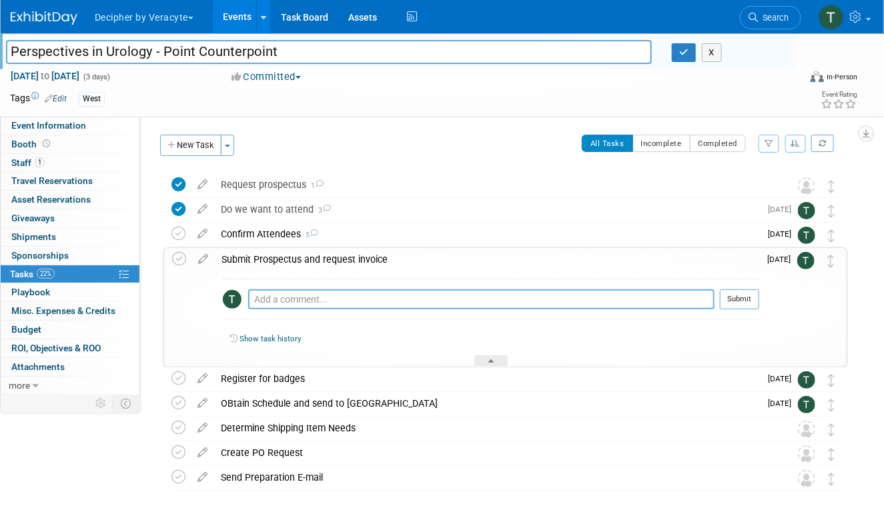
click at [295, 302] on textarea at bounding box center [481, 299] width 466 height 20
type textarea "submitted via email"
click at [730, 301] on button "Submit" at bounding box center [739, 299] width 39 height 20
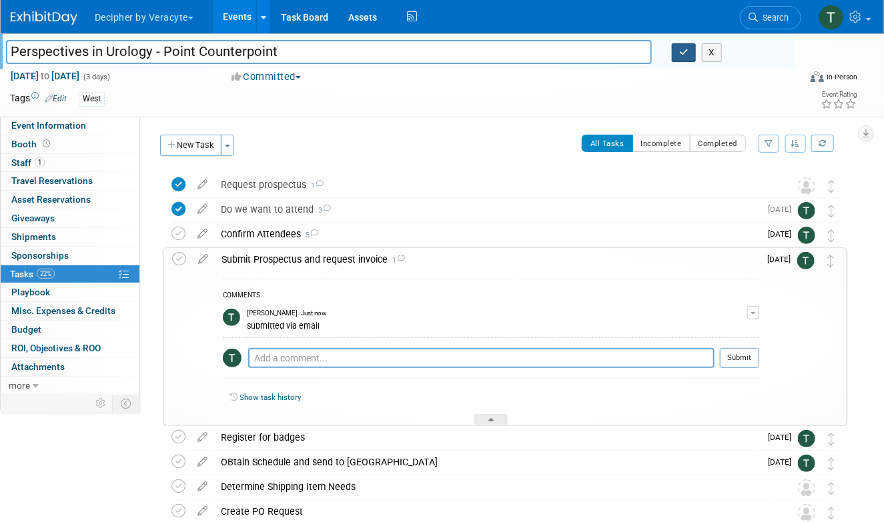
click at [686, 48] on icon "button" at bounding box center [683, 52] width 9 height 9
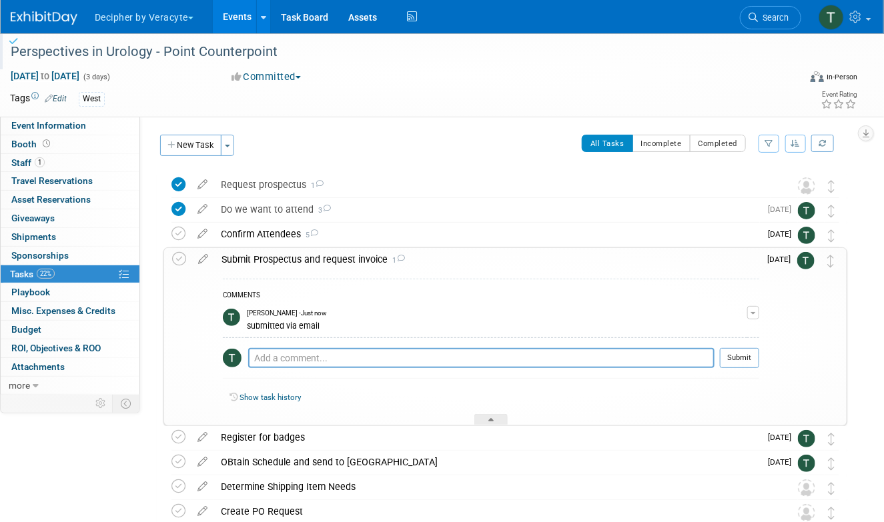
click at [748, 320] on td "Edit Comment Remove" at bounding box center [753, 320] width 12 height 34
click at [751, 317] on button "button" at bounding box center [753, 312] width 12 height 13
click at [732, 332] on link "Edit Comment" at bounding box center [705, 332] width 105 height 19
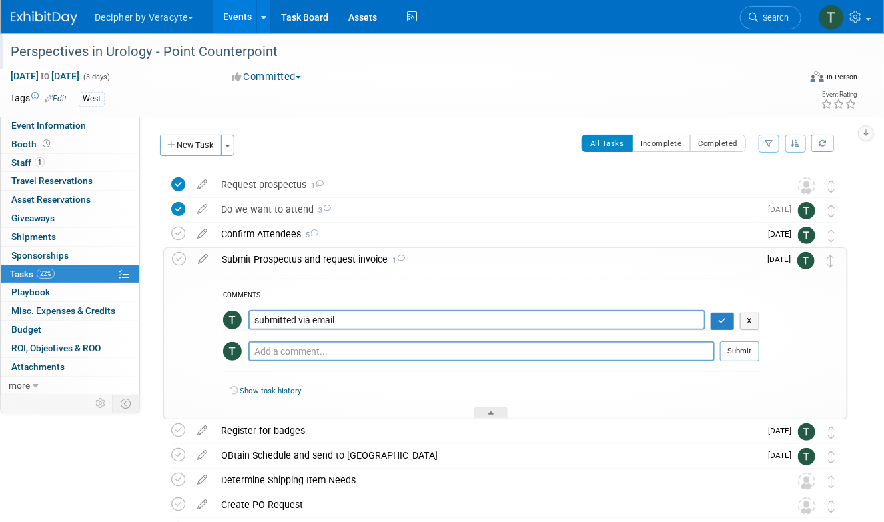
click at [452, 312] on textarea "submitted via email" at bounding box center [476, 320] width 457 height 20
click at [335, 303] on td "submitted via email X" at bounding box center [491, 316] width 536 height 27
drag, startPoint x: 315, startPoint y: 320, endPoint x: 438, endPoint y: 320, distance: 122.0
click at [438, 320] on textarea "submitted via email" at bounding box center [476, 320] width 457 height 20
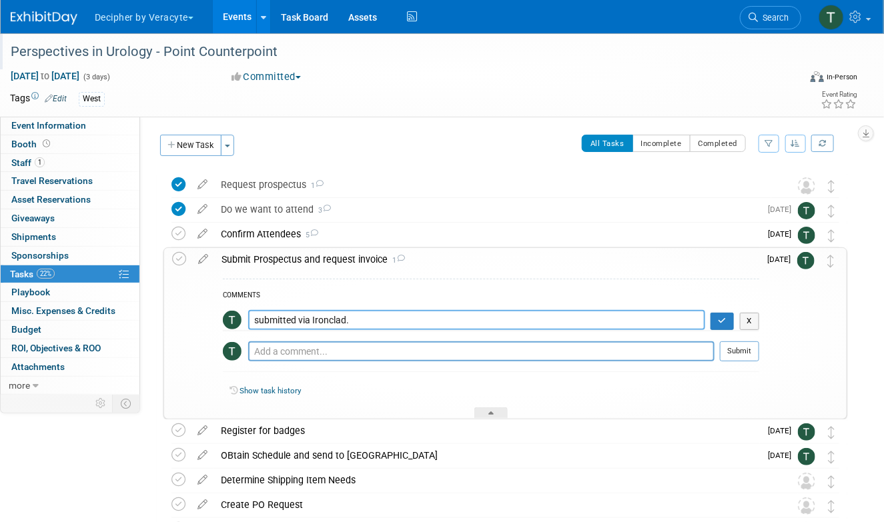
type textarea "submitted via Ironclad."
click at [734, 316] on td "X" at bounding box center [732, 320] width 54 height 20
click at [724, 316] on button "button" at bounding box center [721, 321] width 23 height 17
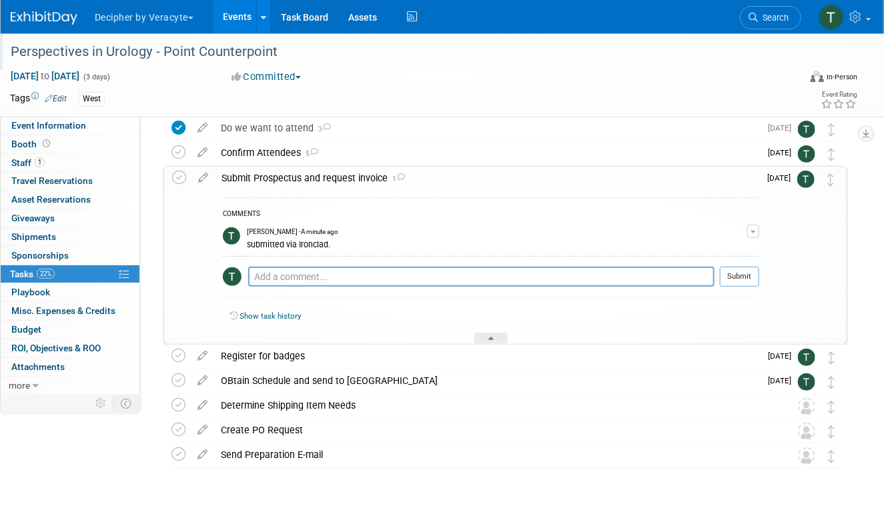
scroll to position [92, 0]
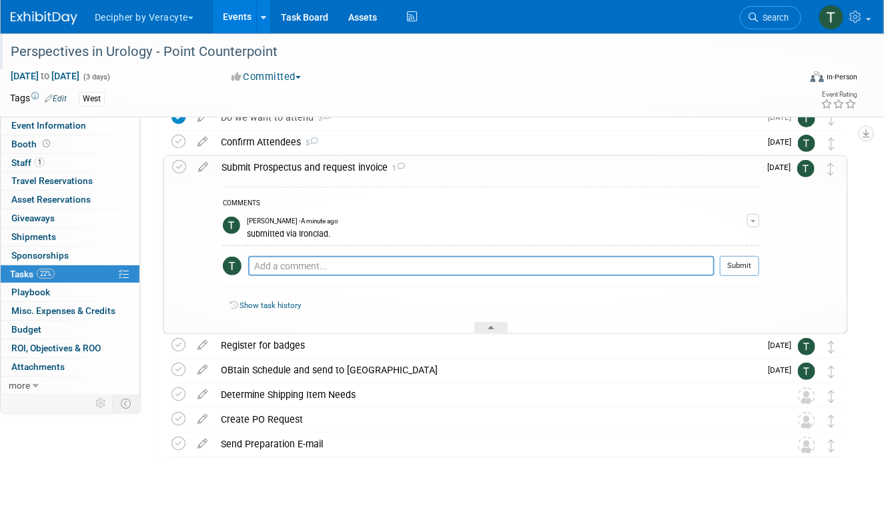
click at [238, 11] on link "Events" at bounding box center [237, 16] width 49 height 33
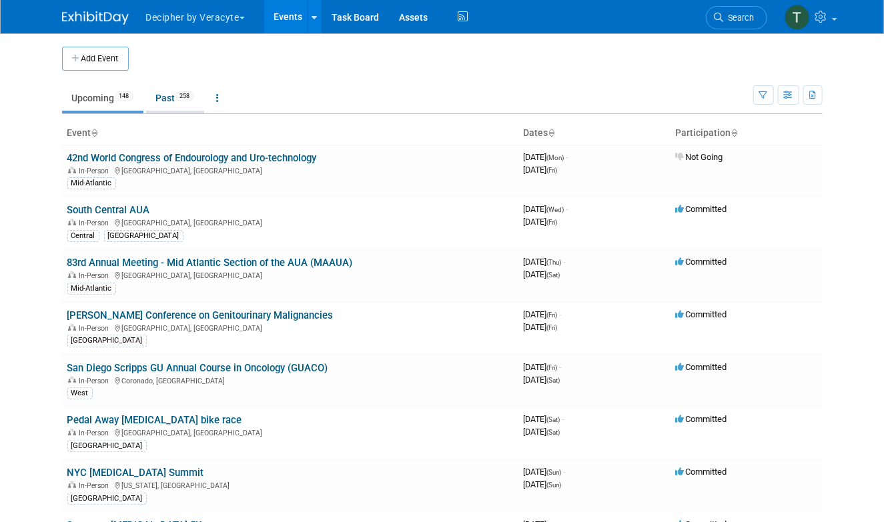
click at [177, 99] on link "Past 258" at bounding box center [175, 97] width 58 height 25
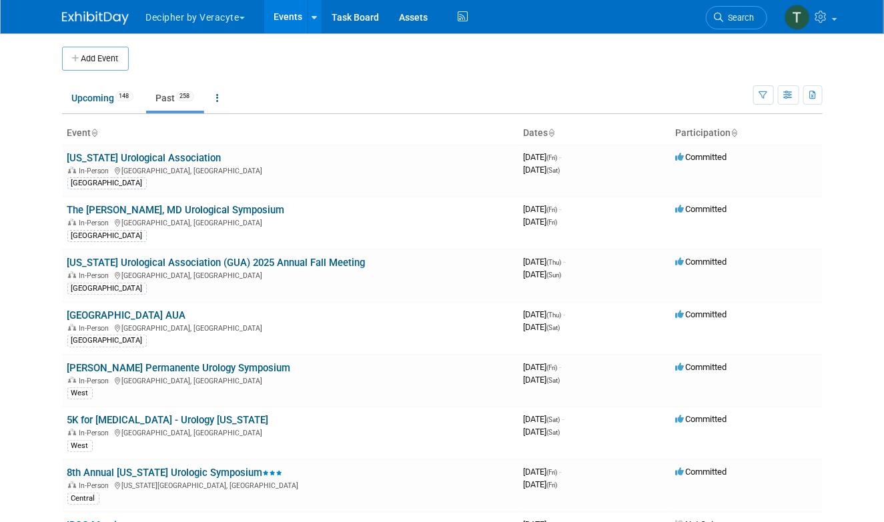
click at [600, 90] on ul "Upcoming 148 Past 258 All Events 406 Past and Upcoming Grouped Annually Events …" at bounding box center [407, 99] width 691 height 30
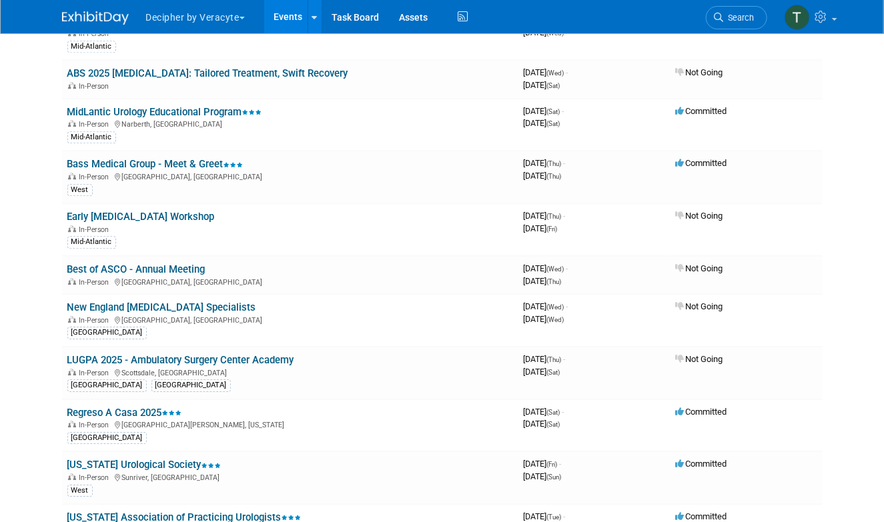
scroll to position [4338, 0]
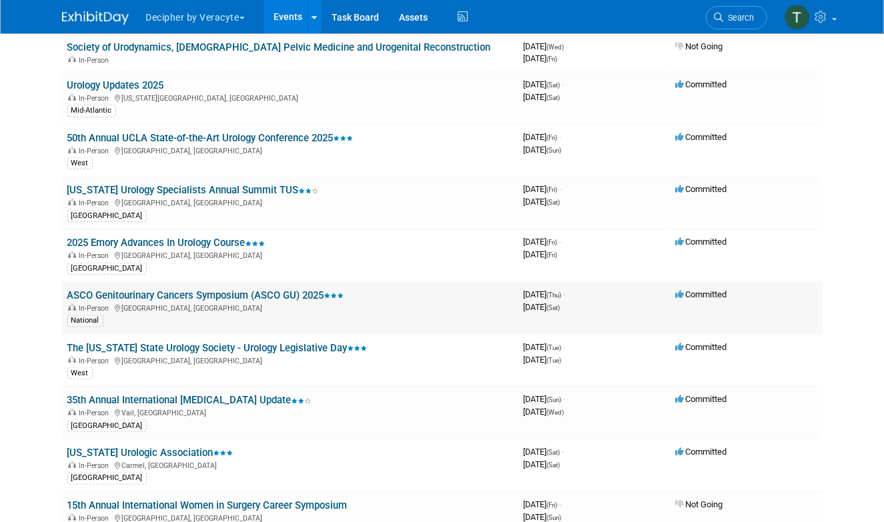
click at [315, 289] on link "ASCO Genitourinary Cancers Symposium (ASCO GU) 2025" at bounding box center [205, 295] width 277 height 12
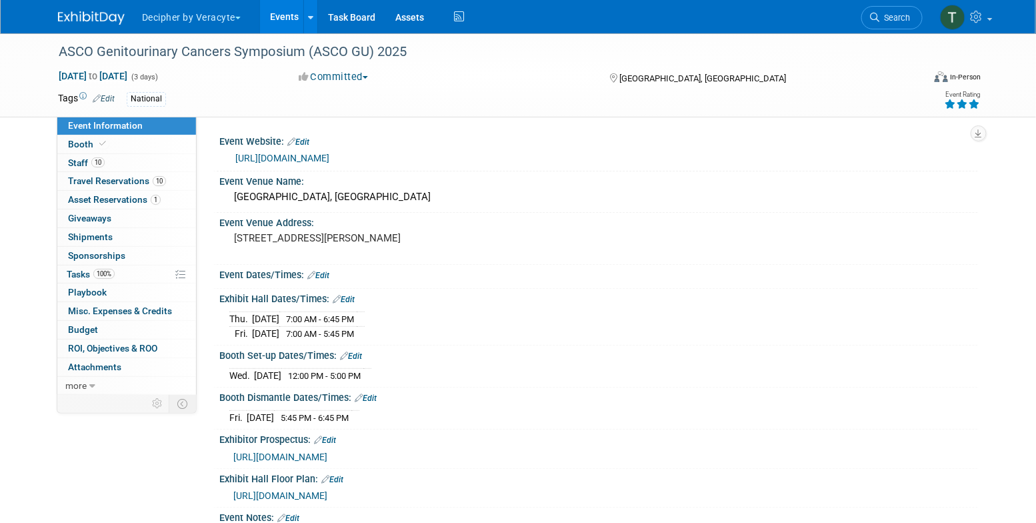
click at [285, 23] on link "Events" at bounding box center [284, 16] width 49 height 33
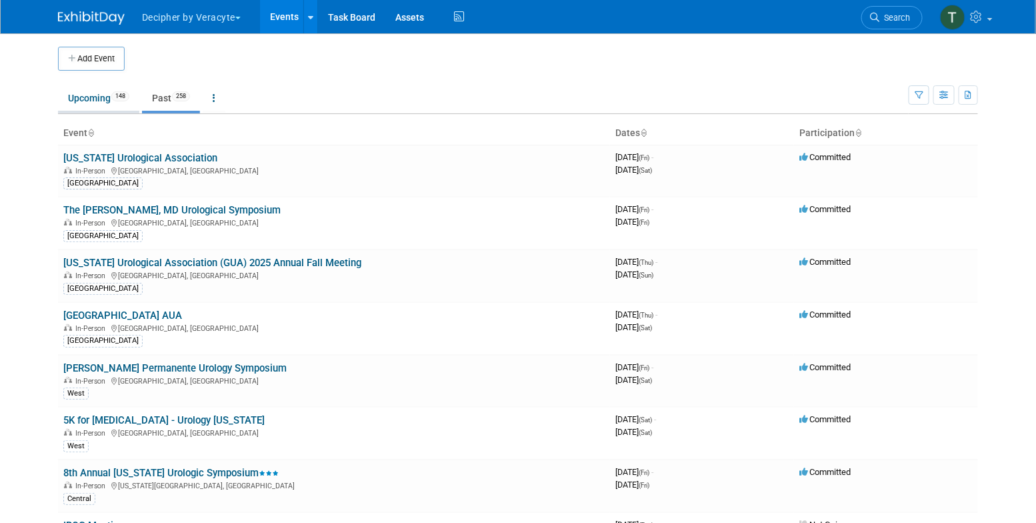
click at [124, 94] on span "148" at bounding box center [120, 96] width 18 height 10
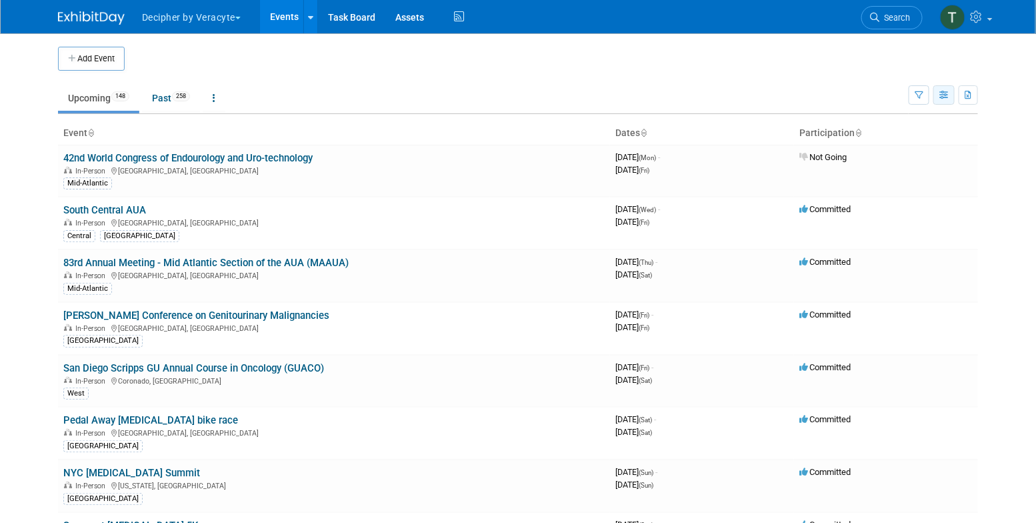
click at [950, 95] on button "button" at bounding box center [944, 94] width 21 height 19
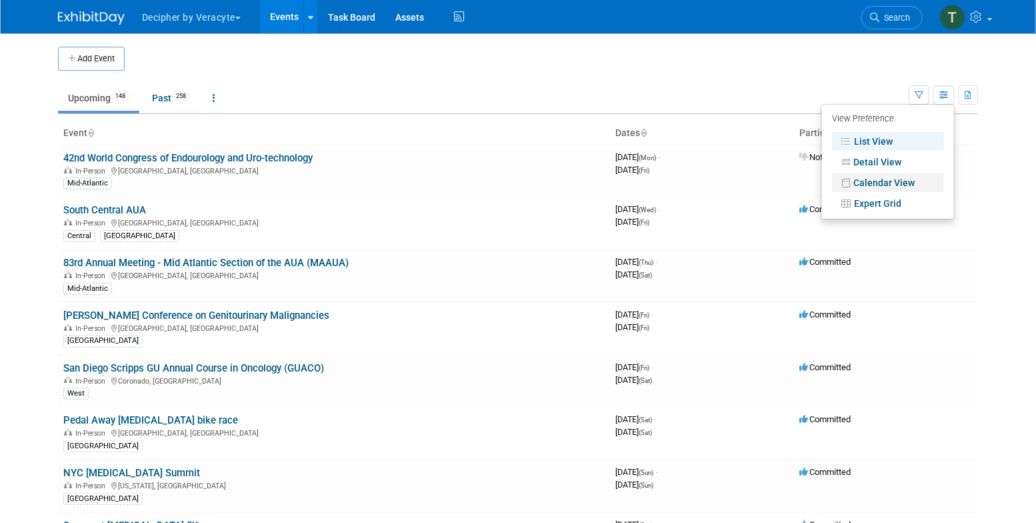
click at [875, 177] on link "Calendar View" at bounding box center [888, 182] width 112 height 19
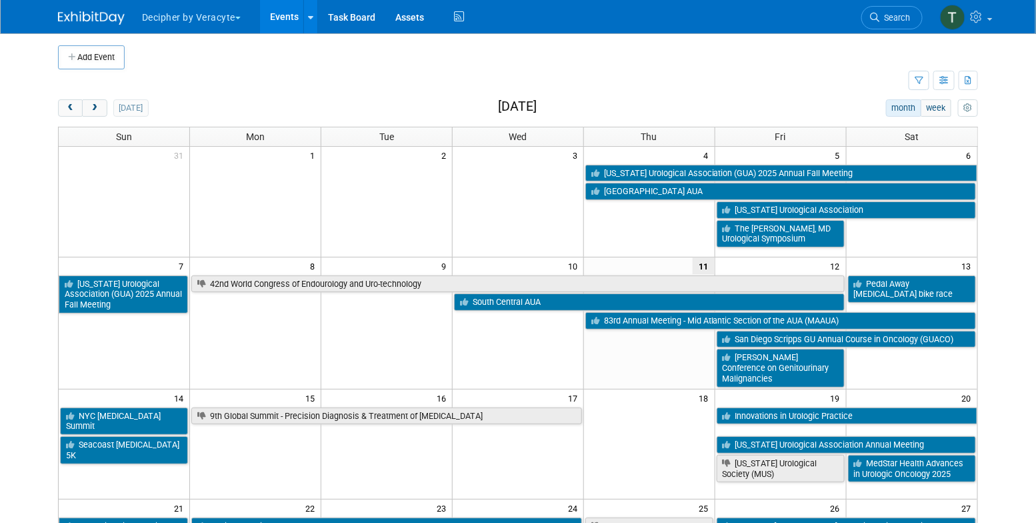
scroll to position [1, 0]
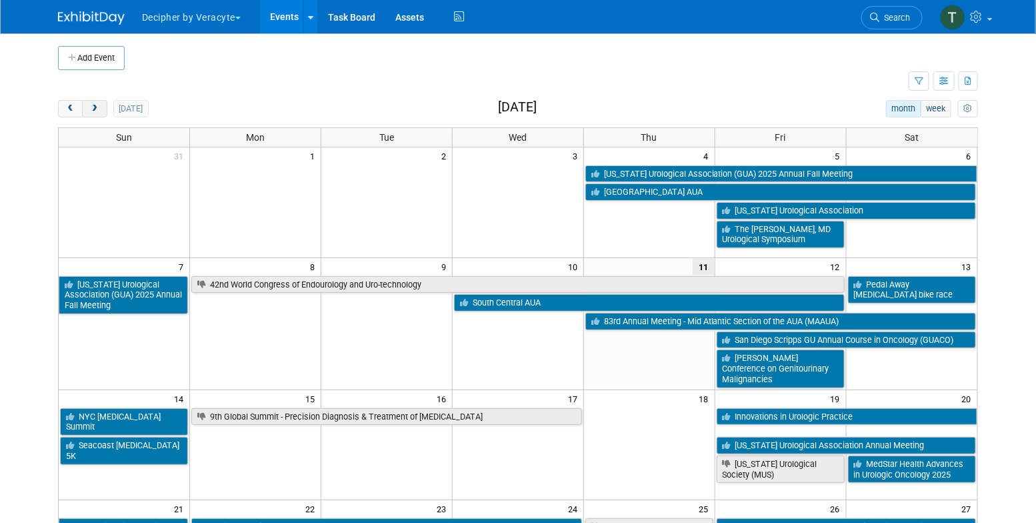
click at [87, 104] on button "next" at bounding box center [94, 108] width 25 height 17
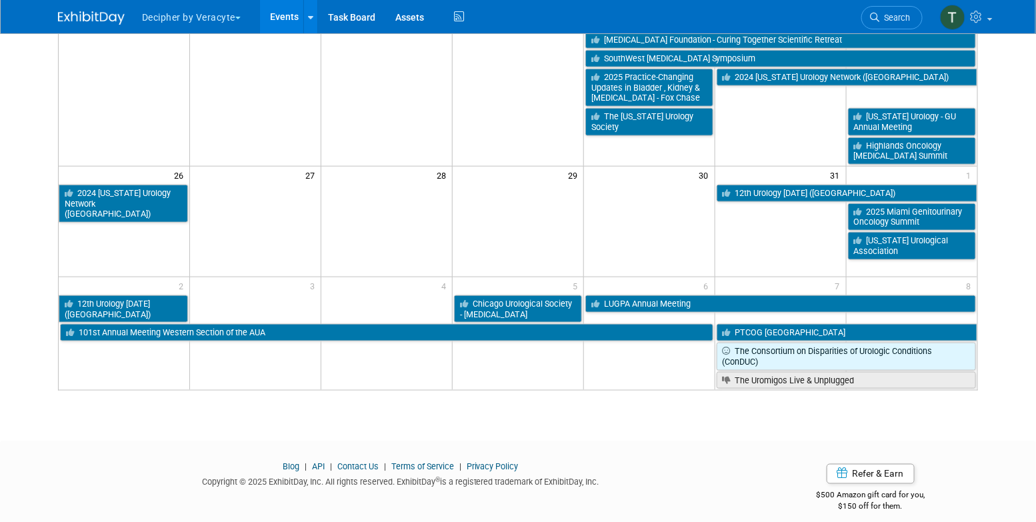
scroll to position [0, 0]
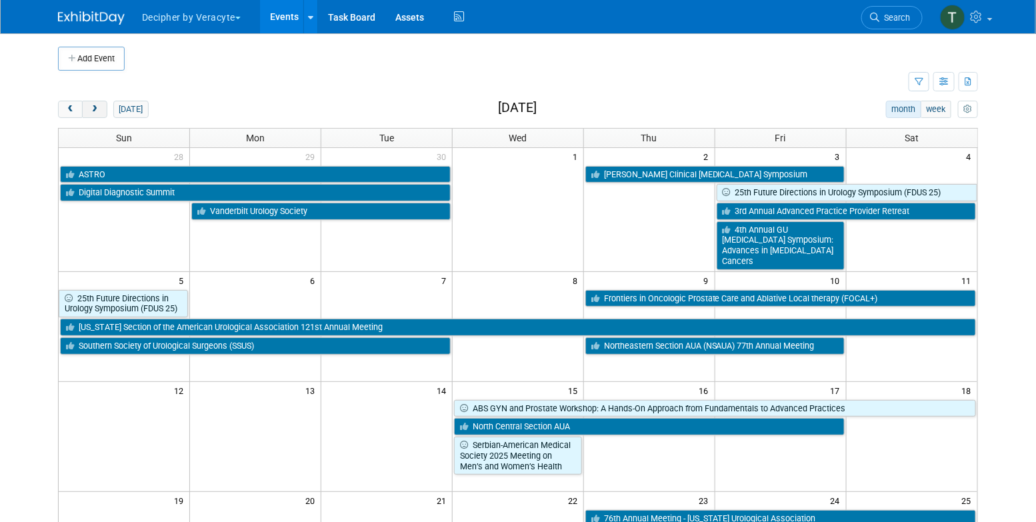
click at [99, 109] on button "next" at bounding box center [94, 109] width 25 height 17
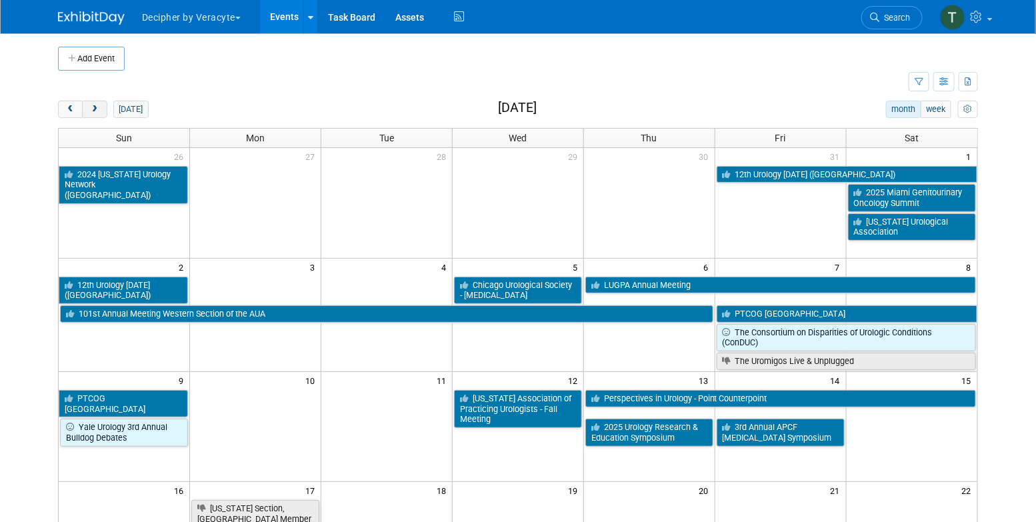
click at [97, 113] on span "next" at bounding box center [94, 109] width 10 height 9
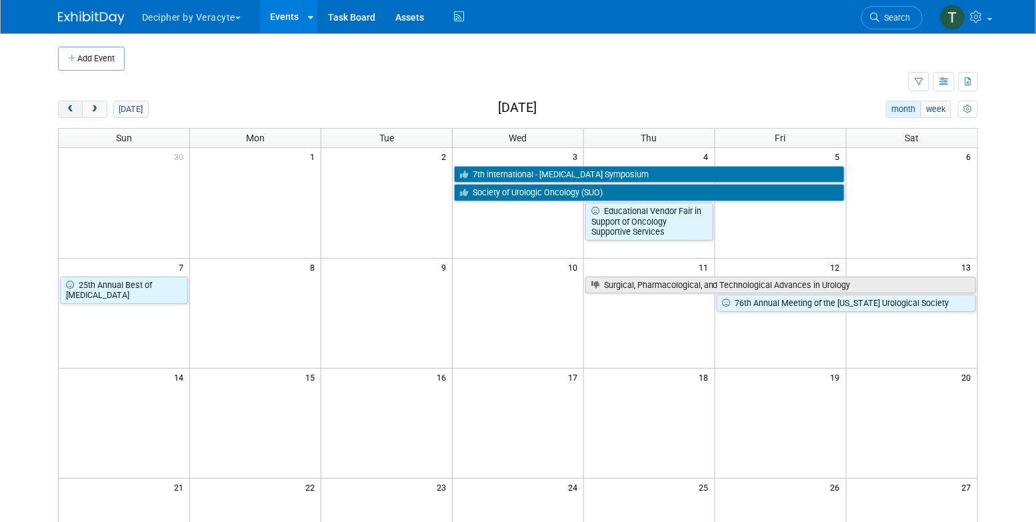
click at [68, 109] on span "prev" at bounding box center [70, 109] width 10 height 9
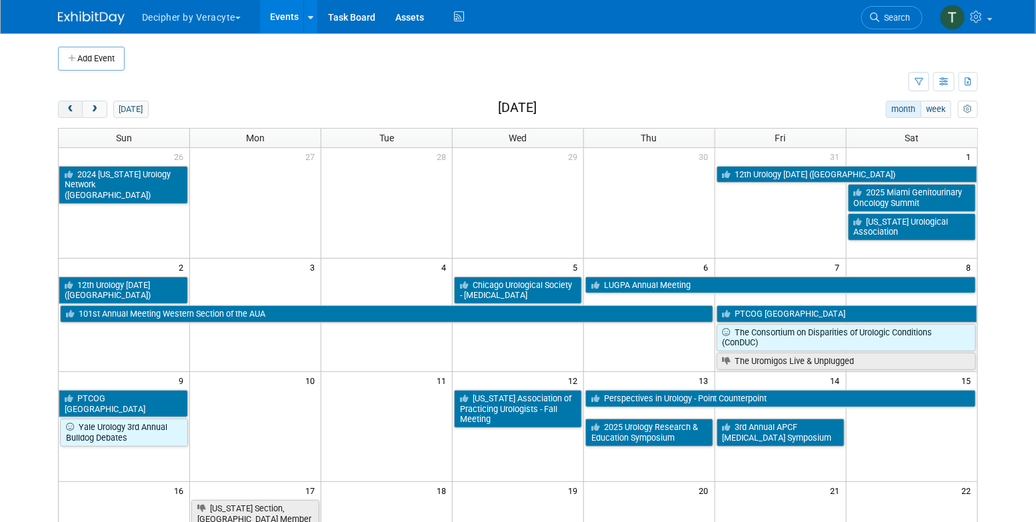
click at [68, 109] on span "prev" at bounding box center [70, 109] width 10 height 9
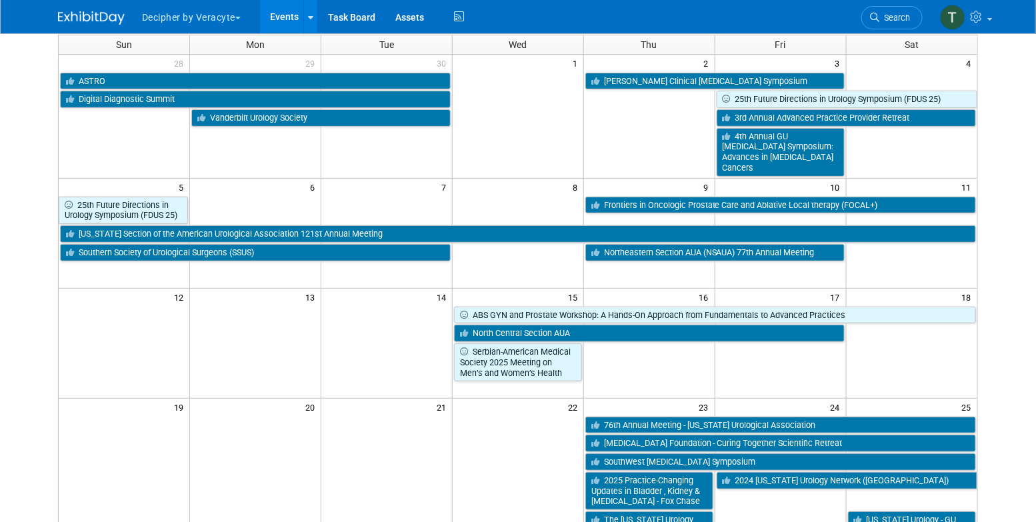
scroll to position [90, 0]
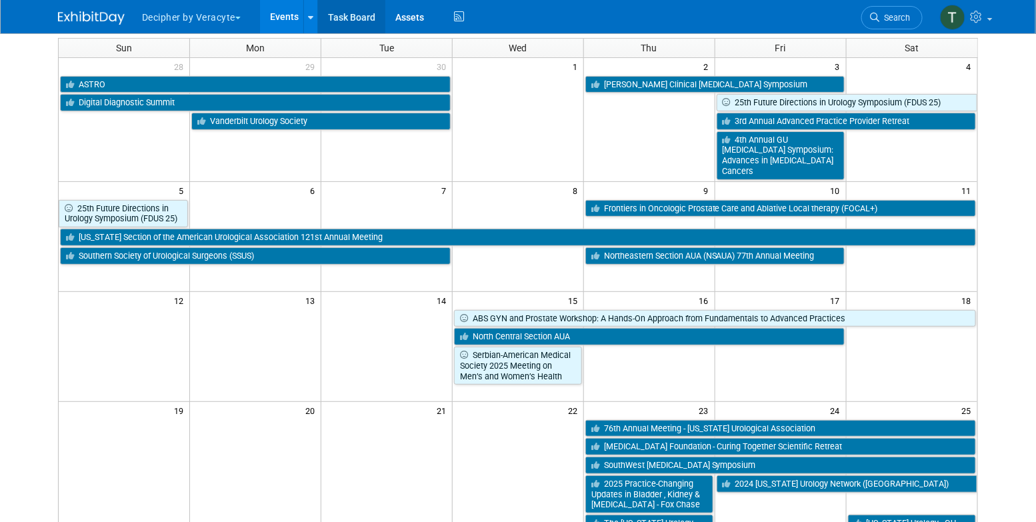
click at [363, 26] on link "Task Board" at bounding box center [351, 16] width 67 height 33
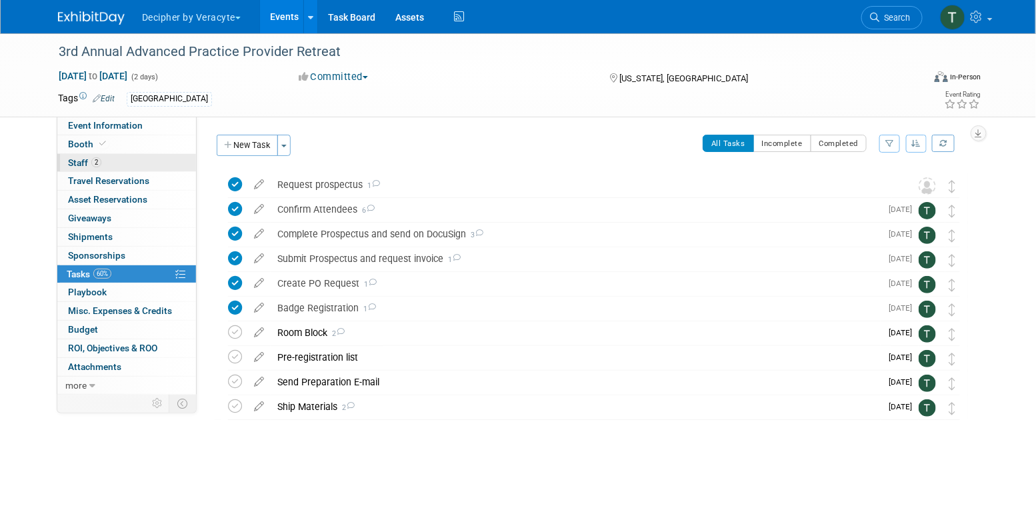
click at [155, 163] on link "2 Staff 2" at bounding box center [126, 163] width 139 height 18
